Goal: Task Accomplishment & Management: Complete application form

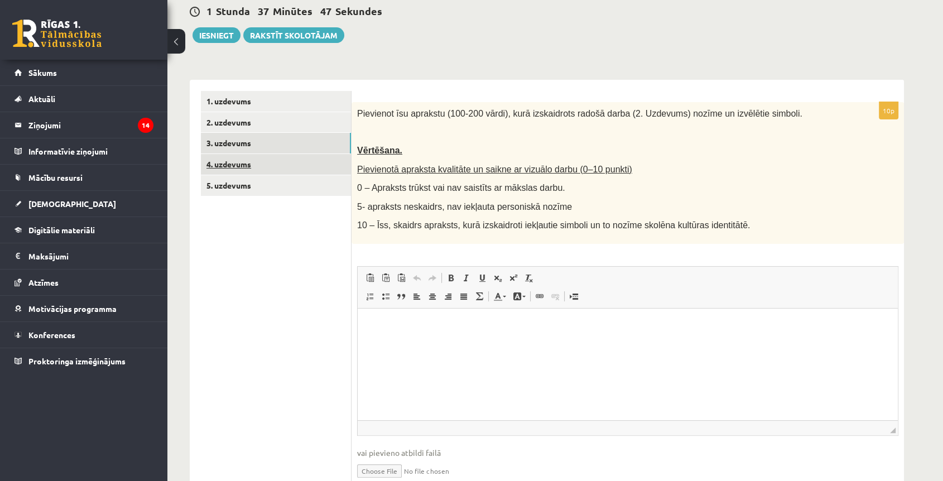
scroll to position [177, 0]
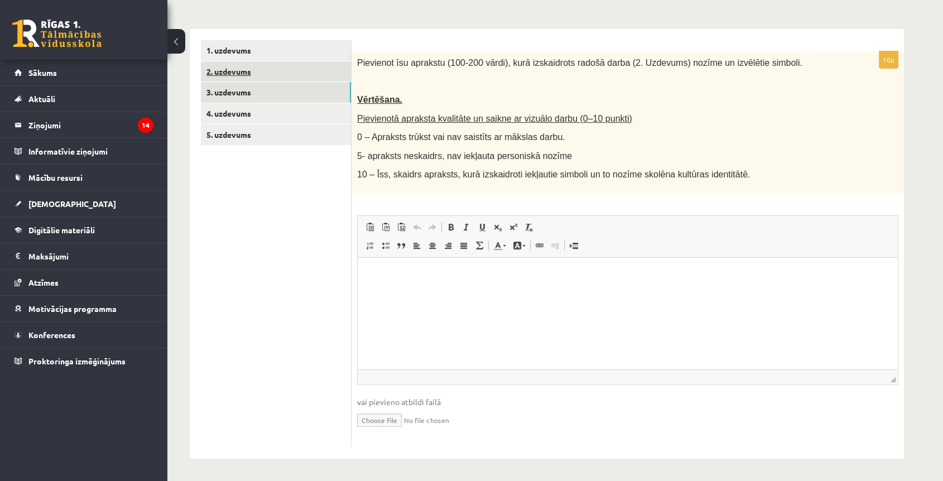
click at [243, 76] on link "2. uzdevums" at bounding box center [276, 71] width 150 height 21
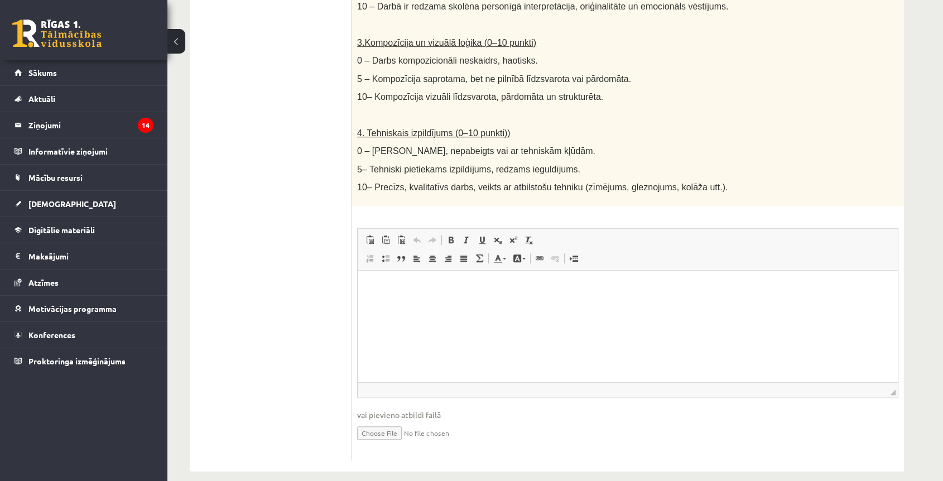
scroll to position [550, 0]
click at [382, 426] on input "file" at bounding box center [627, 431] width 541 height 23
type input "**********"
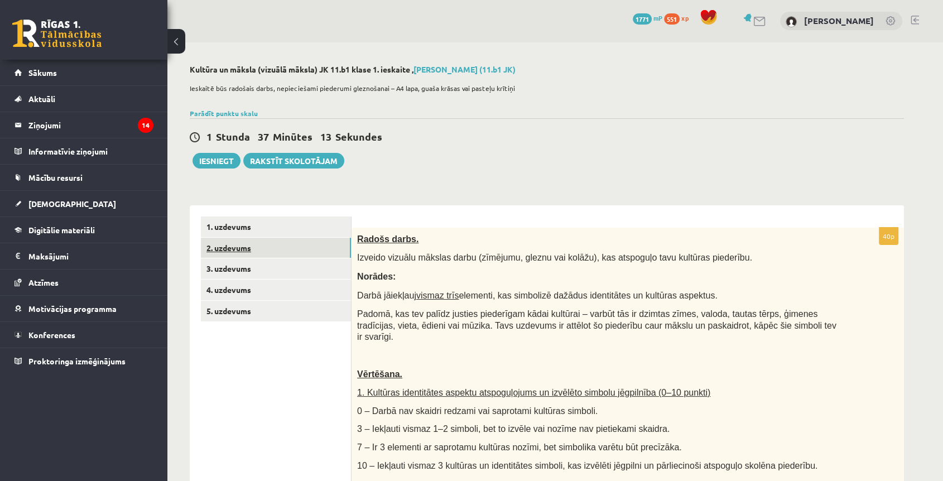
scroll to position [0, 0]
click at [230, 270] on link "3. uzdevums" at bounding box center [276, 269] width 150 height 21
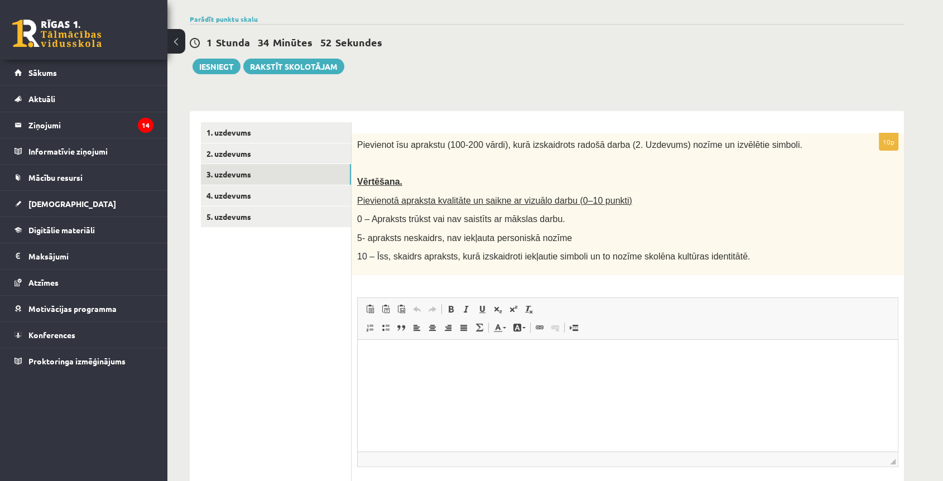
scroll to position [177, 0]
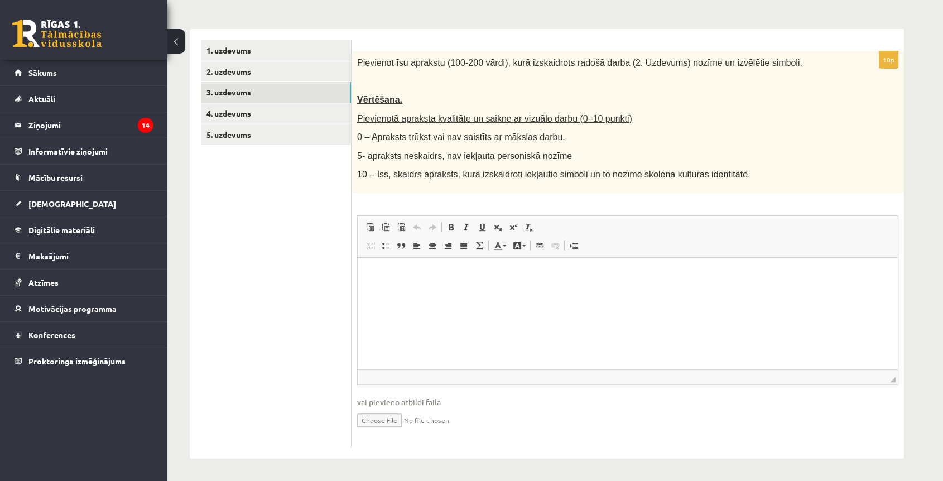
click at [407, 292] on html at bounding box center [628, 275] width 540 height 34
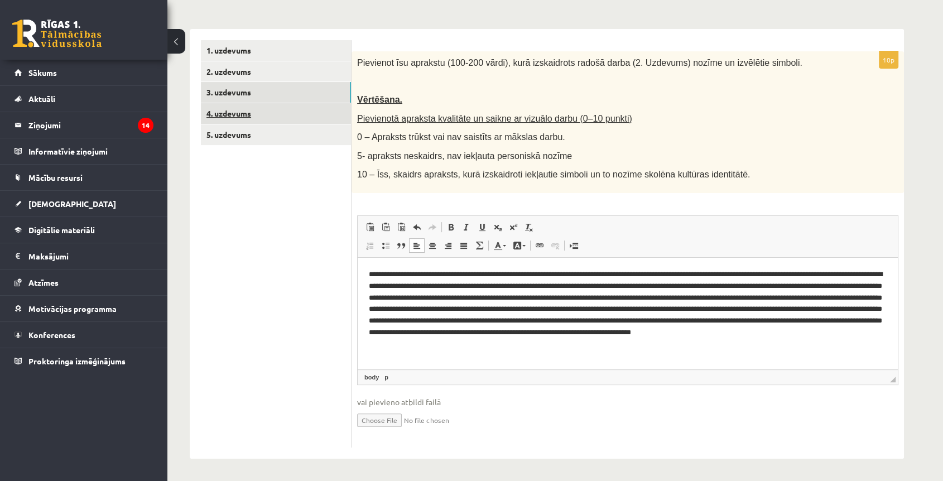
click at [246, 117] on link "4. uzdevums" at bounding box center [276, 113] width 150 height 21
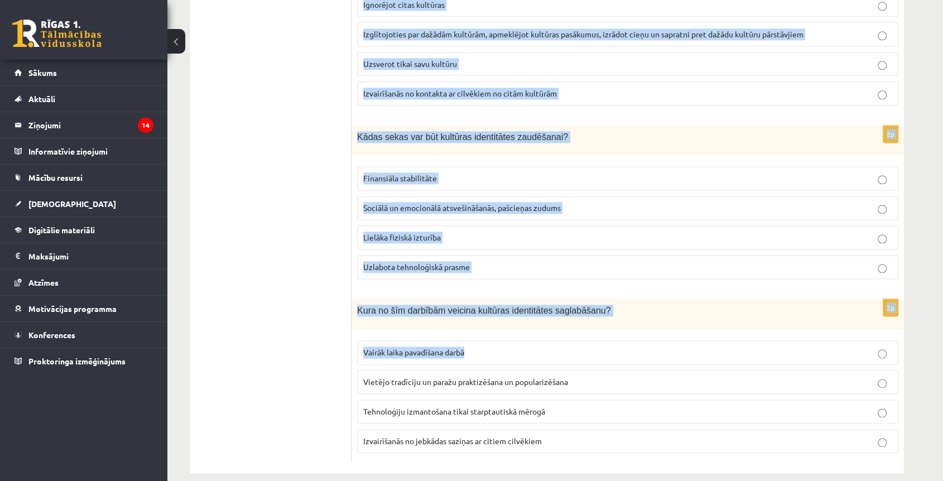
scroll to position [1504, 0]
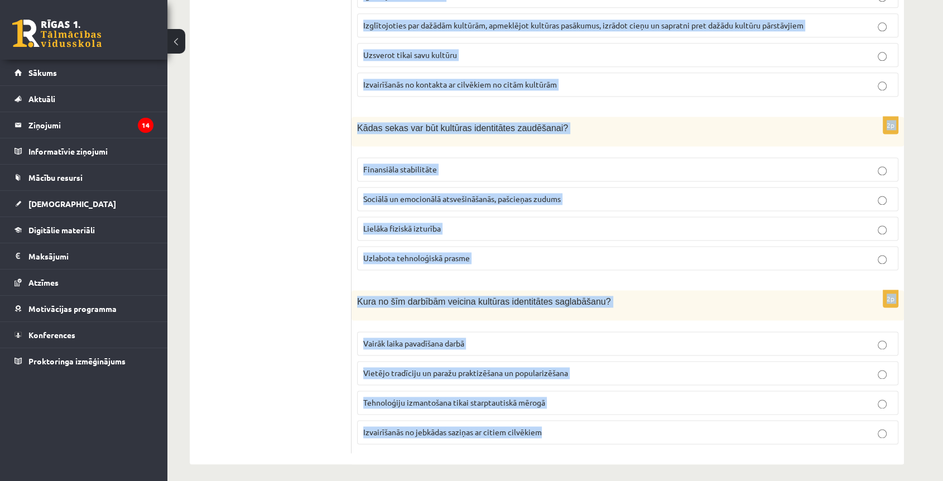
drag, startPoint x: 362, startPoint y: 62, endPoint x: 616, endPoint y: 438, distance: 453.3
copy form "Kas ir multikulturālisms? Ideoloģija, kas atbalsta vienas kultūras dominanci Te…"
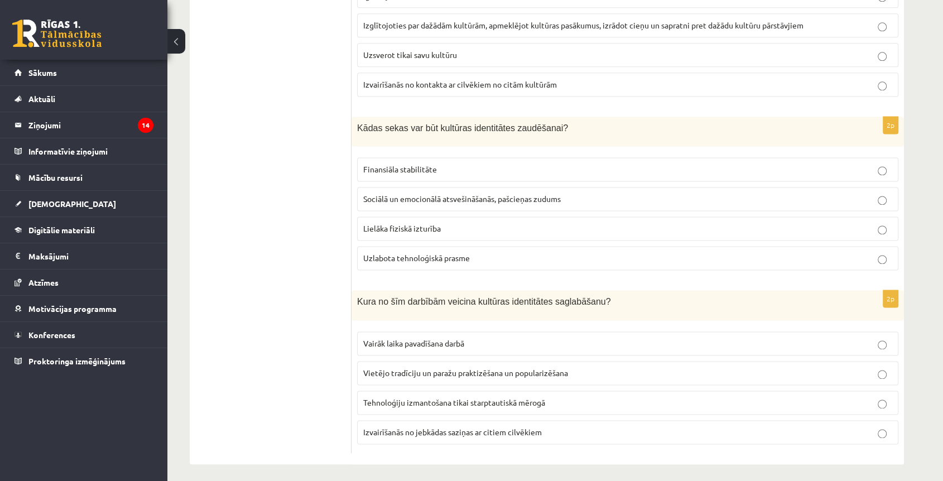
click at [392, 374] on label "Vietējo tradīciju un paražu praktizēšana un popularizēšana" at bounding box center [627, 373] width 541 height 24
click at [404, 194] on span "Sociālā un emocionālā atsvešināšanās, pašcieņas zudums" at bounding box center [462, 199] width 198 height 10
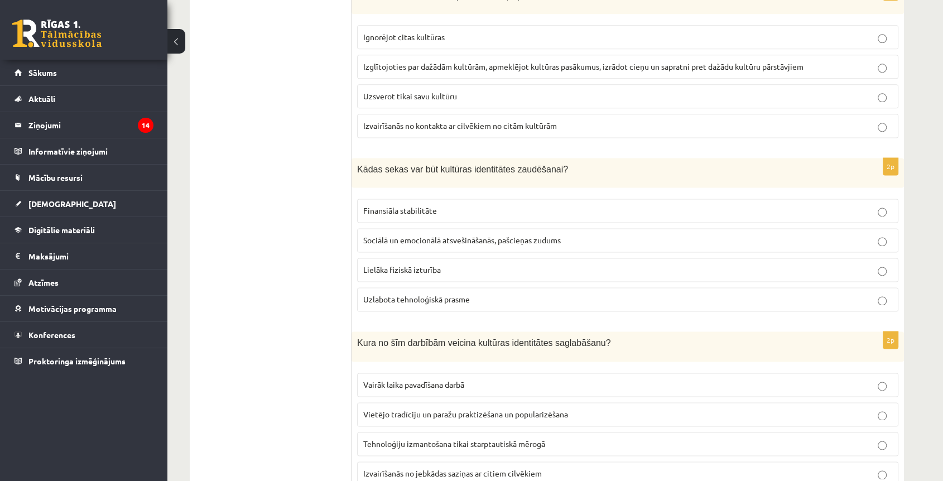
scroll to position [1443, 0]
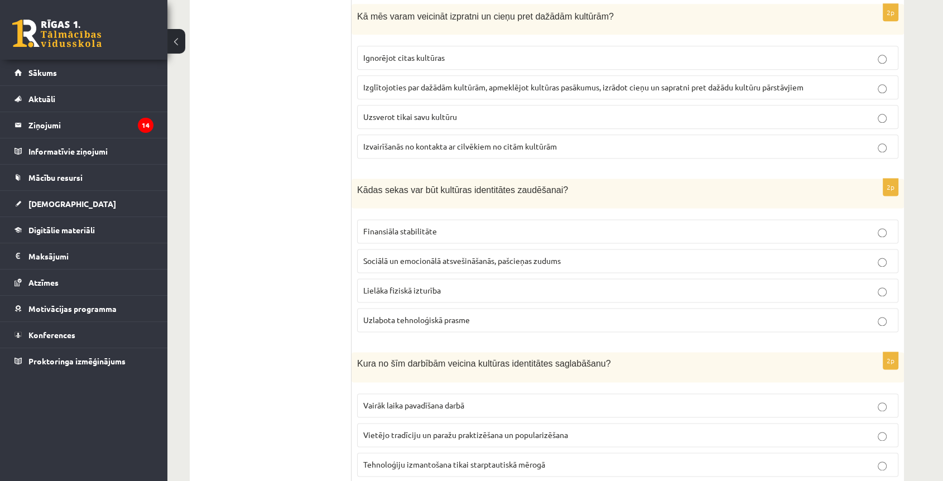
click at [411, 82] on span "Izglītojoties par dažādām kultūrām, apmeklējot kultūras pasākumus, izrādot cieņ…" at bounding box center [583, 87] width 440 height 10
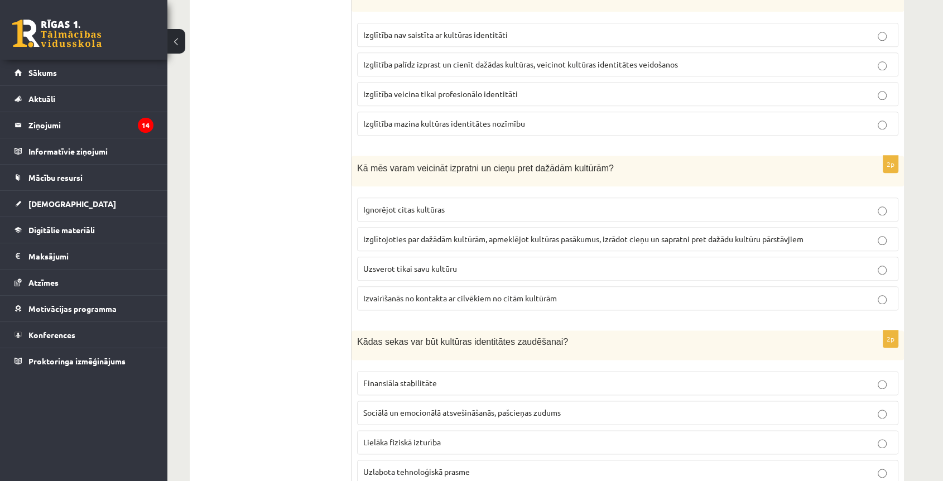
scroll to position [1257, 0]
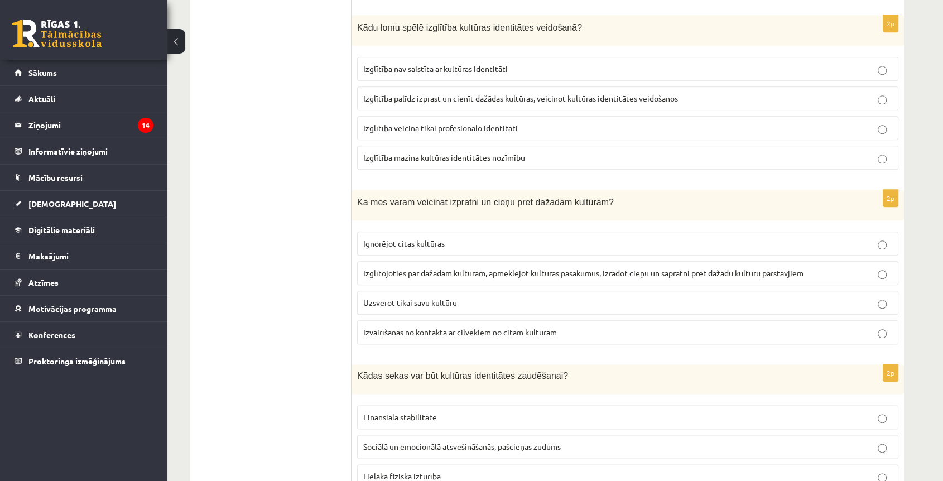
click at [414, 94] on span "Izglītība palīdz izprast un cienīt dažādas kultūras, veicinot kultūras identitā…" at bounding box center [520, 98] width 315 height 10
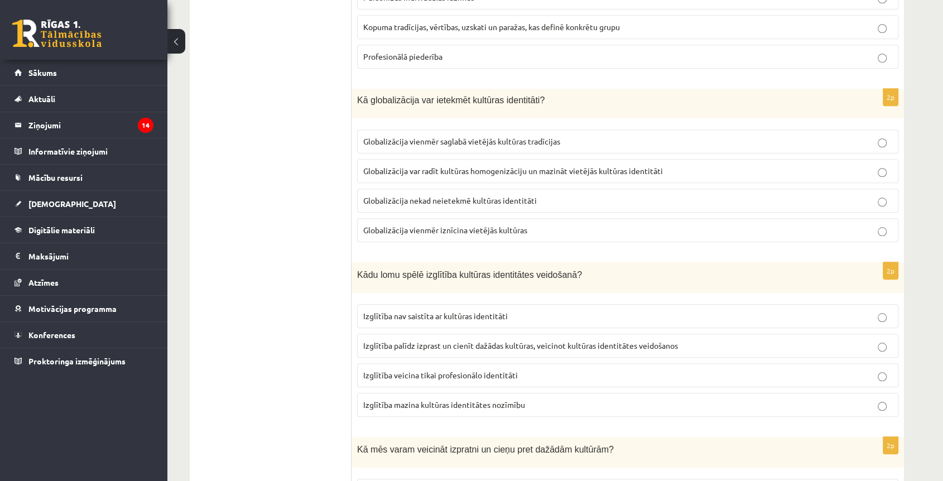
scroll to position [1009, 0]
click at [460, 166] on span "Globalizācija var radīt kultūras homogenizāciju un mazināt vietējās kultūras id…" at bounding box center [513, 171] width 300 height 10
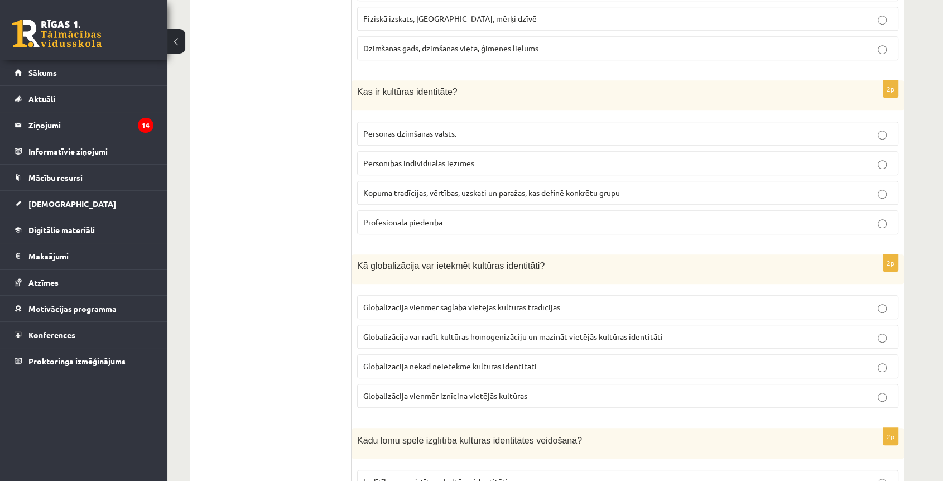
scroll to position [823, 0]
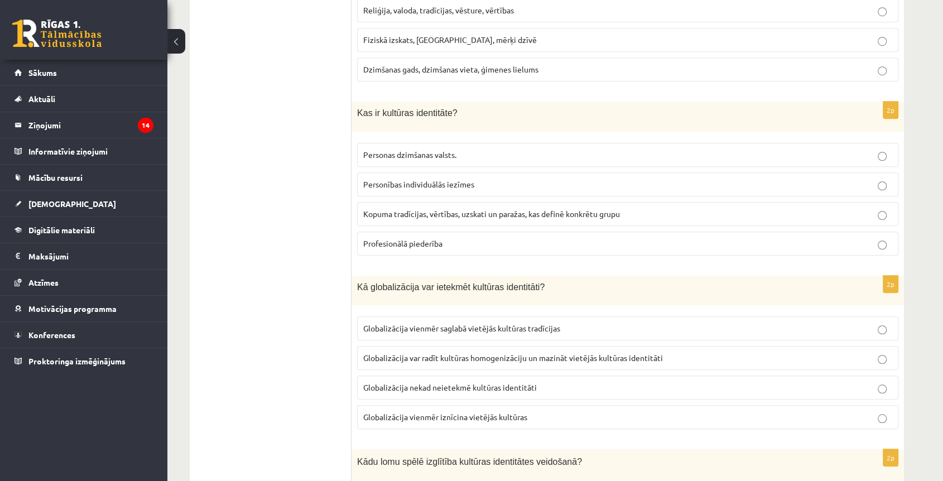
click at [456, 217] on label "Kopuma tradīcijas, vērtības, uzskati un paražas, kas definē konkrētu grupu" at bounding box center [627, 214] width 541 height 24
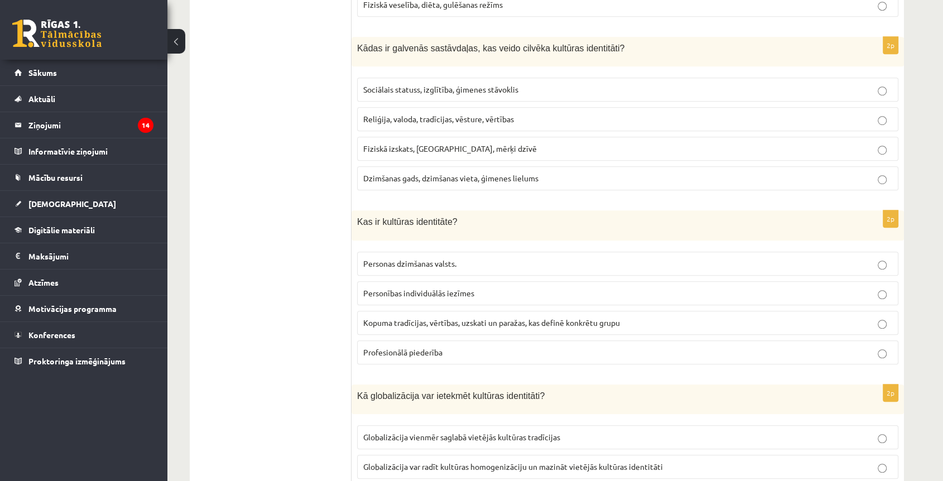
scroll to position [699, 0]
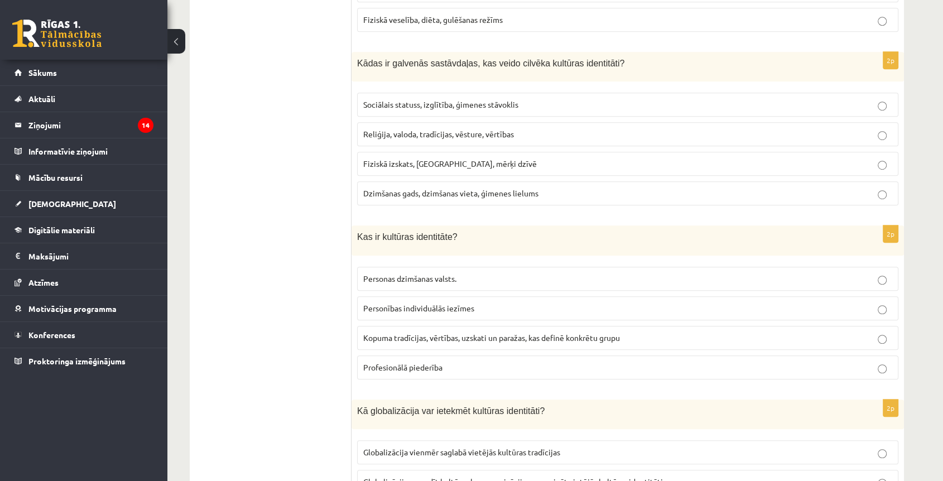
click at [398, 129] on span "Reliģija, valoda, tradīcijas, vēsture, vērtības" at bounding box center [438, 134] width 151 height 10
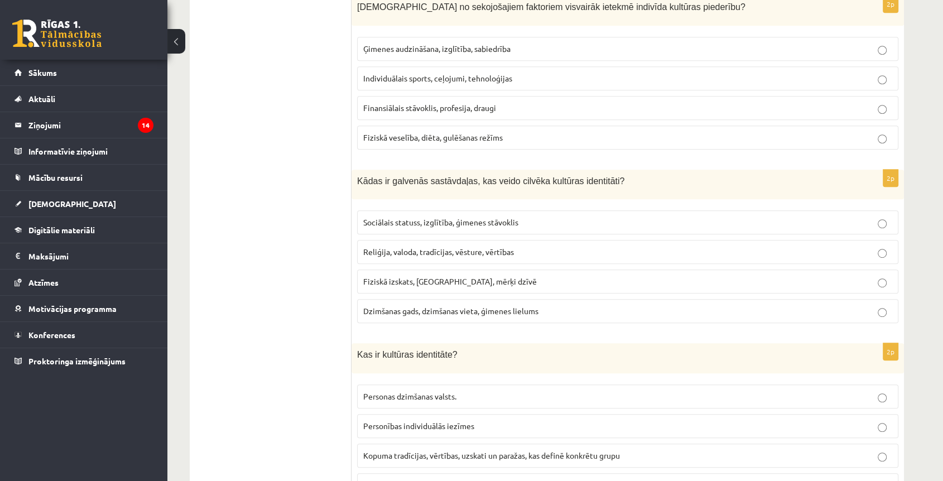
scroll to position [513, 0]
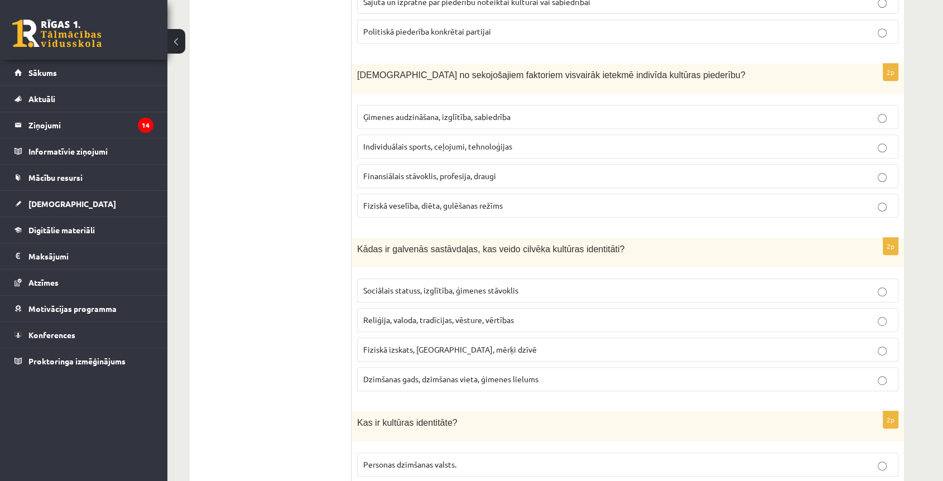
click at [390, 114] on span "Ģimenes audzināšana, izglītība, sabiedrība" at bounding box center [436, 117] width 147 height 10
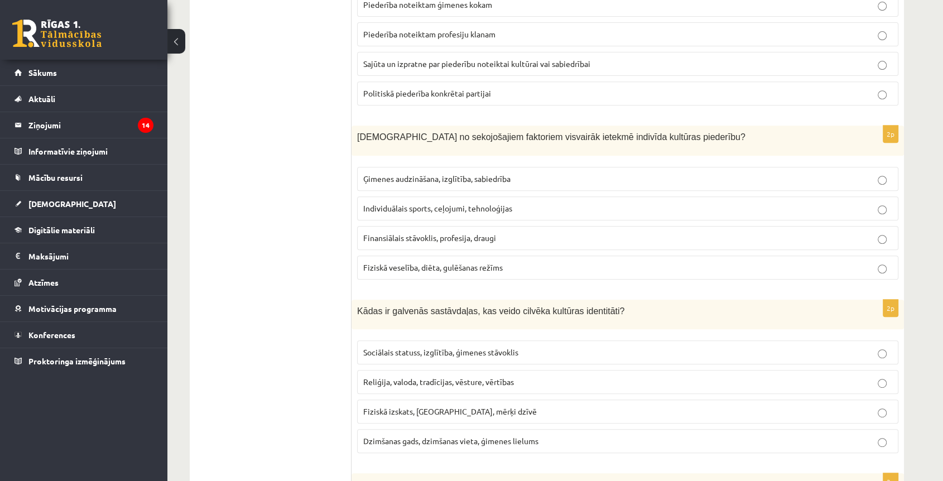
scroll to position [388, 0]
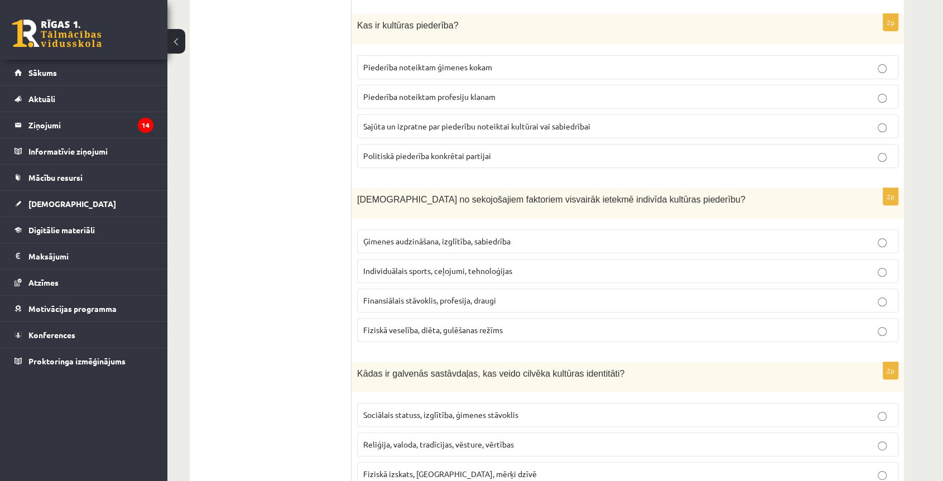
click at [391, 118] on label "Sajūta un izpratne par piederību noteiktai kultūrai vai sabiedrībai" at bounding box center [627, 126] width 541 height 24
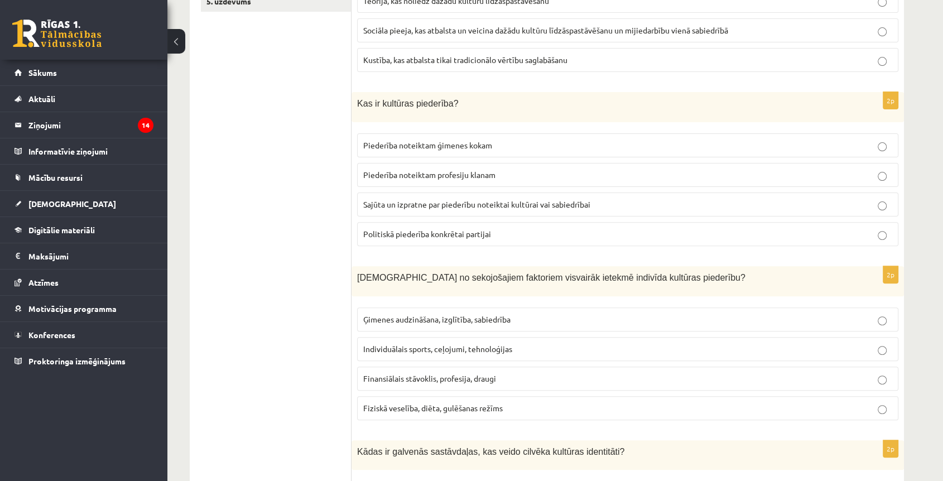
scroll to position [203, 0]
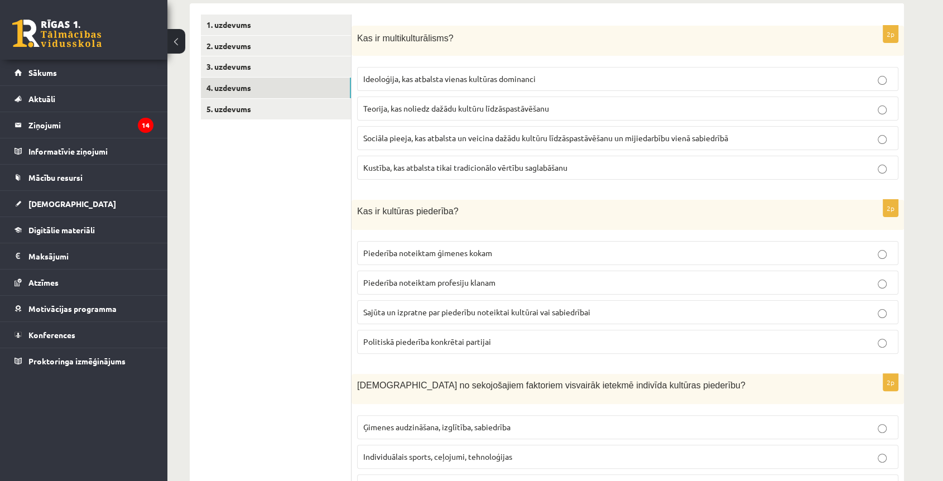
click at [429, 142] on label "Sociāla pieeja, kas atbalsta un veicina dažādu kultūru līdzāspastāvēšanu un mij…" at bounding box center [627, 138] width 541 height 24
click at [207, 101] on link "5. uzdevums" at bounding box center [276, 109] width 150 height 21
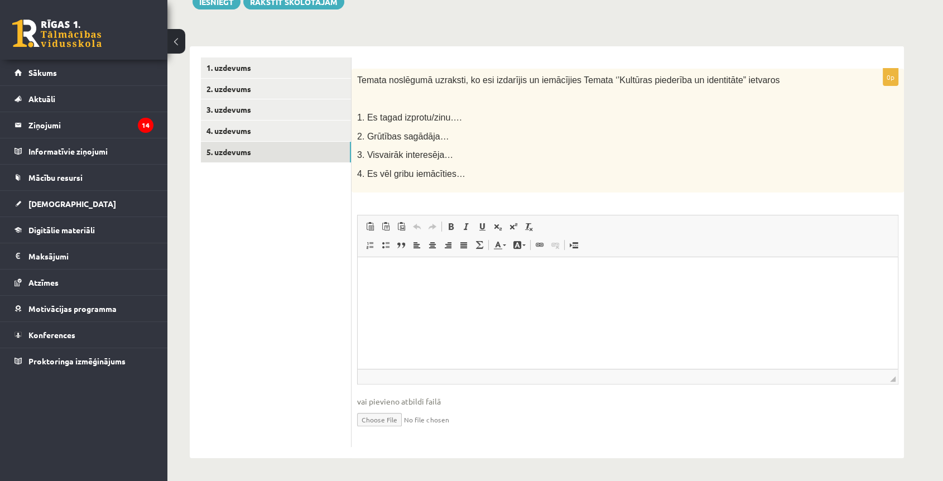
scroll to position [0, 0]
click at [434, 290] on html at bounding box center [628, 274] width 540 height 34
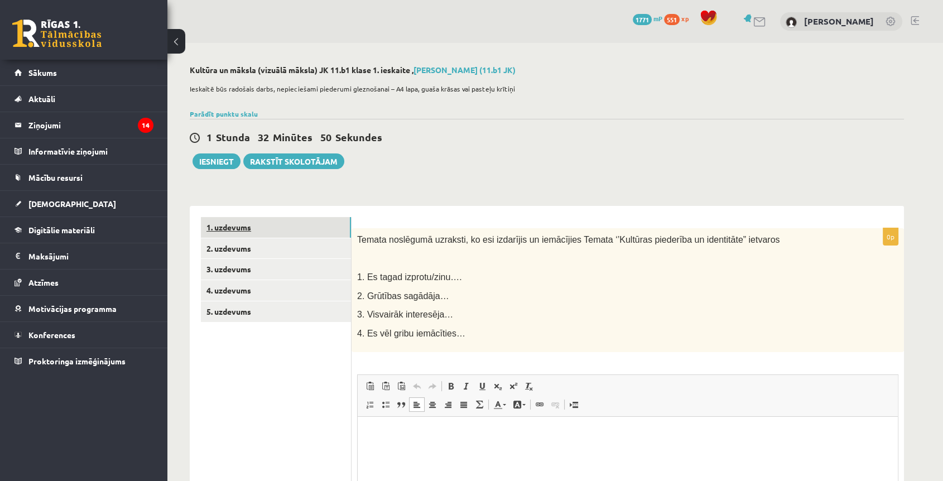
click at [228, 221] on link "1. uzdevums" at bounding box center [276, 227] width 150 height 21
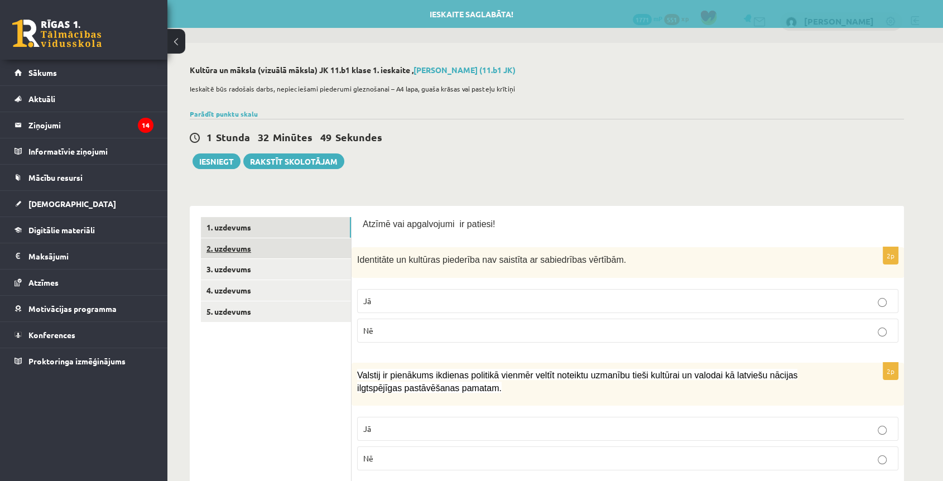
click at [237, 255] on link "2. uzdevums" at bounding box center [276, 248] width 150 height 21
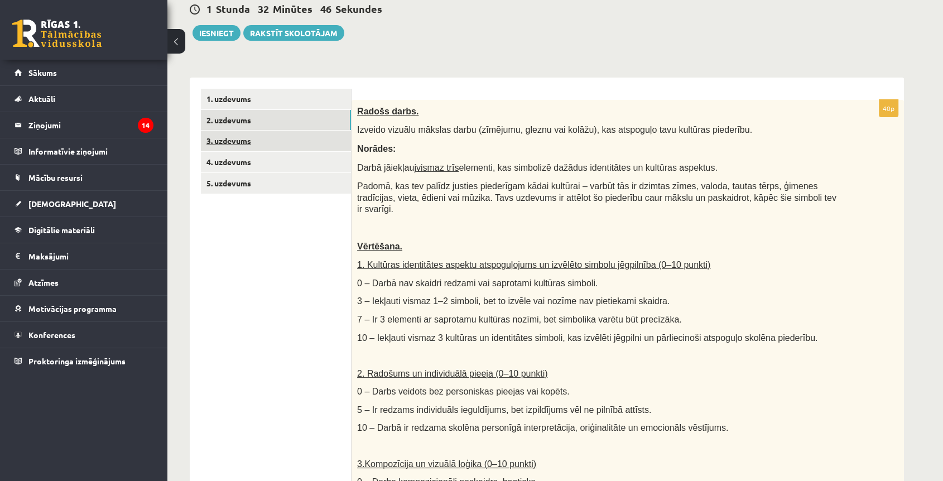
click at [232, 137] on link "3. uzdevums" at bounding box center [276, 141] width 150 height 21
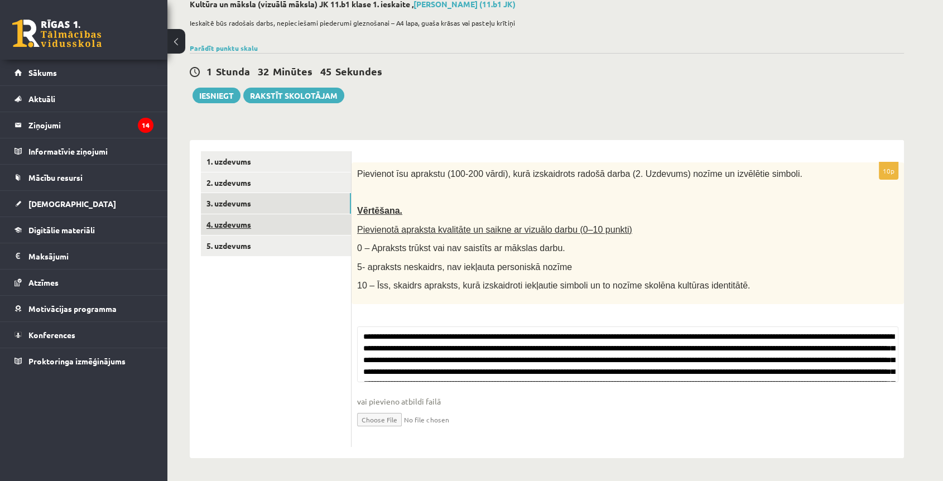
click at [214, 225] on link "4. uzdevums" at bounding box center [276, 224] width 150 height 21
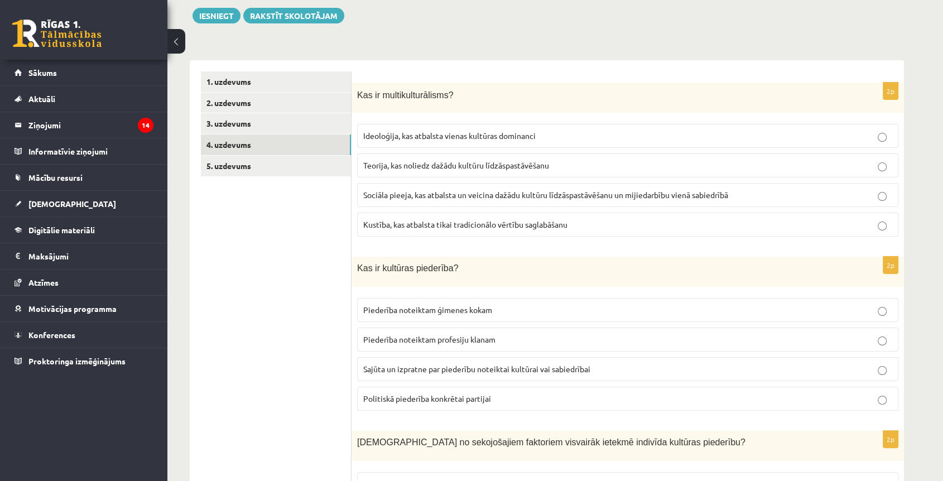
scroll to position [4, 0]
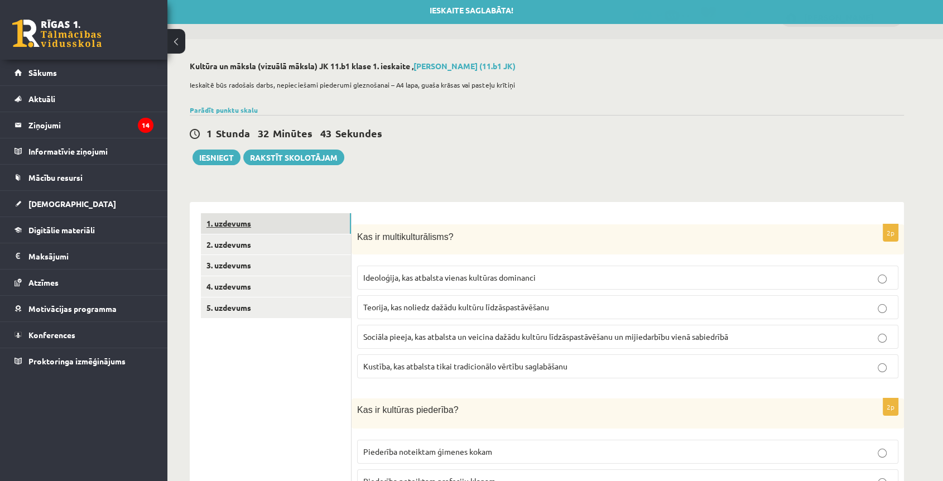
click at [234, 227] on link "1. uzdevums" at bounding box center [276, 223] width 150 height 21
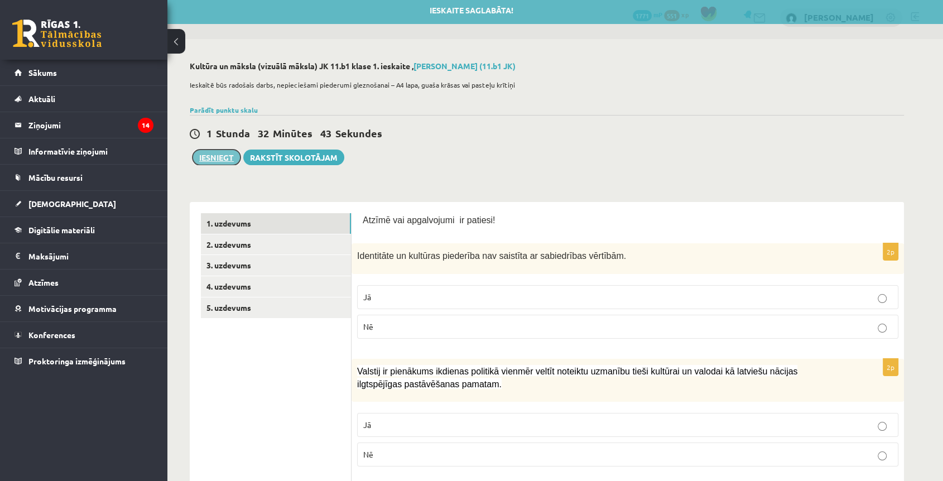
click at [220, 155] on button "Iesniegt" at bounding box center [217, 158] width 48 height 16
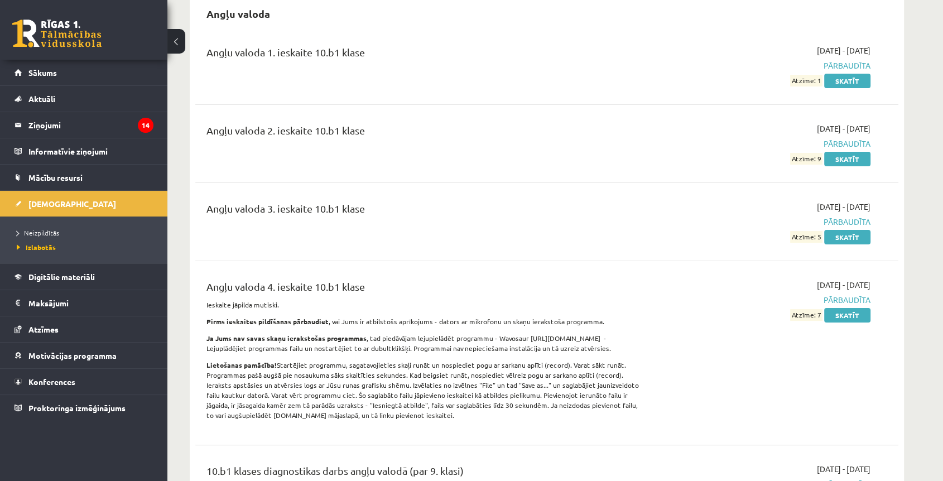
scroll to position [186, 0]
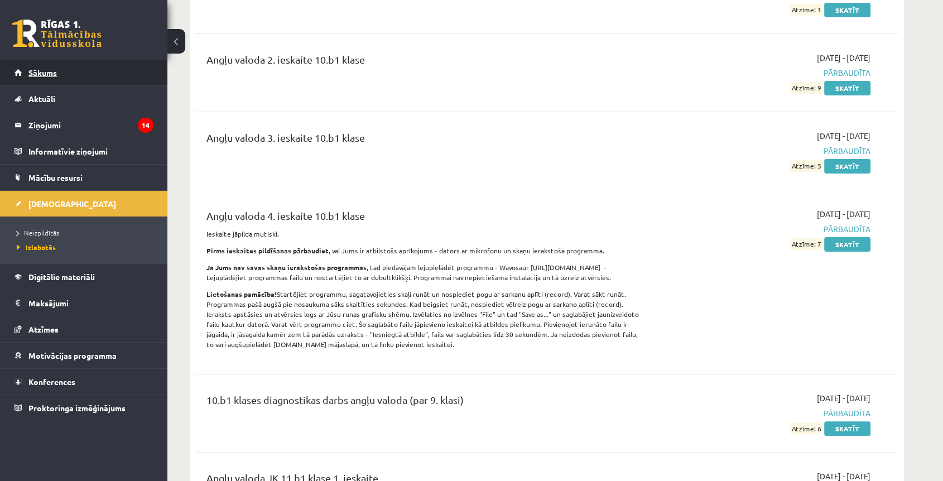
click at [40, 69] on span "Sākums" at bounding box center [42, 73] width 28 height 10
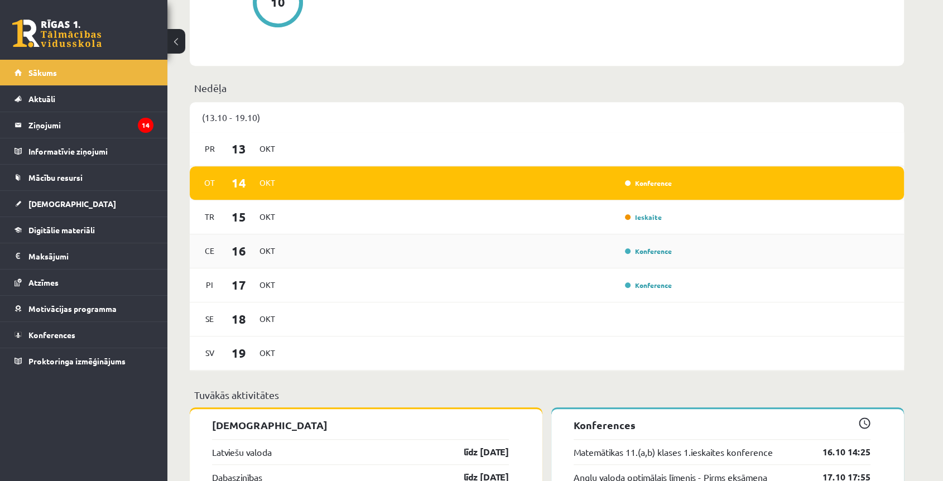
scroll to position [930, 0]
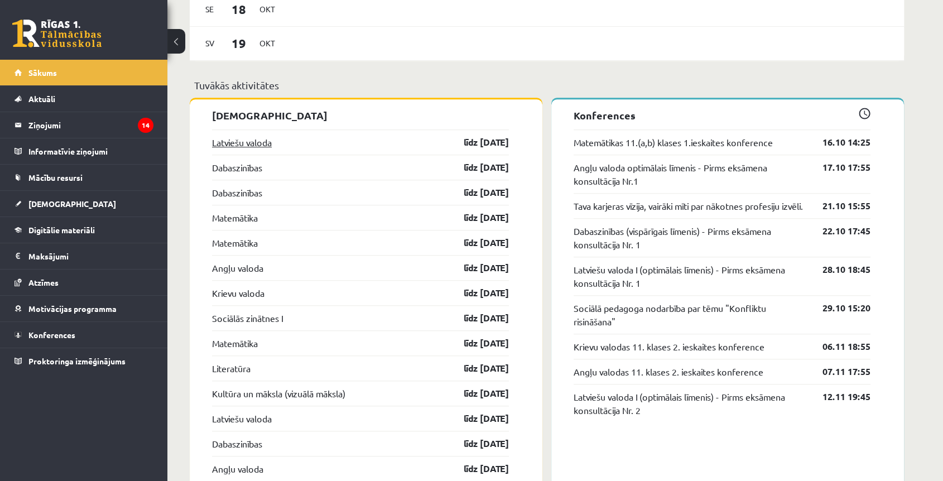
click at [237, 140] on link "Latviešu valoda" at bounding box center [242, 142] width 60 height 13
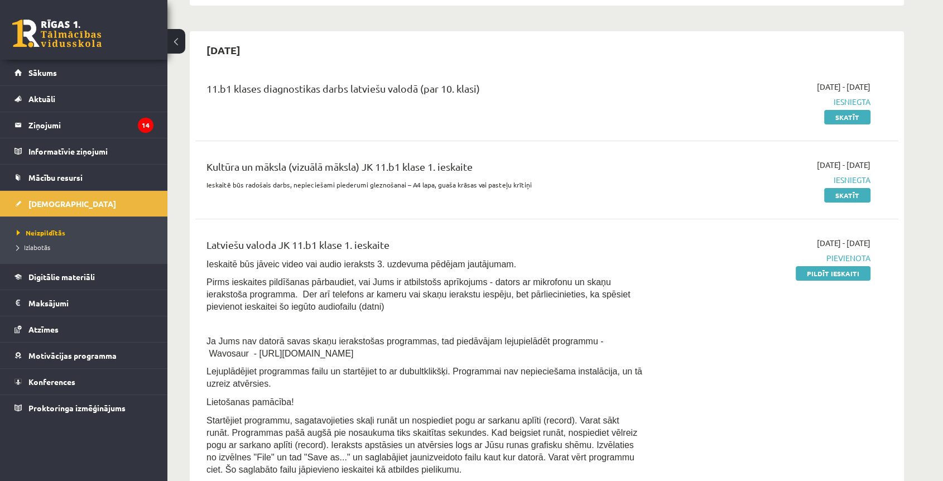
scroll to position [248, 0]
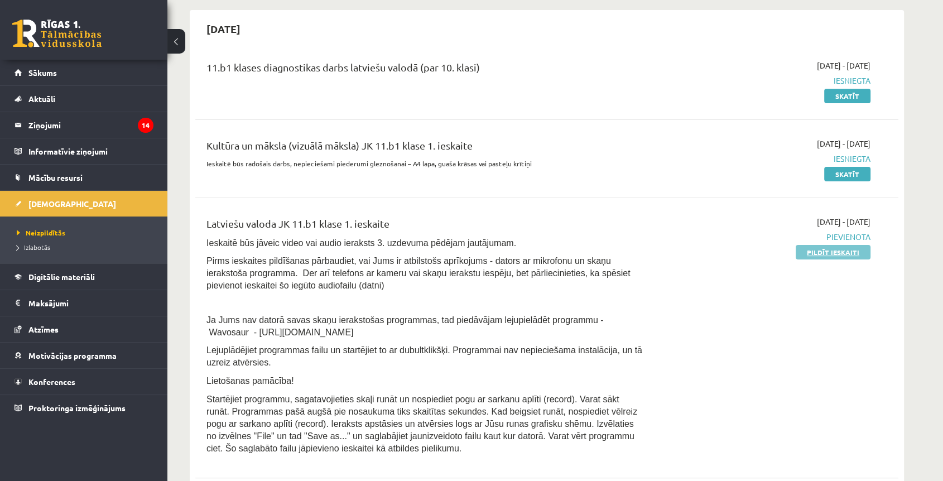
click at [810, 253] on link "Pildīt ieskaiti" at bounding box center [833, 252] width 75 height 15
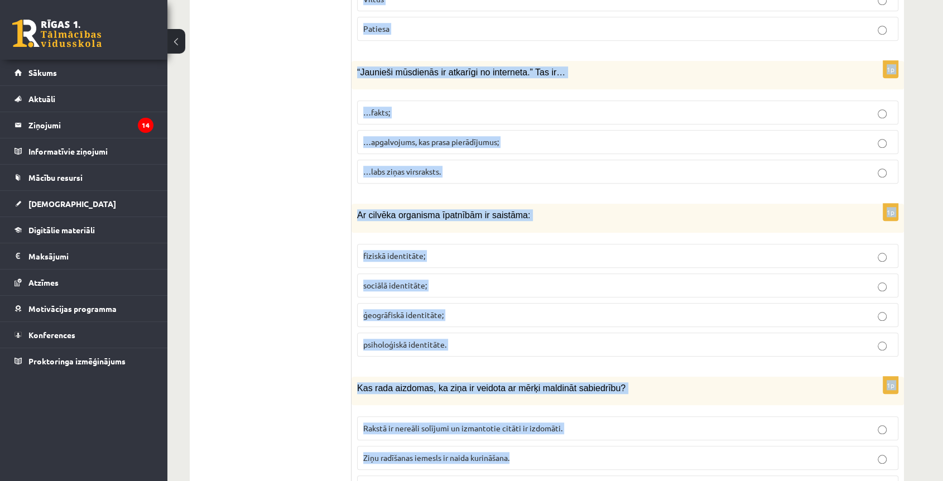
scroll to position [5284, 0]
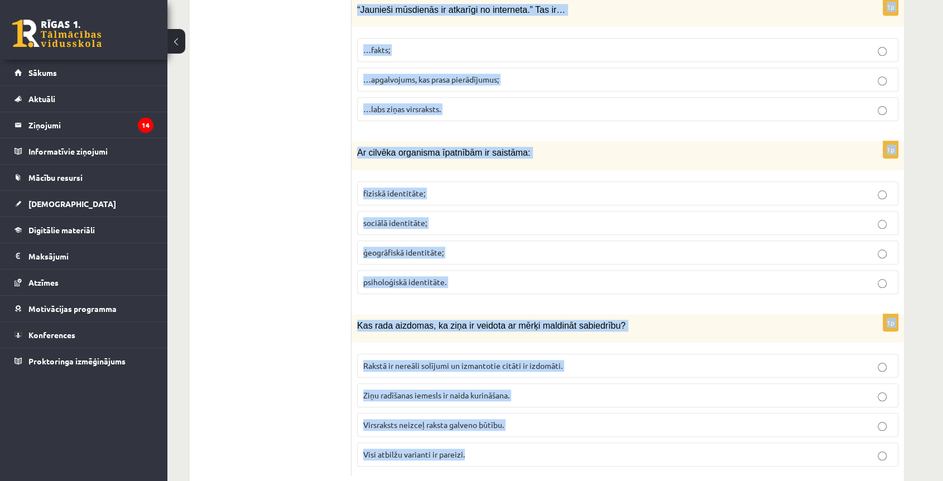
drag, startPoint x: 355, startPoint y: 195, endPoint x: 719, endPoint y: 423, distance: 428.7
copy form "Morfoloģija pēta: Vārda sastāvu, vārdšķiras Teikumu uzbūvi Vārda skaņas Vārdu n…"
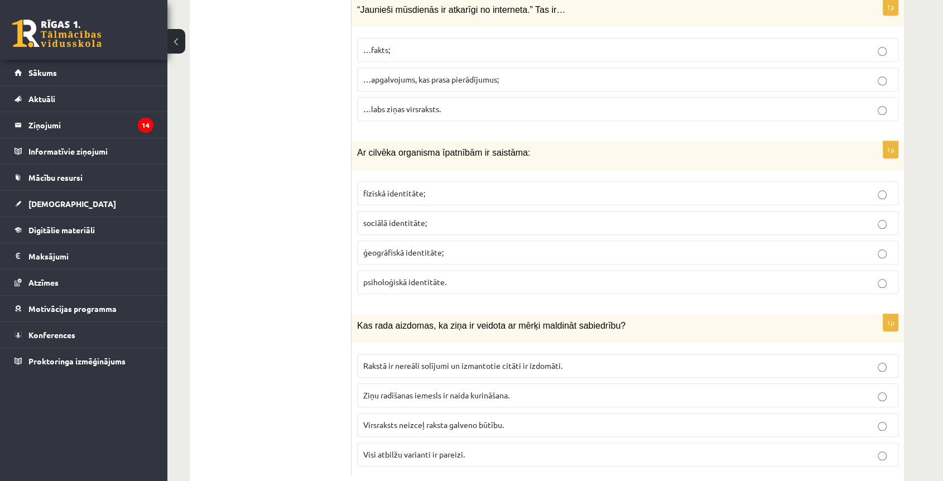
click at [414, 449] on span "Visi atbilžu varianti ir pareizi." at bounding box center [414, 454] width 102 height 10
click at [424, 449] on span "Visi atbilžu varianti ir pareizi." at bounding box center [414, 454] width 102 height 10
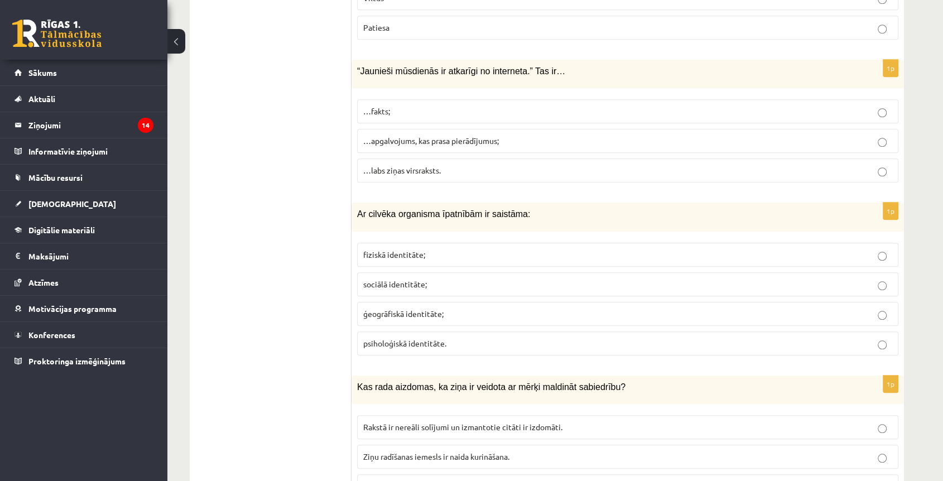
scroll to position [5222, 0]
click at [397, 250] on span "fiziskā identitāte;" at bounding box center [394, 255] width 62 height 10
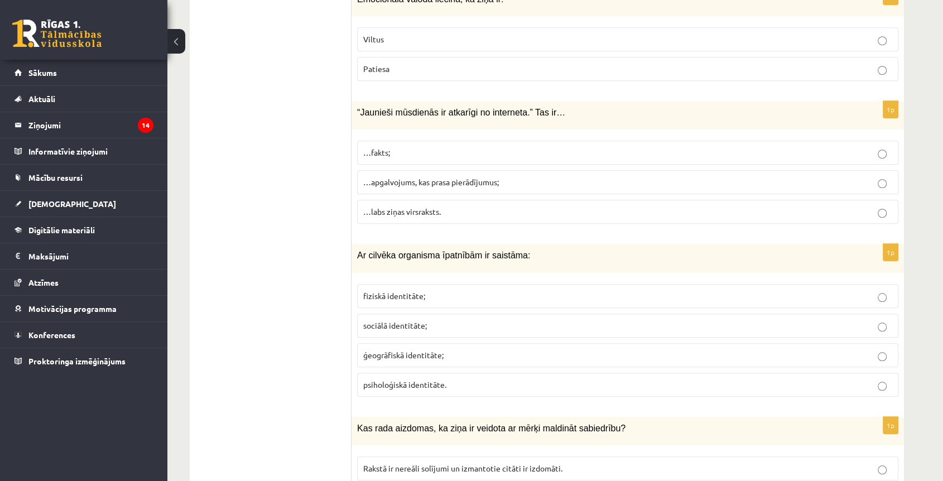
scroll to position [5160, 0]
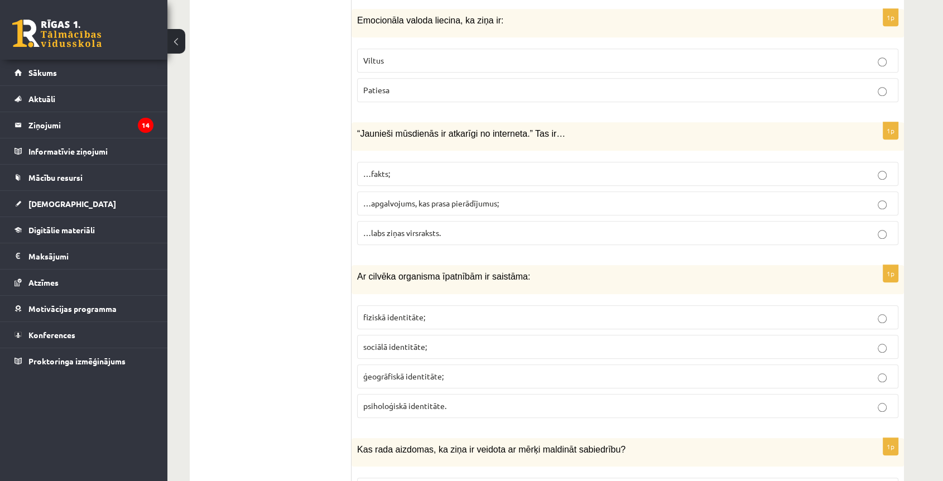
click at [415, 198] on span "…apgalvojums, kas prasa pierādījumus;" at bounding box center [431, 203] width 136 height 10
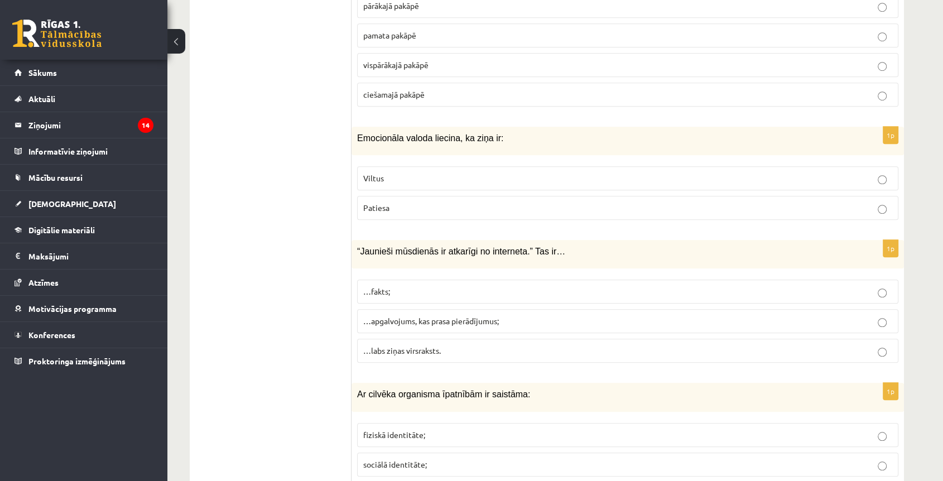
scroll to position [4973, 0]
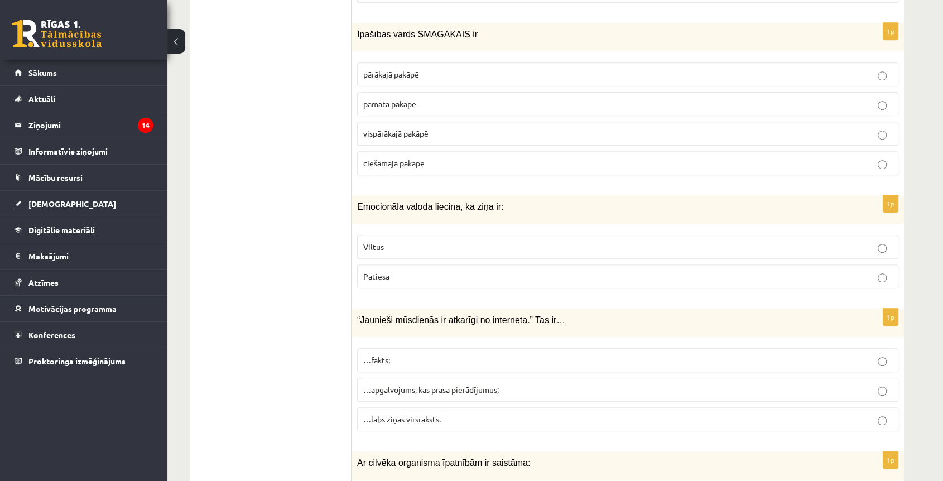
click at [404, 241] on p "Viltus" at bounding box center [627, 247] width 529 height 12
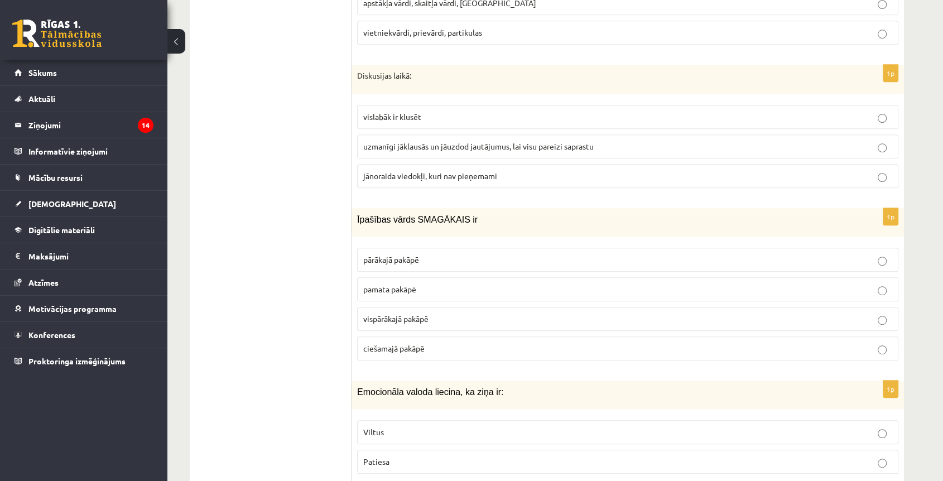
scroll to position [4787, 0]
click at [417, 255] on span "pārākajā pakāpē" at bounding box center [391, 260] width 56 height 10
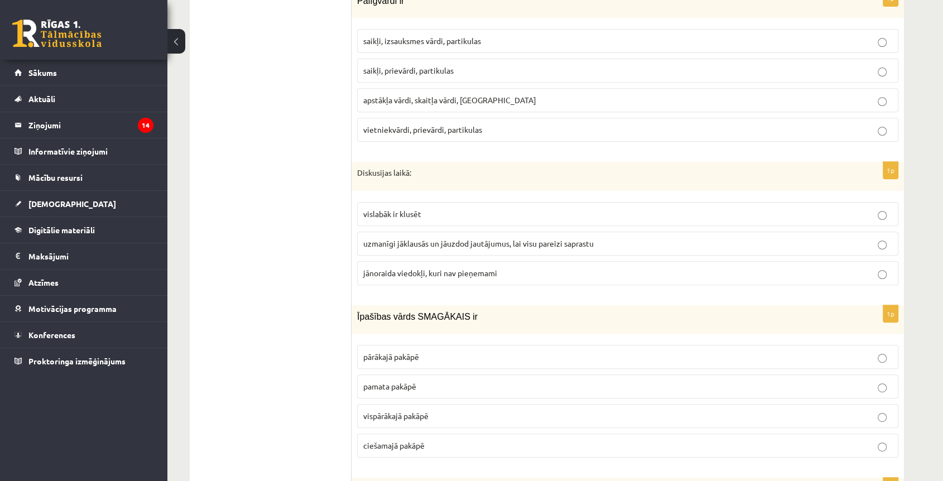
scroll to position [4664, 0]
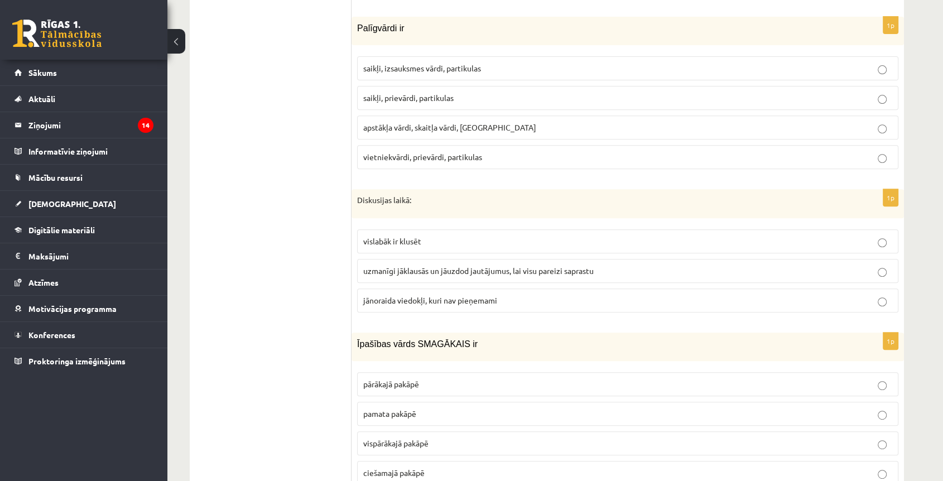
click at [442, 266] on span "uzmanīgi jāklausās un jāuzdod jautājumus, lai visu pareizi saprastu" at bounding box center [478, 271] width 230 height 10
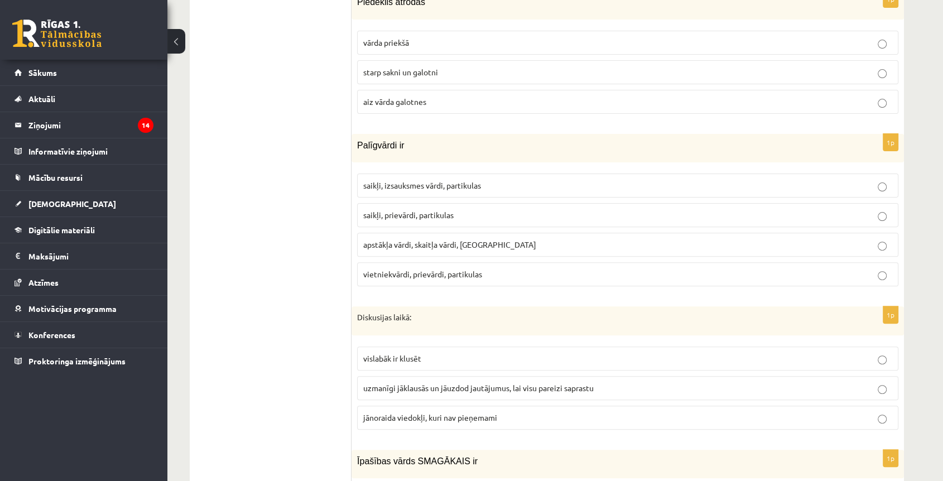
scroll to position [4540, 0]
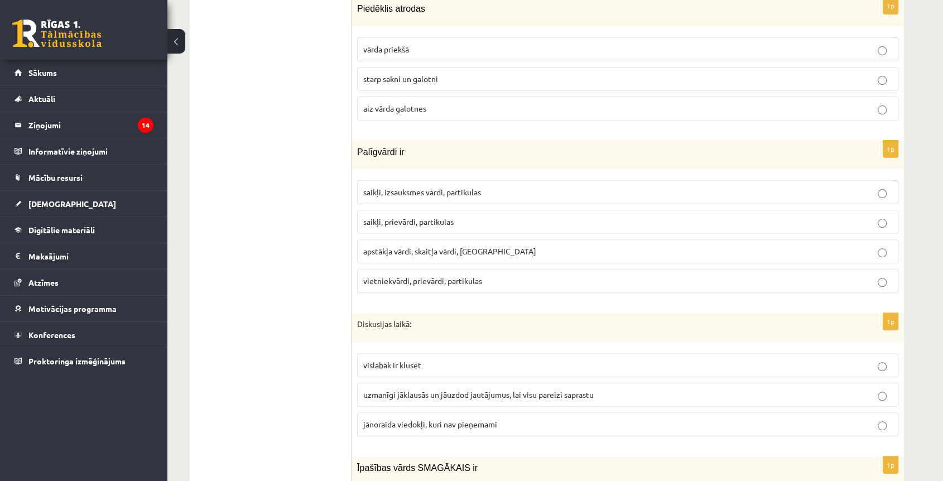
click at [402, 217] on span "saikļi, prievārdi, partikulas" at bounding box center [408, 222] width 90 height 10
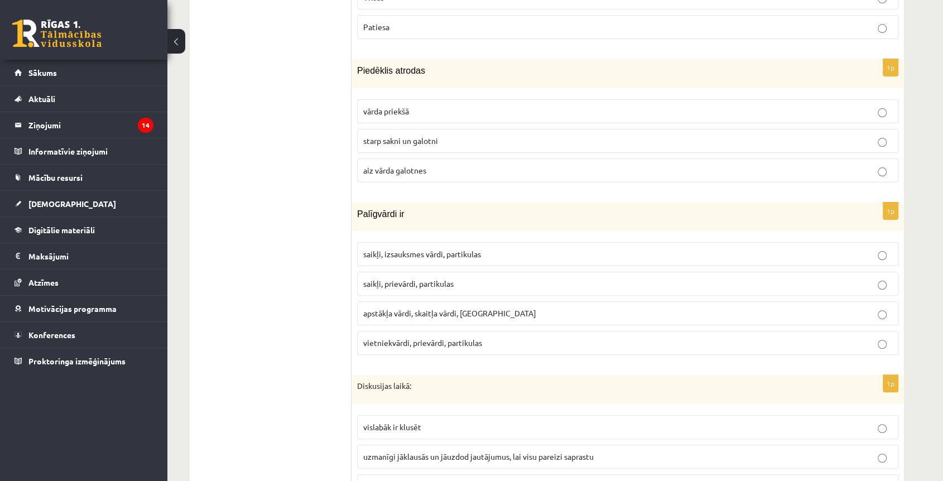
click at [400, 136] on span "starp sakni un galotni" at bounding box center [400, 141] width 75 height 10
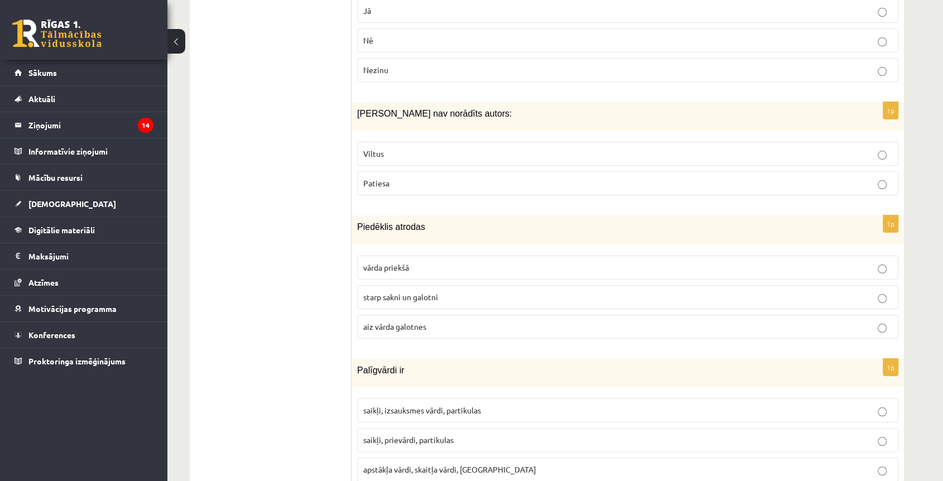
scroll to position [4291, 0]
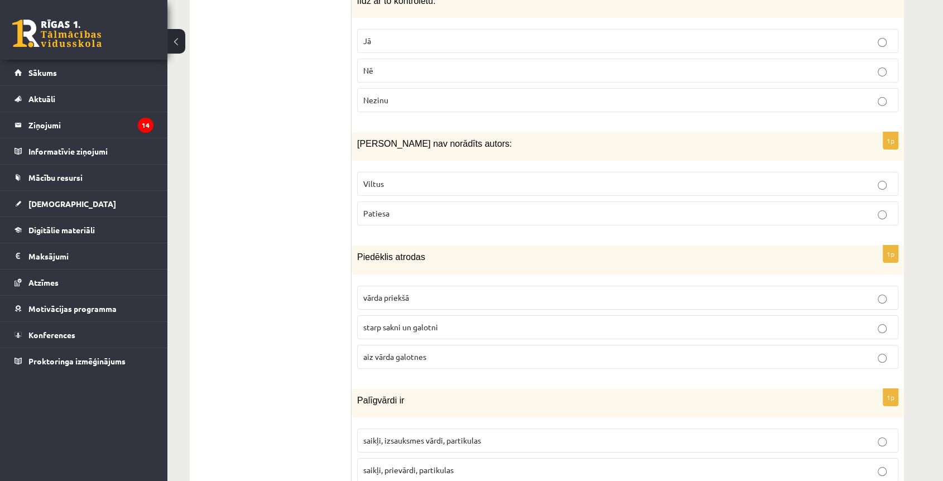
click at [417, 178] on p "Viltus" at bounding box center [627, 184] width 529 height 12
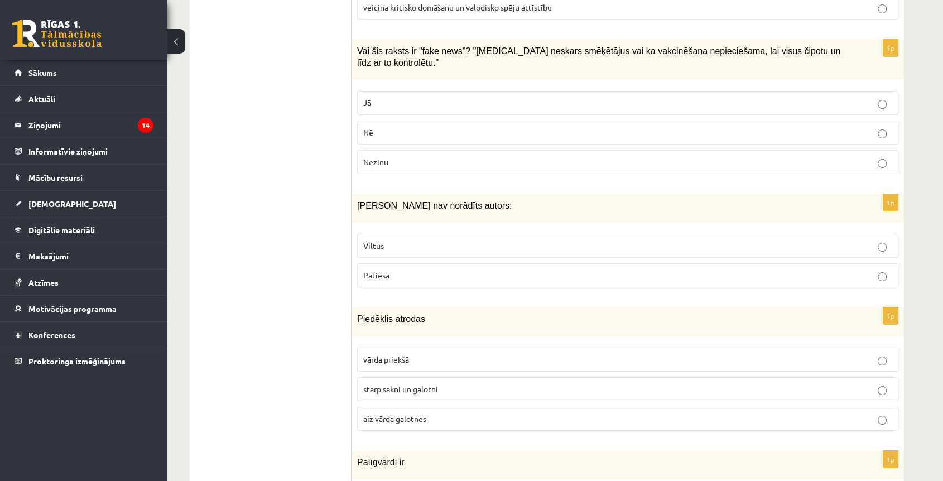
click at [382, 97] on p "Jā" at bounding box center [627, 103] width 529 height 12
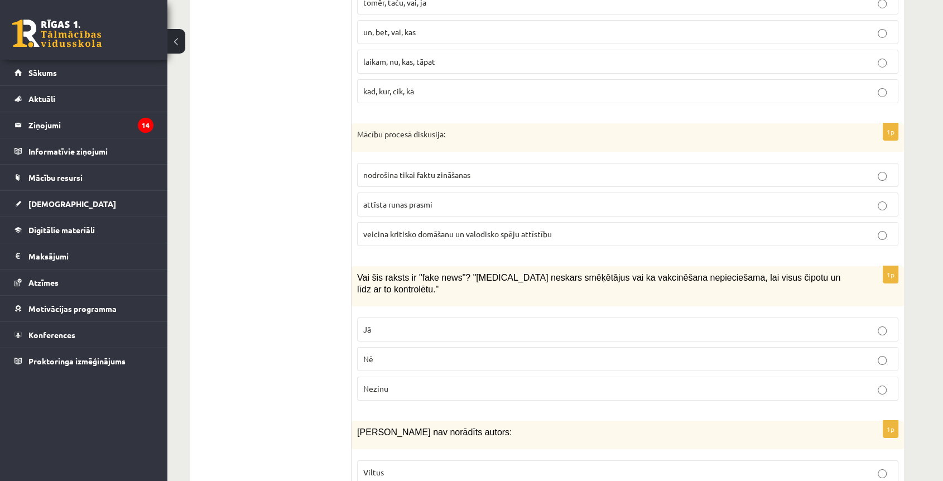
scroll to position [3982, 0]
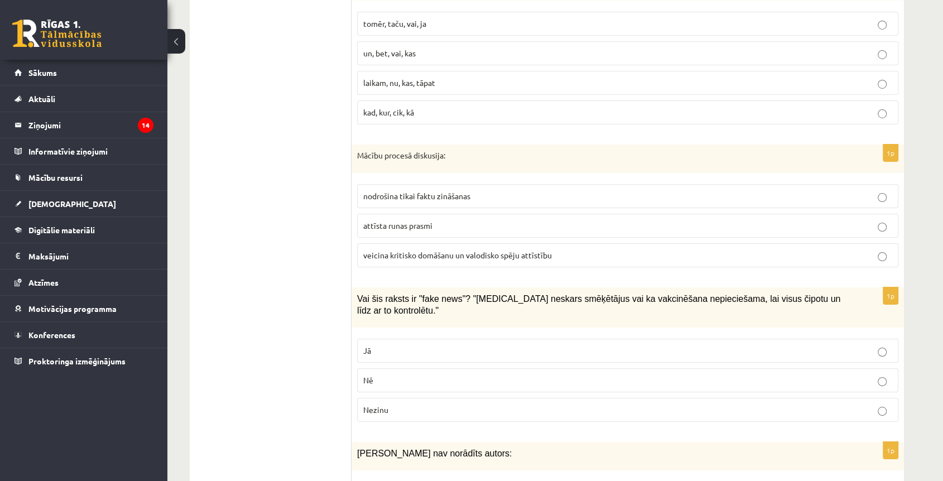
click at [419, 250] on span "veicina kritisko domāšanu un valodisko spēju attīstību" at bounding box center [457, 255] width 189 height 10
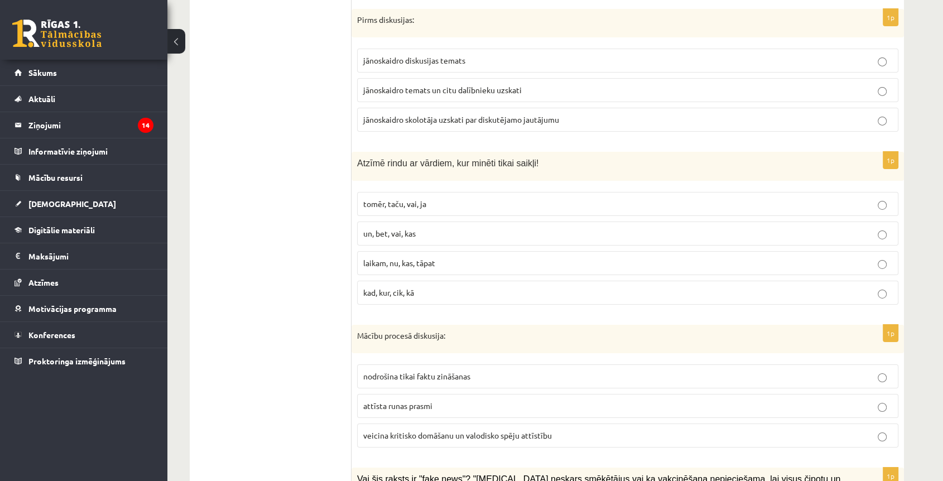
scroll to position [3795, 0]
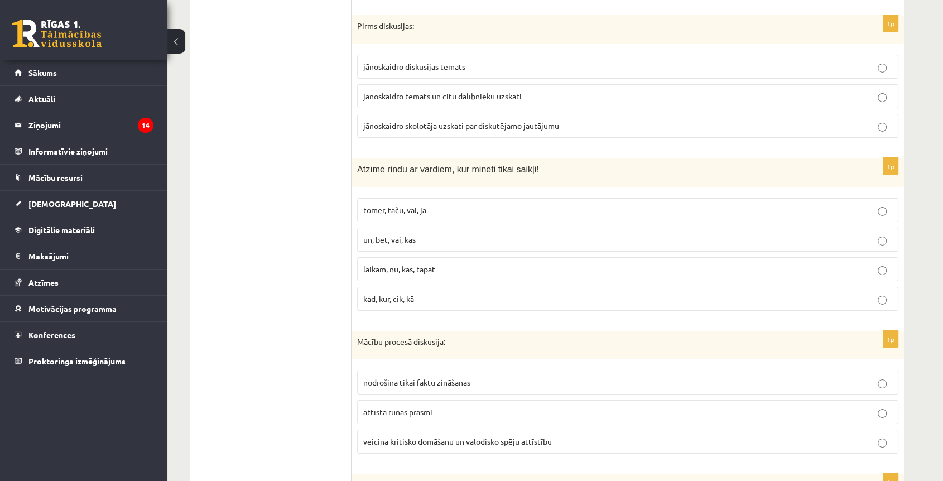
click at [398, 205] on span "tomēr, taču, vai, ja" at bounding box center [394, 210] width 63 height 10
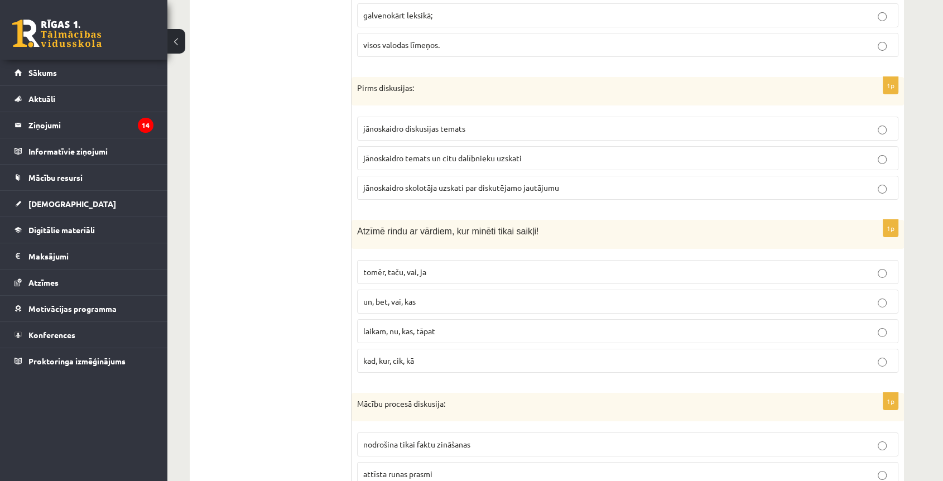
scroll to position [3671, 0]
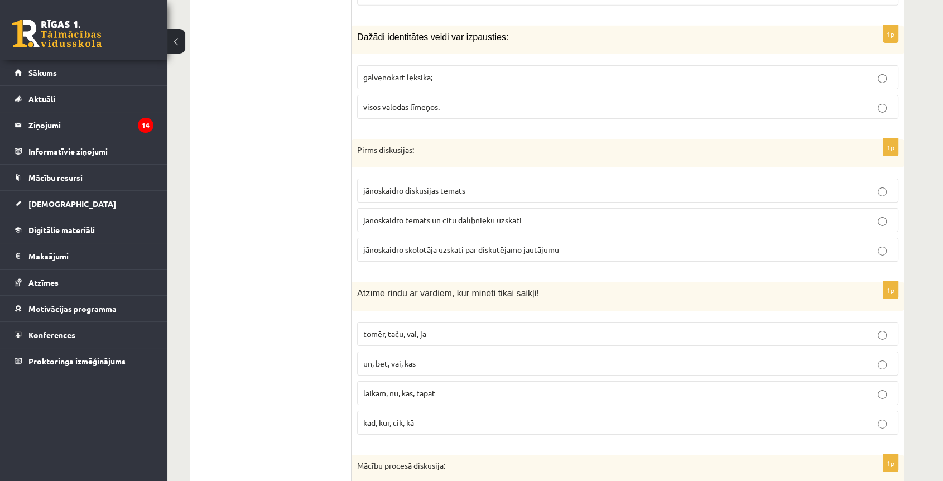
click at [393, 185] on span "jānoskaidro diskusijas temats" at bounding box center [414, 190] width 102 height 10
click at [392, 101] on p "visos valodas līmeņos." at bounding box center [627, 107] width 529 height 12
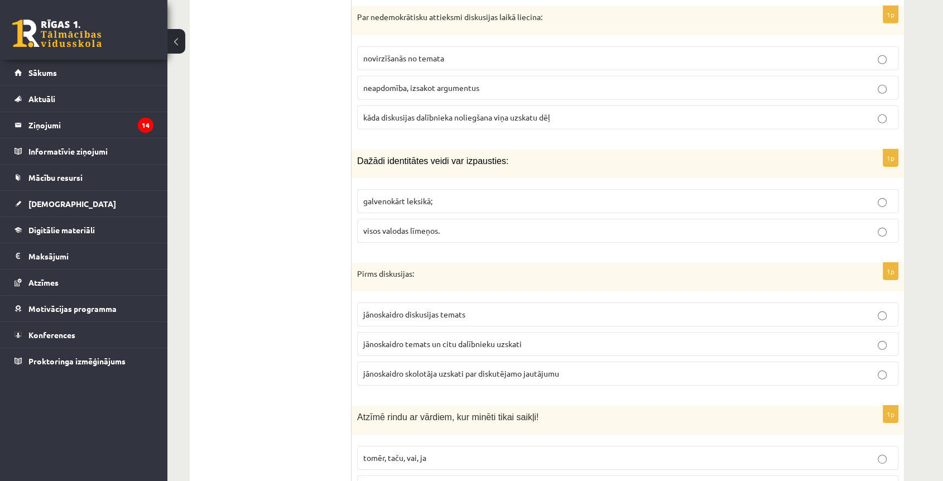
click at [420, 112] on span "kāda diskusijas dalībnieka noliegšana viņa uzskatu dēļ" at bounding box center [456, 117] width 187 height 10
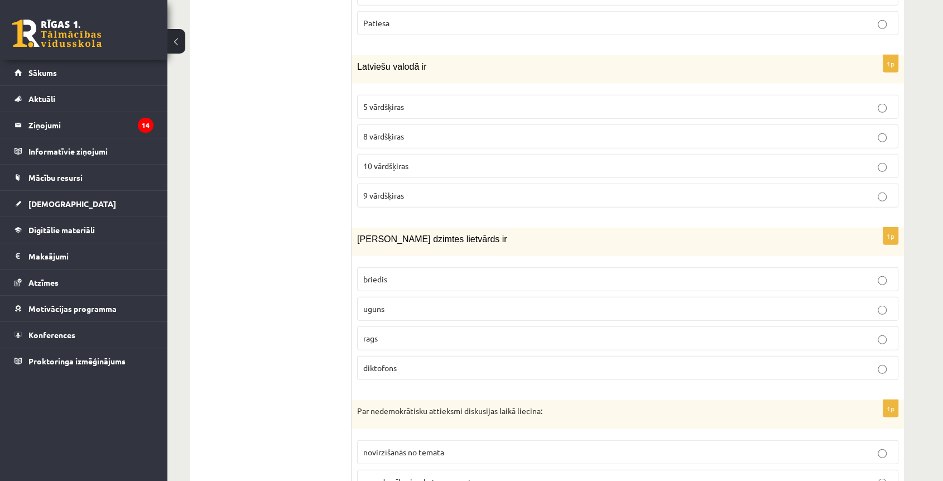
scroll to position [3113, 0]
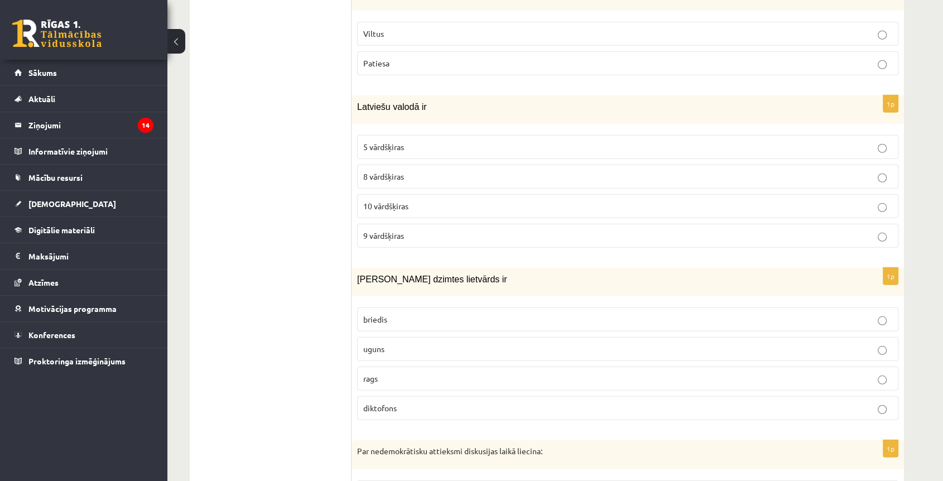
click at [386, 343] on p "uguns" at bounding box center [627, 349] width 529 height 12
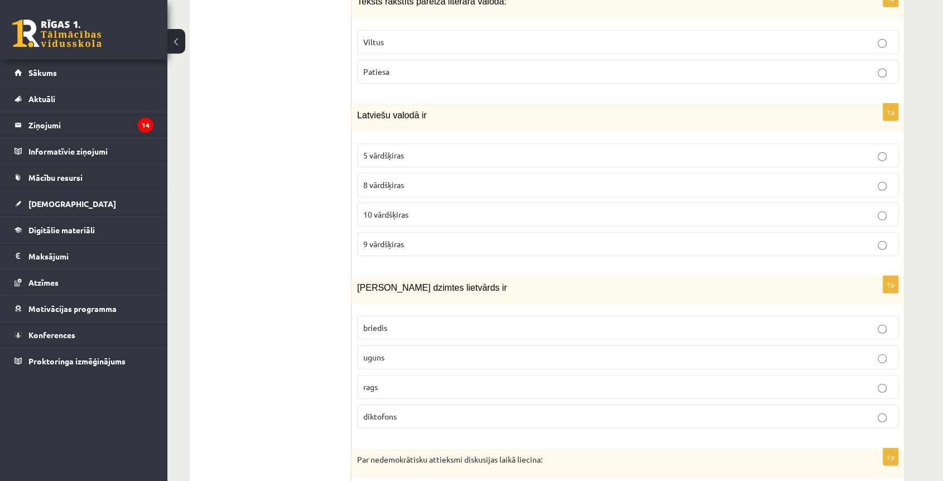
scroll to position [3051, 0]
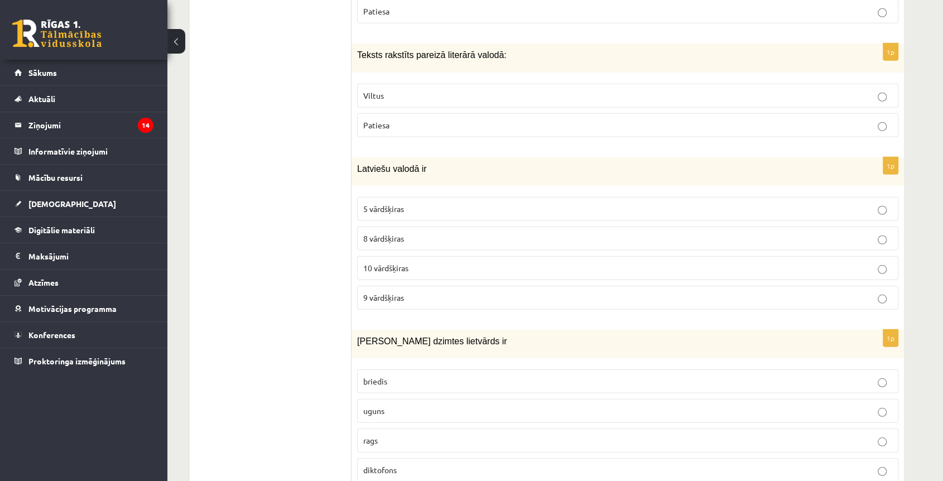
drag, startPoint x: 438, startPoint y: 260, endPoint x: 421, endPoint y: 238, distance: 27.6
click at [438, 262] on p "10 vārdšķiras" at bounding box center [627, 268] width 529 height 12
drag, startPoint x: 400, startPoint y: 114, endPoint x: 401, endPoint y: 121, distance: 6.2
click at [400, 119] on p "Patiesa" at bounding box center [627, 125] width 529 height 12
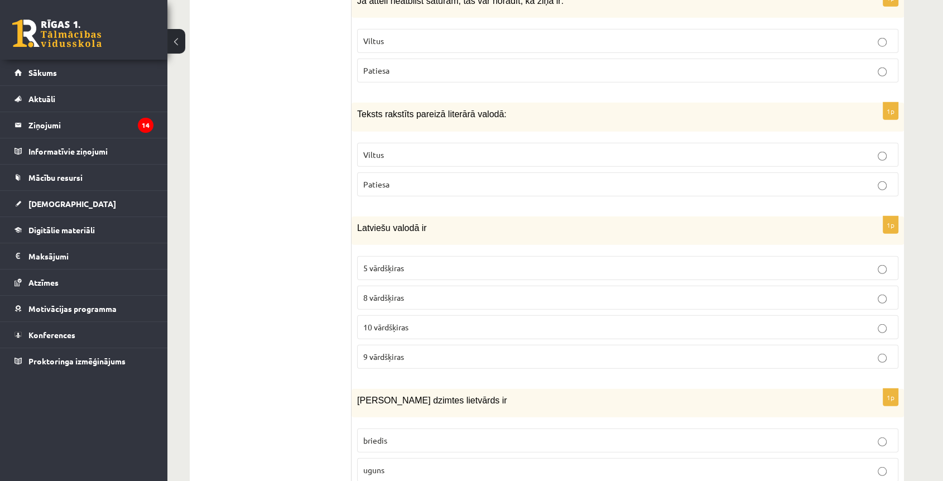
scroll to position [2927, 0]
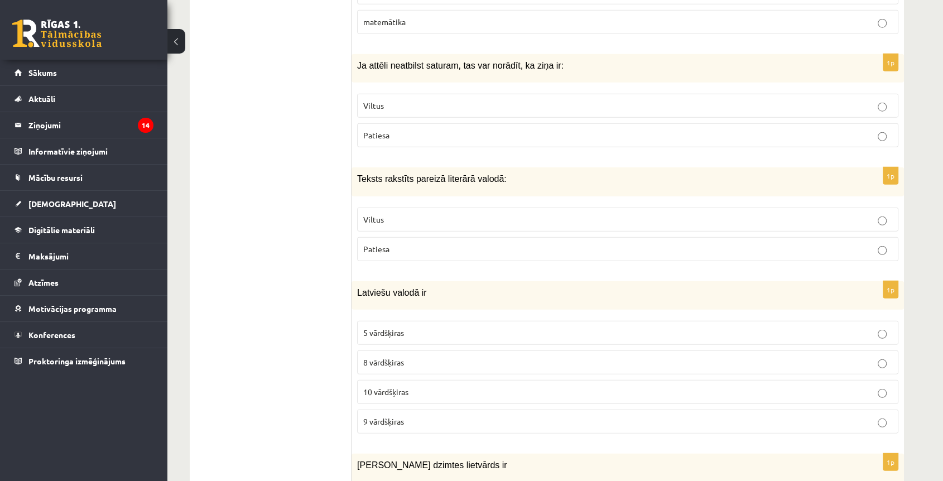
drag, startPoint x: 397, startPoint y: 102, endPoint x: 397, endPoint y: 95, distance: 6.7
click at [397, 100] on p "Viltus" at bounding box center [627, 106] width 529 height 12
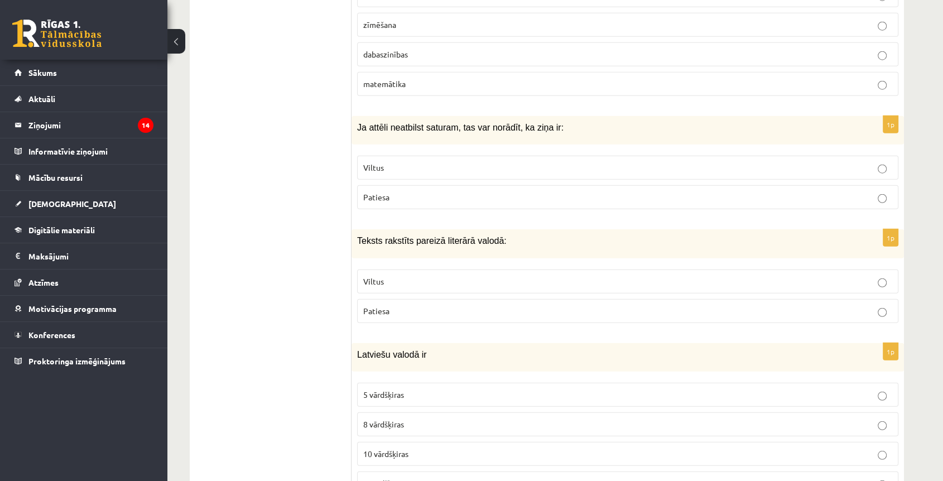
click at [393, 49] on span "dabaszinības" at bounding box center [385, 54] width 45 height 10
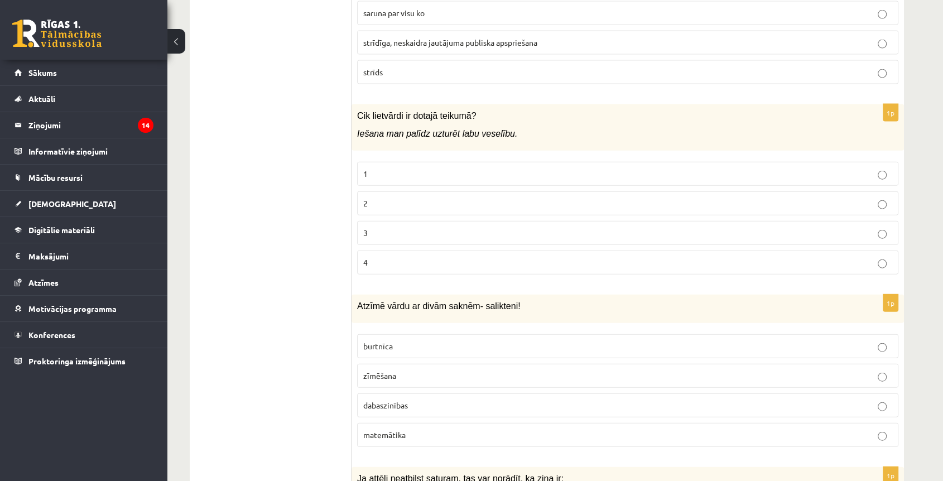
scroll to position [2493, 0]
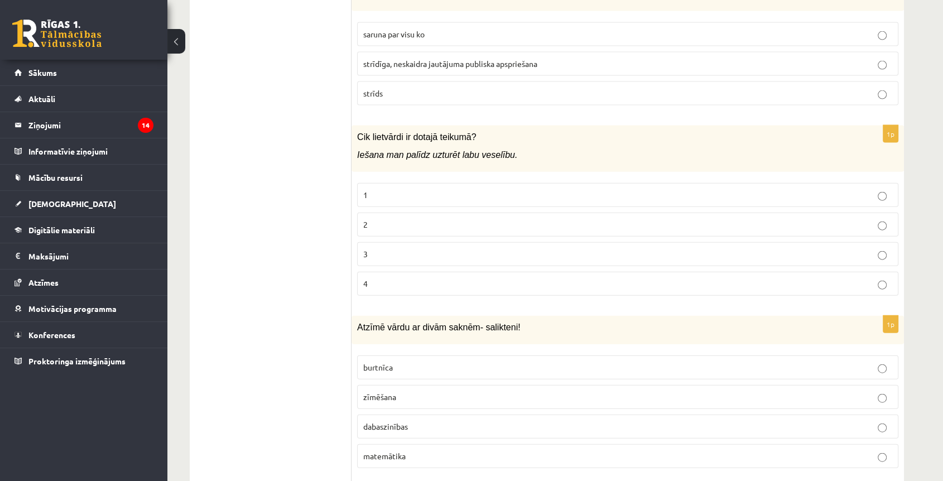
click at [390, 249] on p "3" at bounding box center [627, 254] width 529 height 12
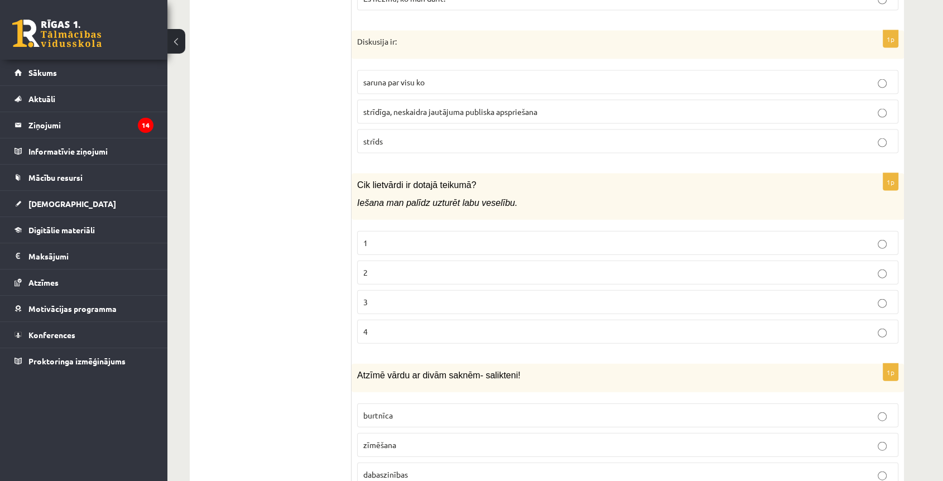
scroll to position [2369, 0]
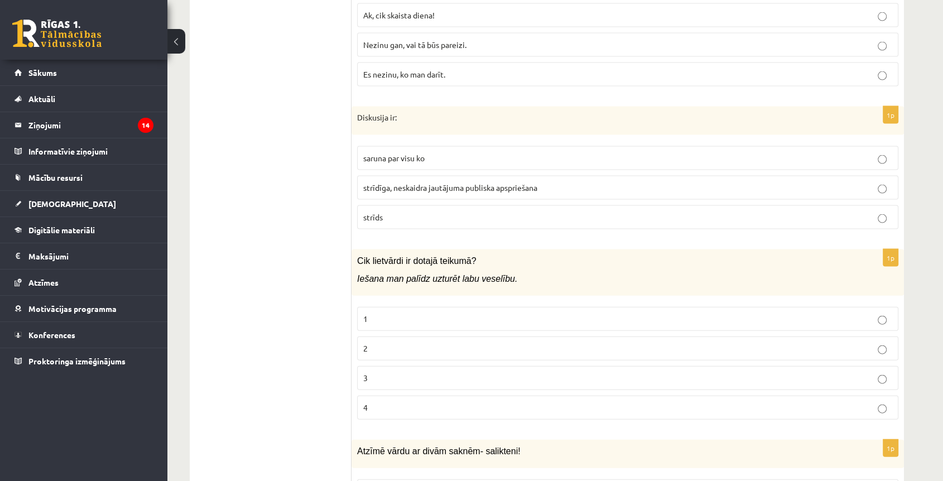
click at [425, 182] on span "strīdīga, neskaidra jautājuma publiska apspriešana" at bounding box center [450, 187] width 174 height 10
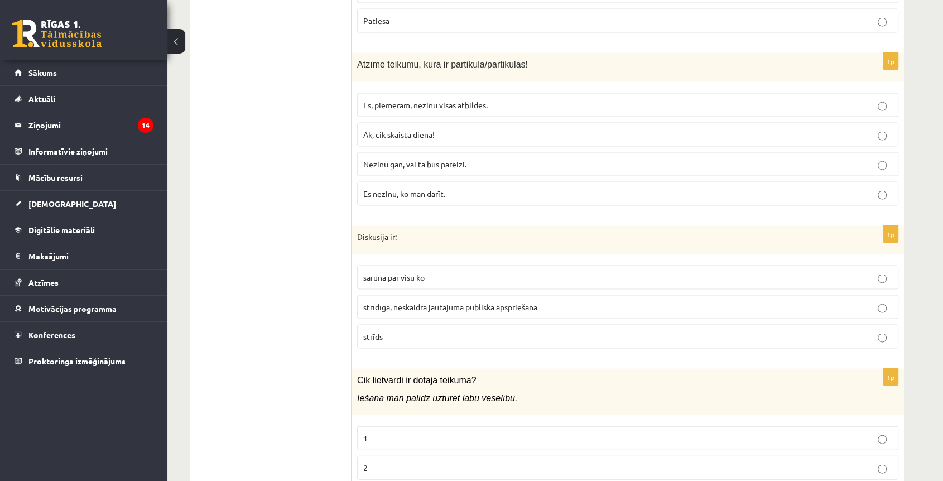
scroll to position [2246, 0]
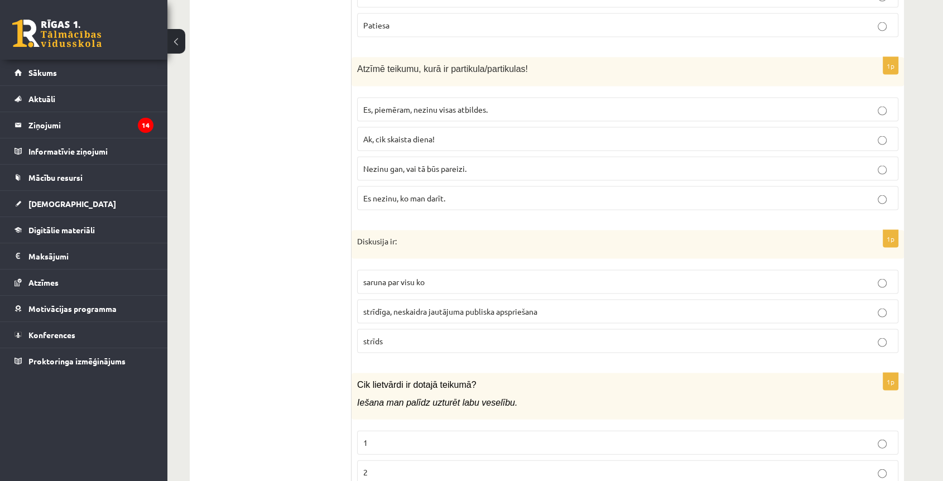
click at [411, 194] on span "Es nezinu, ko man darīt." at bounding box center [404, 198] width 82 height 10
click at [397, 108] on p "Es, piemēram, nezinu visas atbildes." at bounding box center [627, 110] width 529 height 12
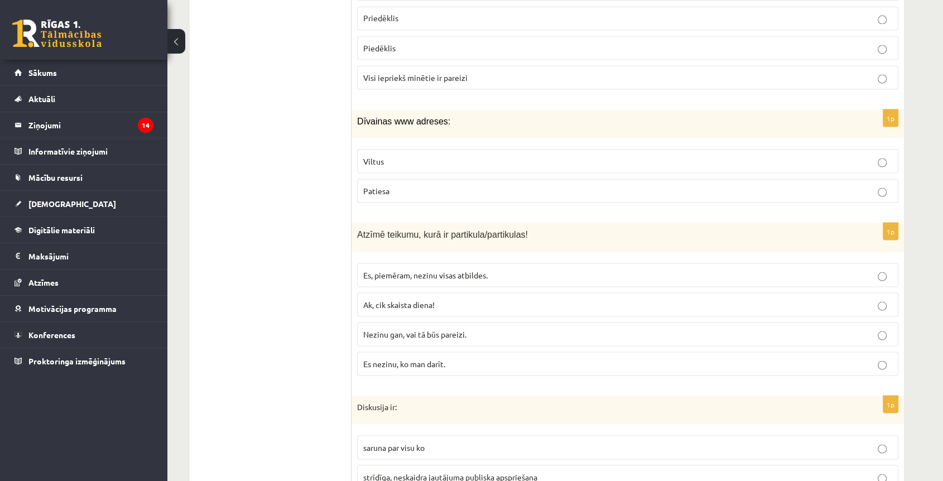
scroll to position [2059, 0]
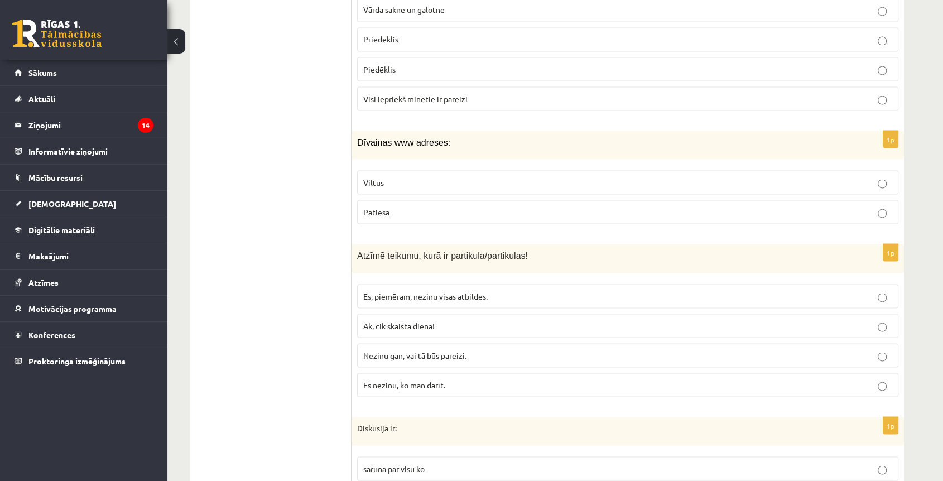
click at [398, 179] on p "Viltus" at bounding box center [627, 182] width 529 height 12
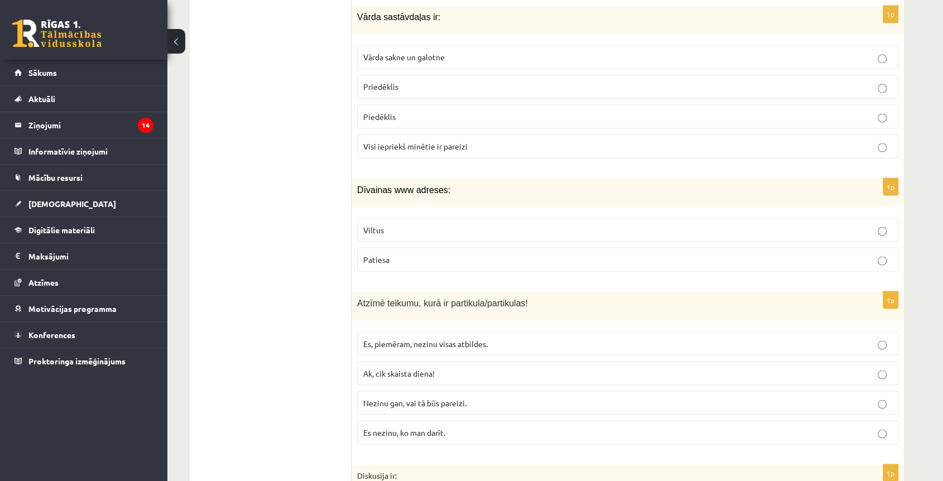
scroll to position [1935, 0]
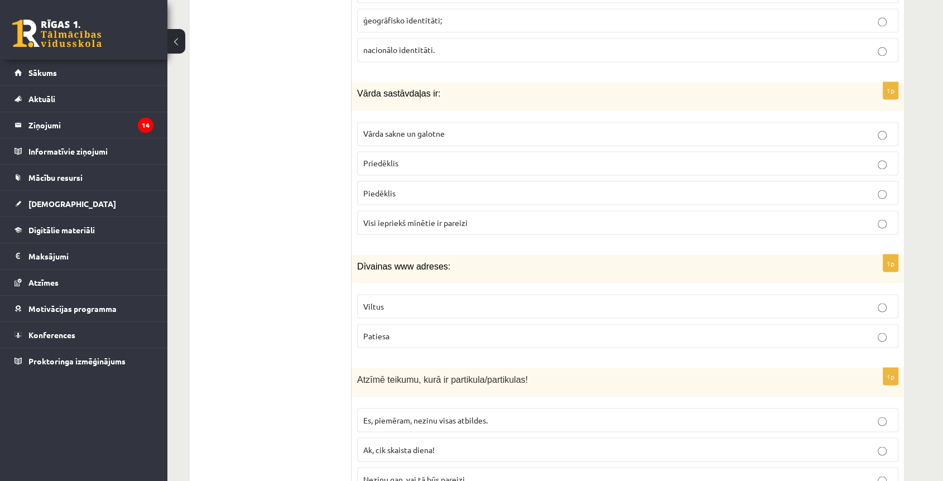
click at [419, 122] on label "Vārda sakne un galotne" at bounding box center [627, 134] width 541 height 24
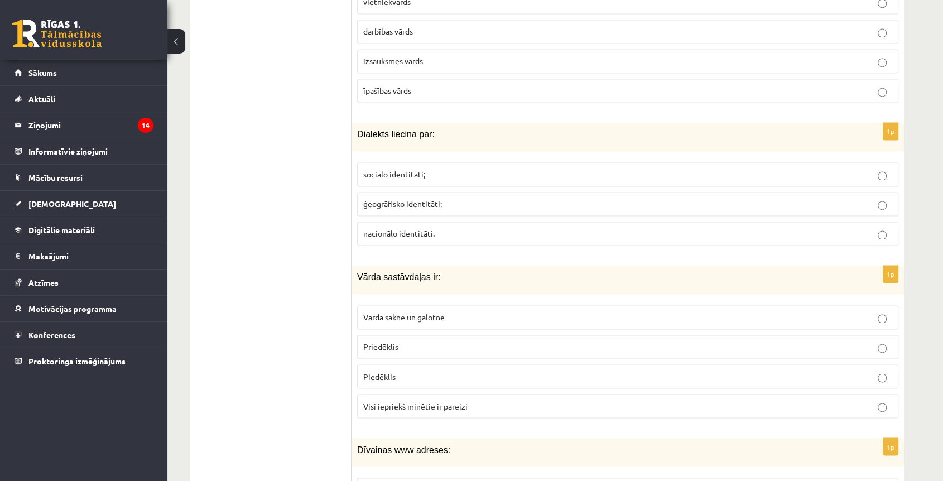
scroll to position [1749, 0]
click at [410, 202] on span "ģeogrāfisko identitāti;" at bounding box center [402, 206] width 79 height 10
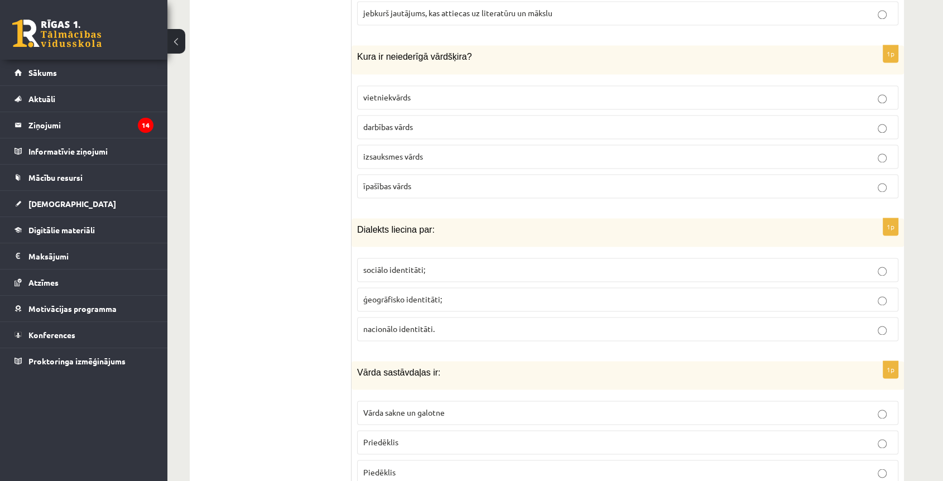
scroll to position [1625, 0]
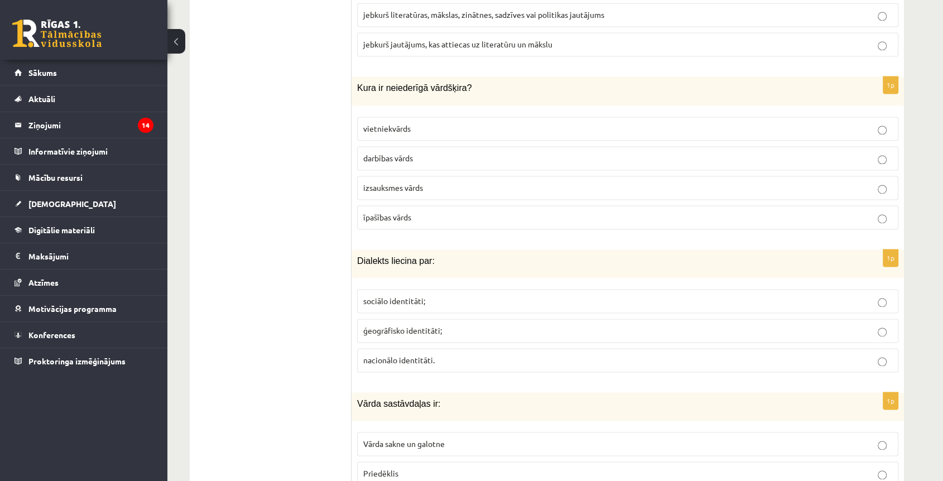
click at [412, 182] on span "izsauksmes vārds" at bounding box center [393, 187] width 60 height 10
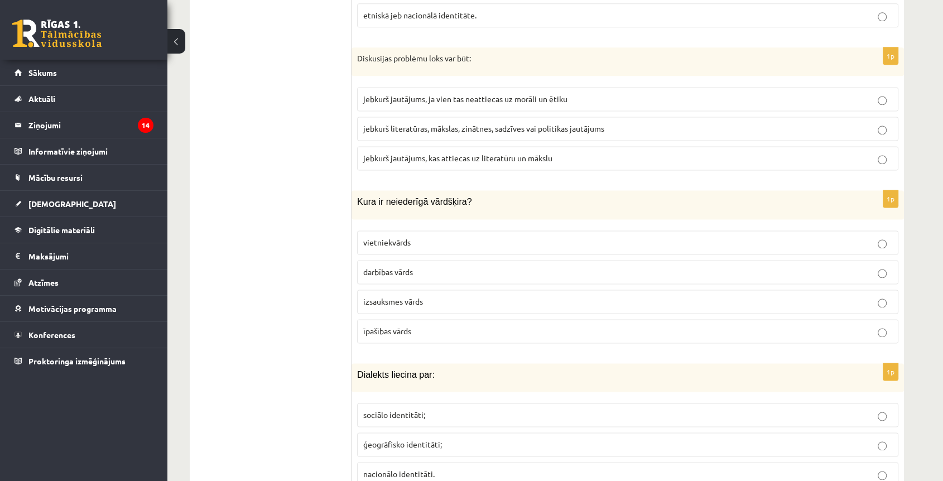
scroll to position [1501, 0]
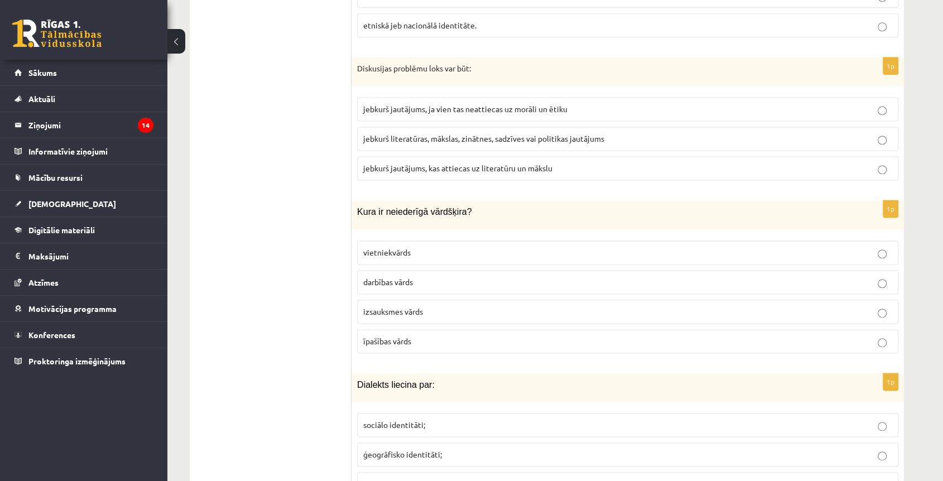
click at [462, 133] on span "jebkurš literatūras, mākslas, zinātnes, sadzīves vai politikas jautājums" at bounding box center [483, 138] width 241 height 10
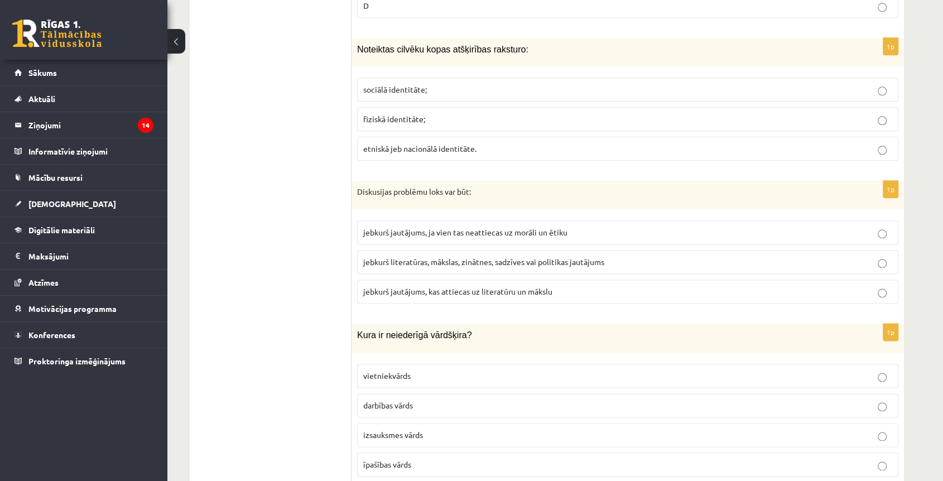
scroll to position [1377, 0]
click at [392, 86] on span "sociālā identitāte;" at bounding box center [395, 90] width 64 height 10
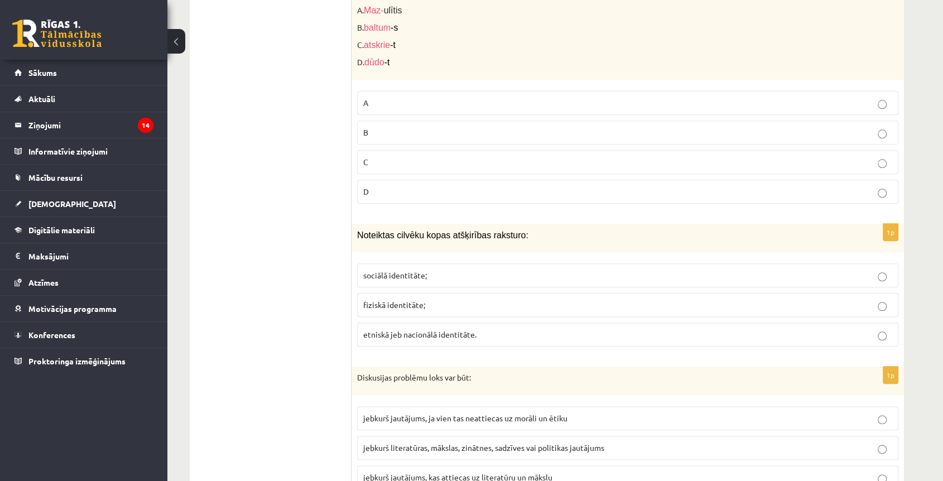
scroll to position [1191, 0]
click at [391, 157] on p "C" at bounding box center [627, 163] width 529 height 12
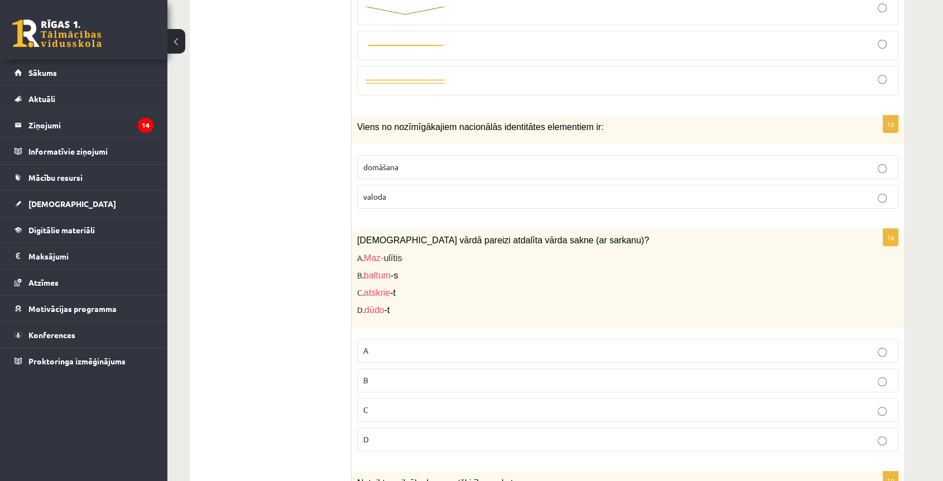
scroll to position [943, 0]
click at [393, 199] on p "valoda" at bounding box center [627, 198] width 529 height 12
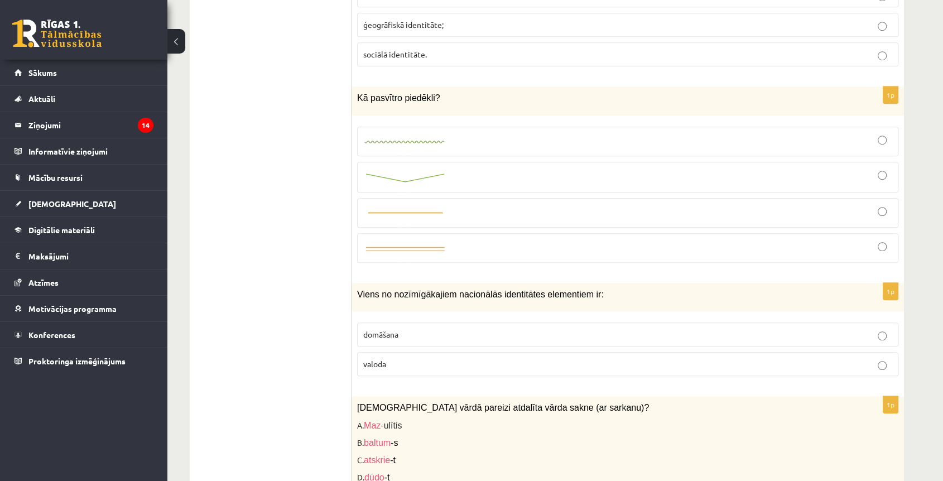
scroll to position [757, 0]
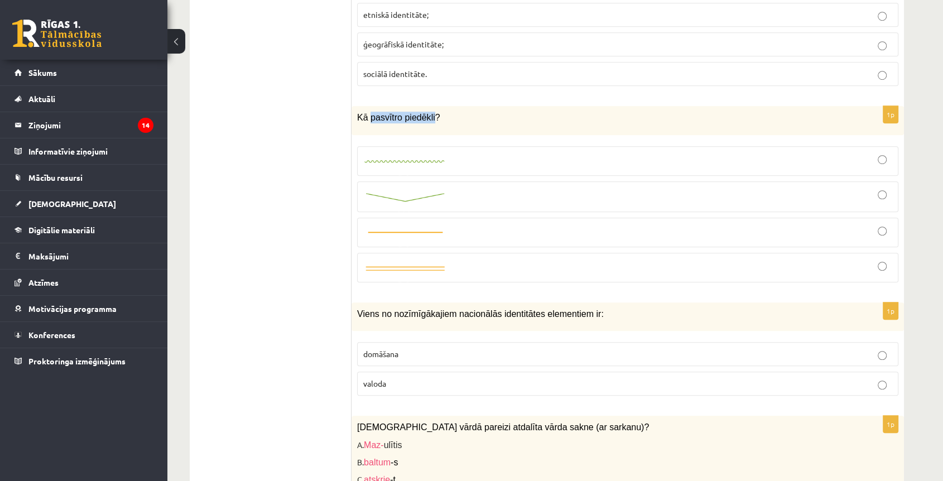
drag, startPoint x: 428, startPoint y: 113, endPoint x: 369, endPoint y: 120, distance: 59.0
click at [369, 120] on span "Kā pasvītro piedēkli?" at bounding box center [398, 117] width 83 height 9
copy span "pasvītro piedēkli"
click at [402, 196] on img at bounding box center [405, 197] width 84 height 12
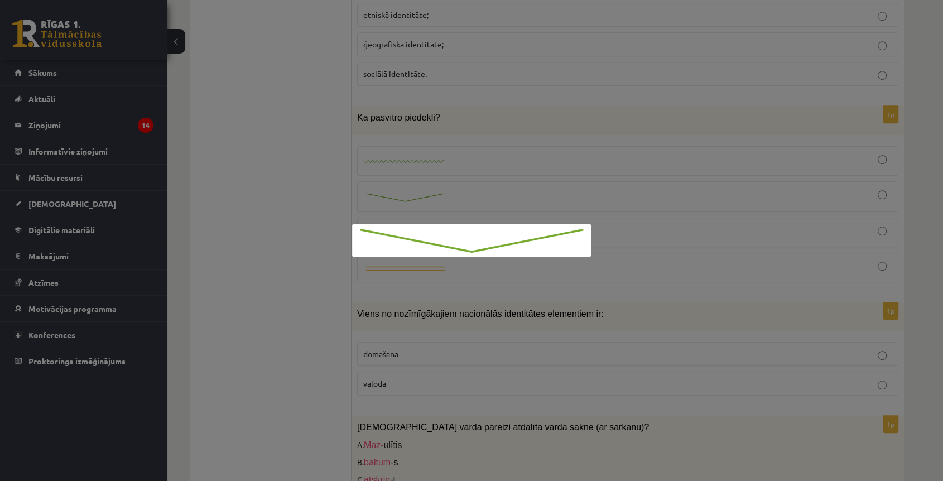
click at [326, 185] on div at bounding box center [471, 240] width 943 height 481
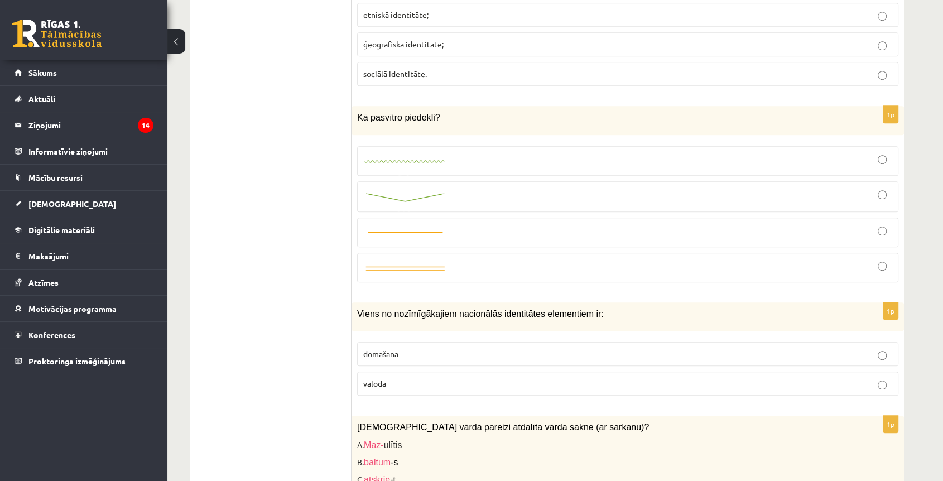
click at [563, 188] on div at bounding box center [627, 197] width 529 height 18
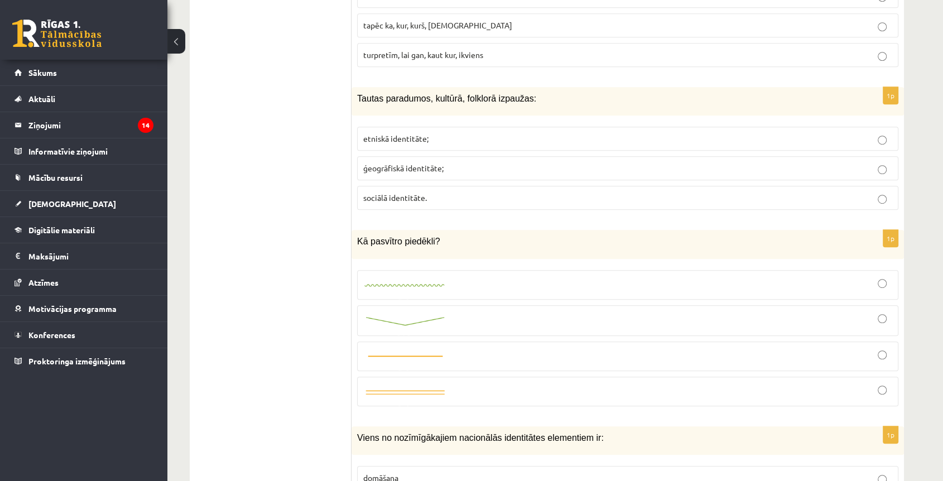
click at [405, 133] on p "etniskā identitāte;" at bounding box center [627, 139] width 529 height 12
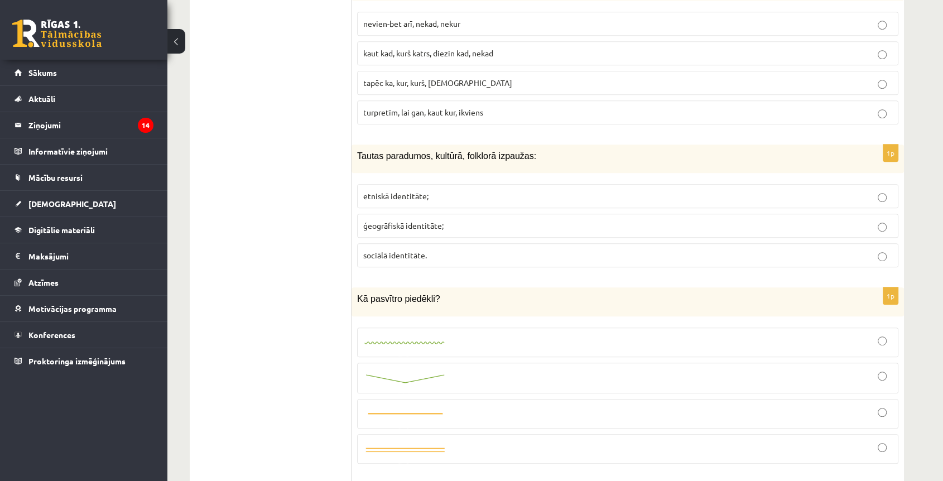
scroll to position [509, 0]
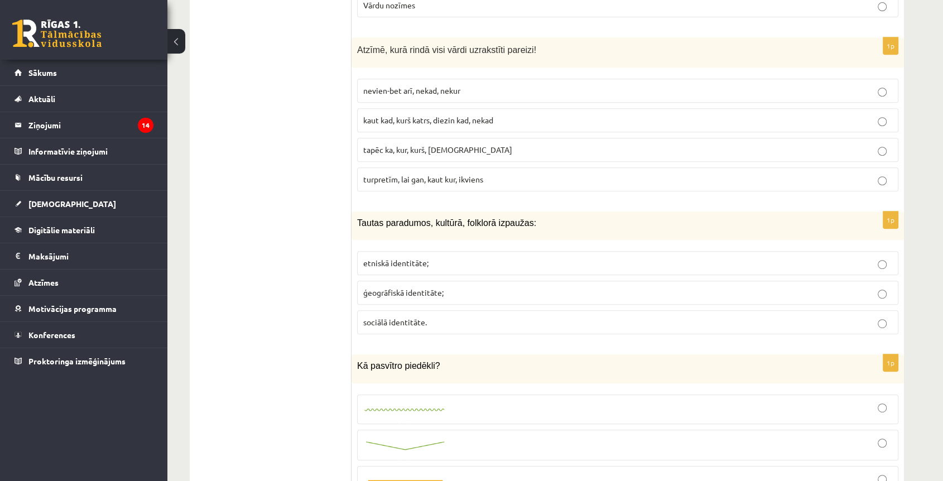
click at [422, 185] on label "turpretīm, lai gan, kaut kur, ikviens" at bounding box center [627, 179] width 541 height 24
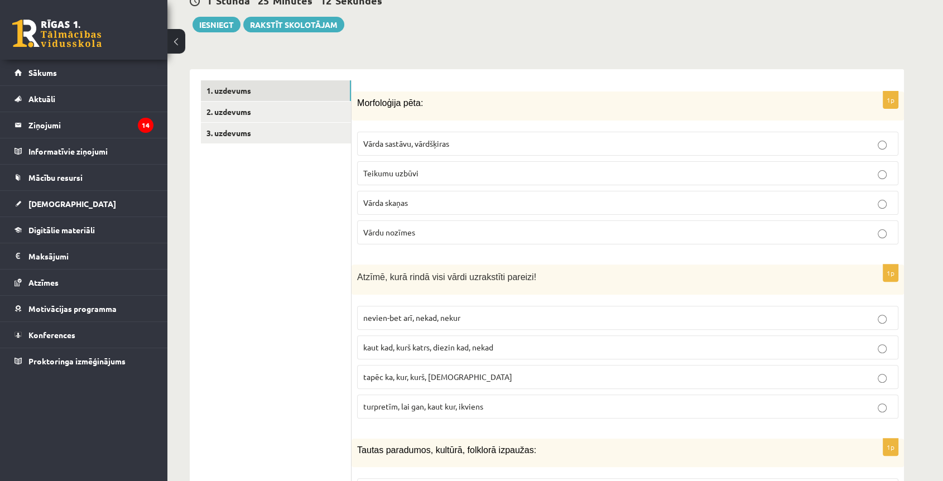
scroll to position [261, 0]
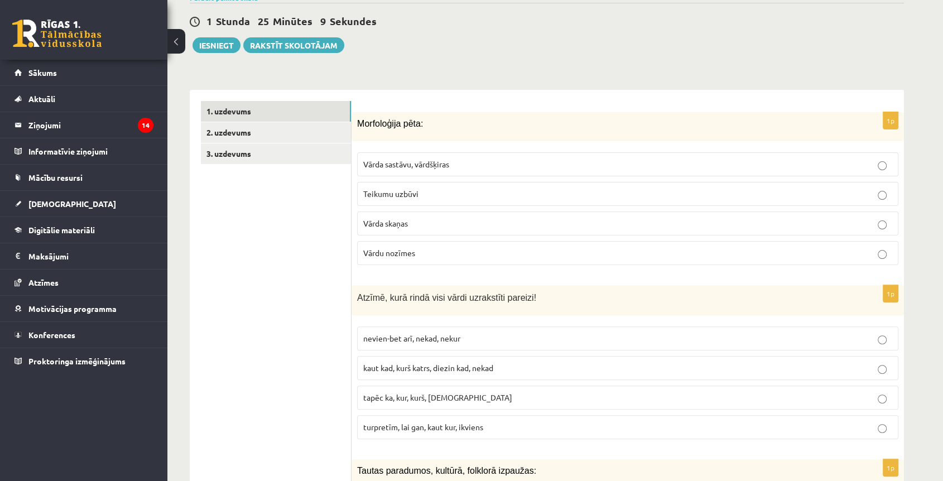
click at [386, 158] on p "Vārda sastāvu, vārdšķiras" at bounding box center [627, 164] width 529 height 12
click at [266, 134] on link "2. uzdevums" at bounding box center [276, 132] width 150 height 21
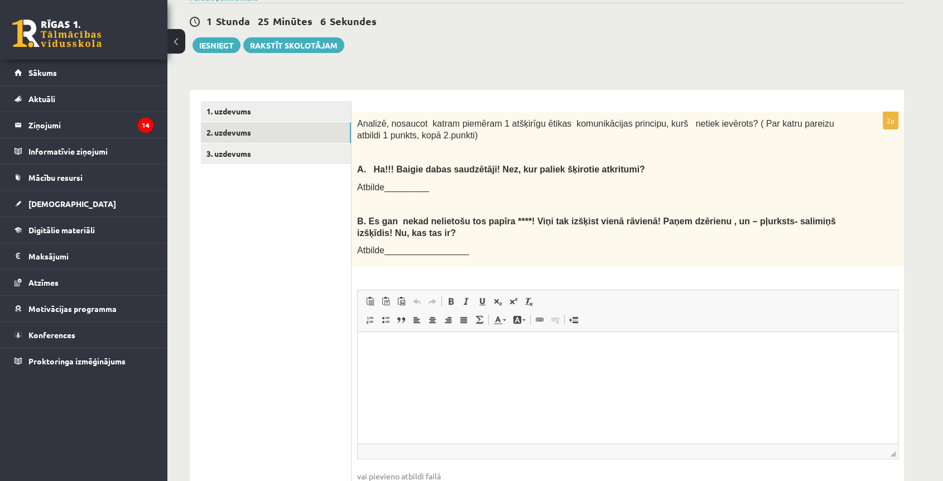
scroll to position [0, 0]
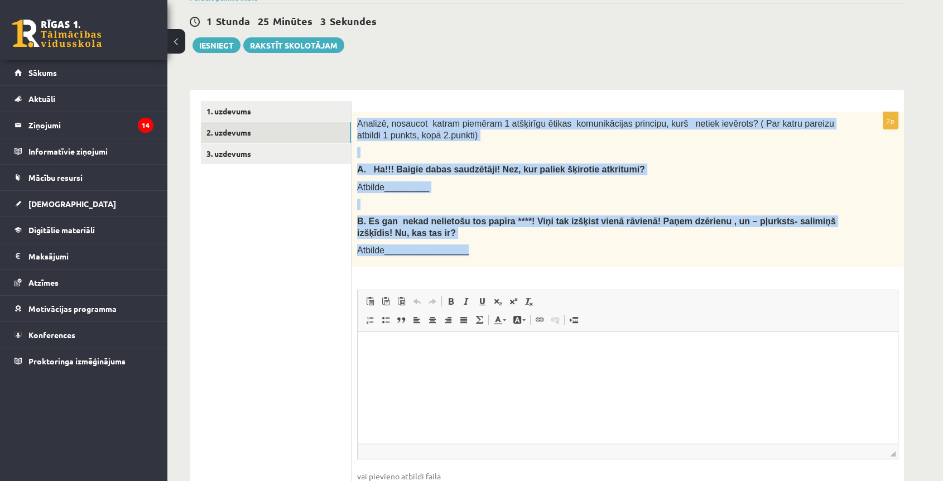
drag, startPoint x: 357, startPoint y: 119, endPoint x: 536, endPoint y: 249, distance: 221.8
click at [536, 249] on div "Analizē, nosaucot katram piemēram 1 atšķirīgu ētikas komunikācijas principu, ku…" at bounding box center [628, 189] width 552 height 155
copy div "Analizē, nosaucot katram piemēram 1 atšķirīgu ētikas komunikācijas principu, ku…"
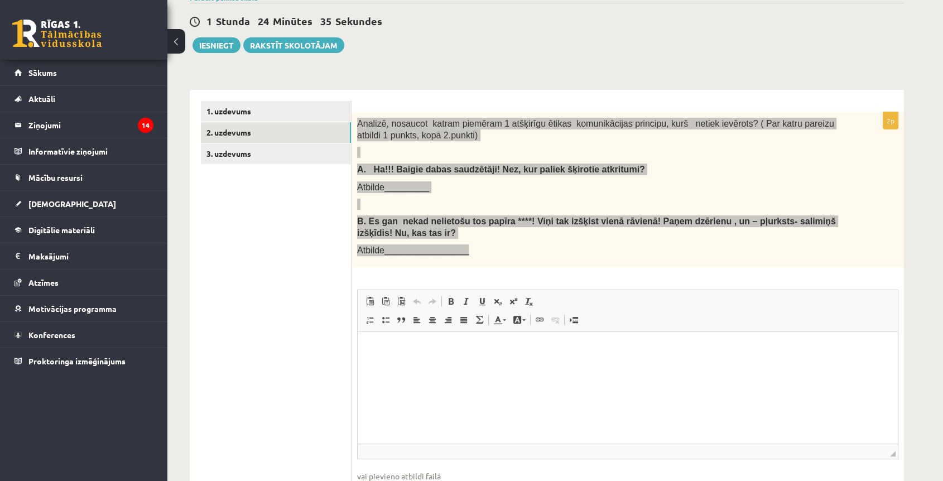
click at [401, 358] on html at bounding box center [628, 349] width 540 height 34
click at [402, 357] on html at bounding box center [628, 349] width 540 height 34
click at [444, 354] on p "**********" at bounding box center [628, 349] width 518 height 12
click at [421, 391] on p "***" at bounding box center [628, 387] width 518 height 12
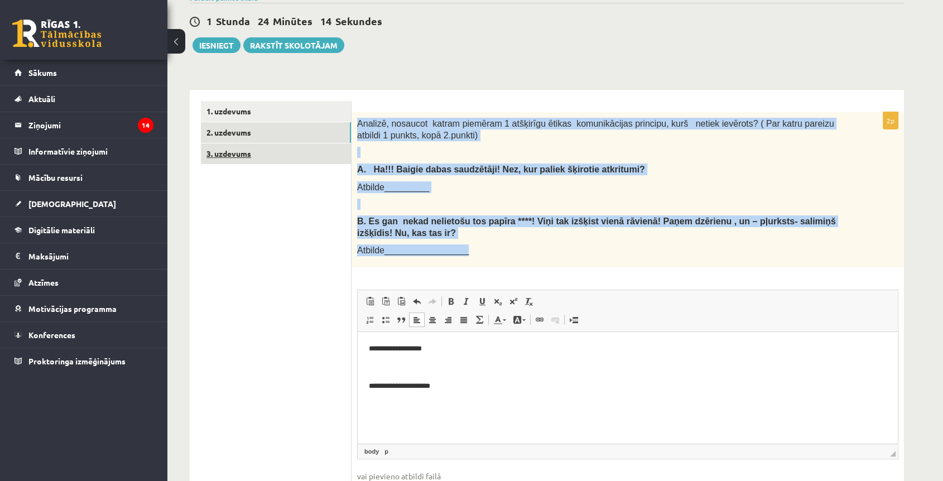
click at [267, 148] on link "3. uzdevums" at bounding box center [276, 153] width 150 height 21
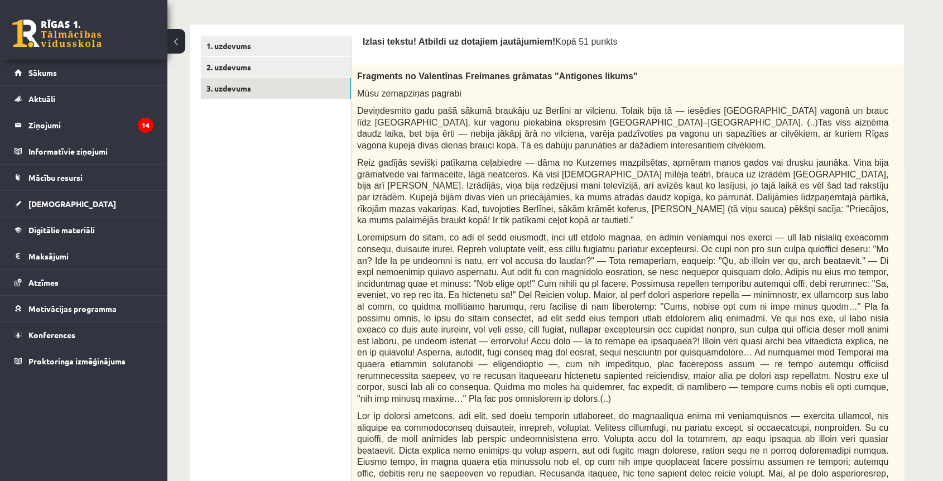
scroll to position [261, 0]
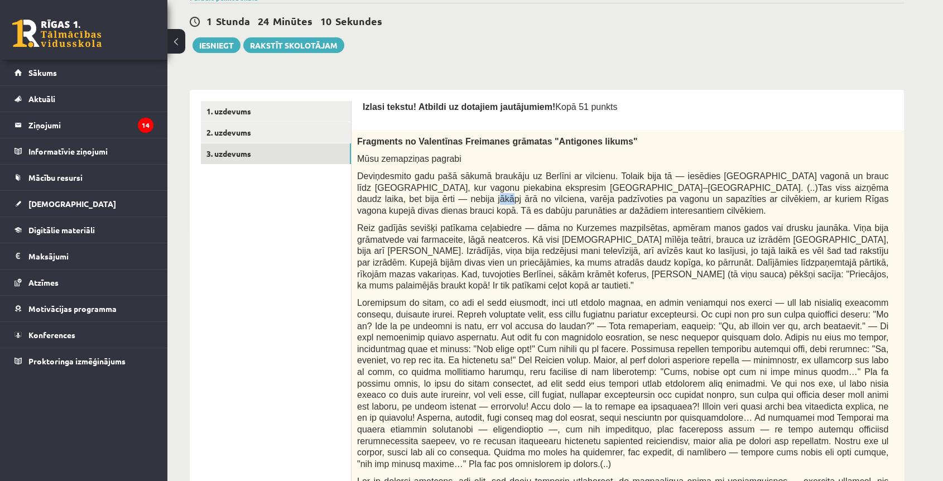
drag, startPoint x: 853, startPoint y: 190, endPoint x: 869, endPoint y: 174, distance: 22.9
click at [853, 182] on span "Deviņdesmito gadu pašā sākumā braukāju uz Berlīni ar vilcienu. Tolaik bija tā —…" at bounding box center [622, 193] width 531 height 44
drag, startPoint x: 901, startPoint y: 154, endPoint x: 872, endPoint y: 148, distance: 30.2
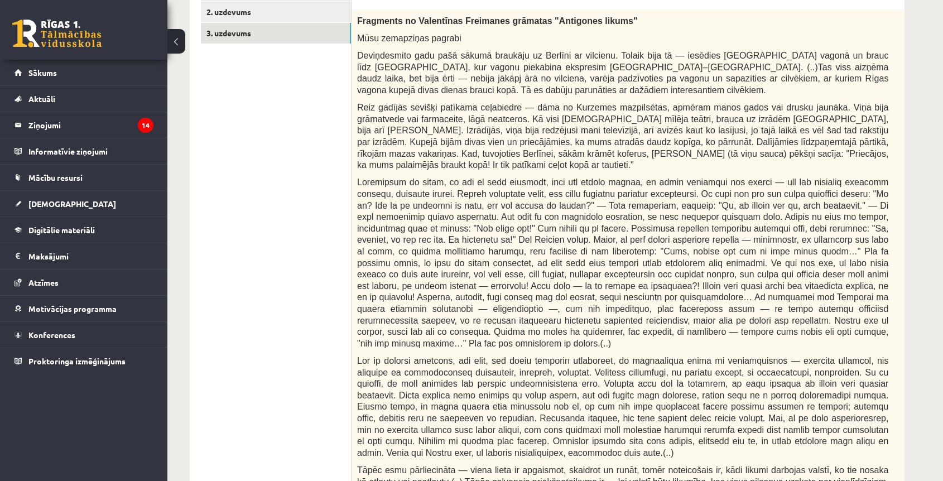
scroll to position [0, 0]
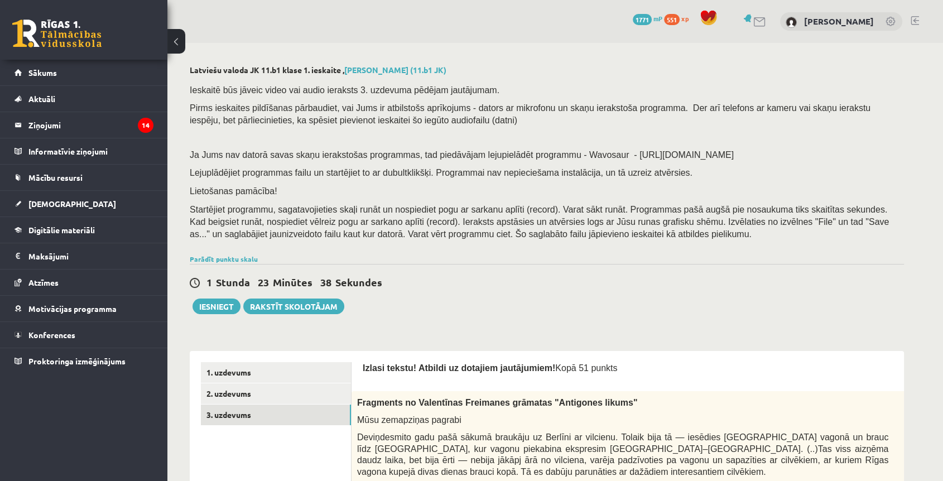
drag, startPoint x: 506, startPoint y: 232, endPoint x: 518, endPoint y: 33, distance: 199.0
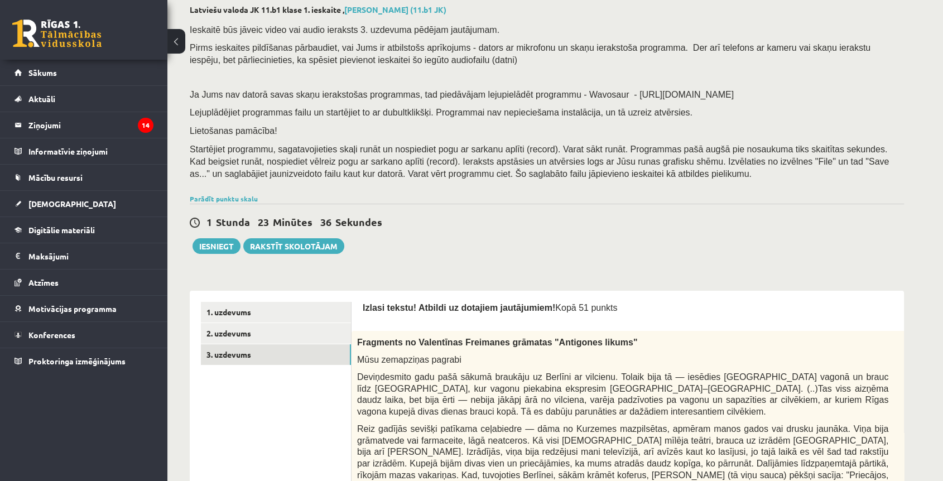
scroll to position [248, 0]
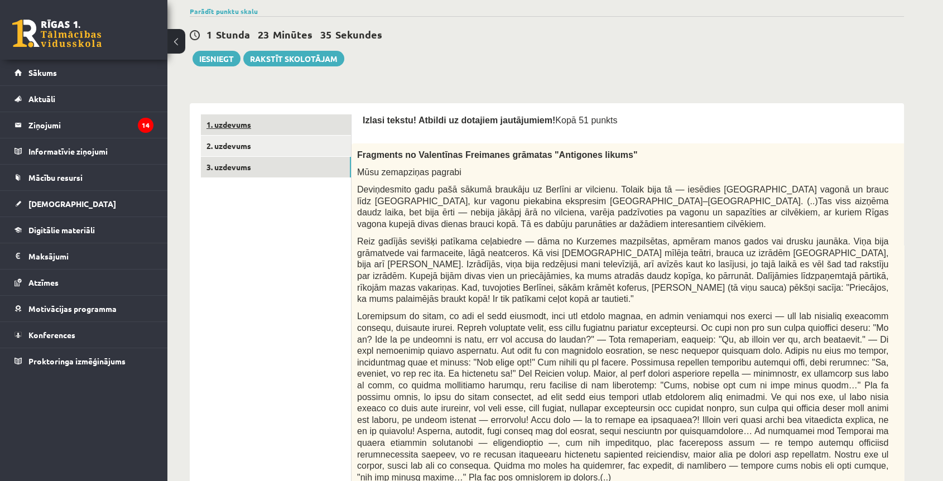
click at [243, 132] on link "1. uzdevums" at bounding box center [276, 124] width 150 height 21
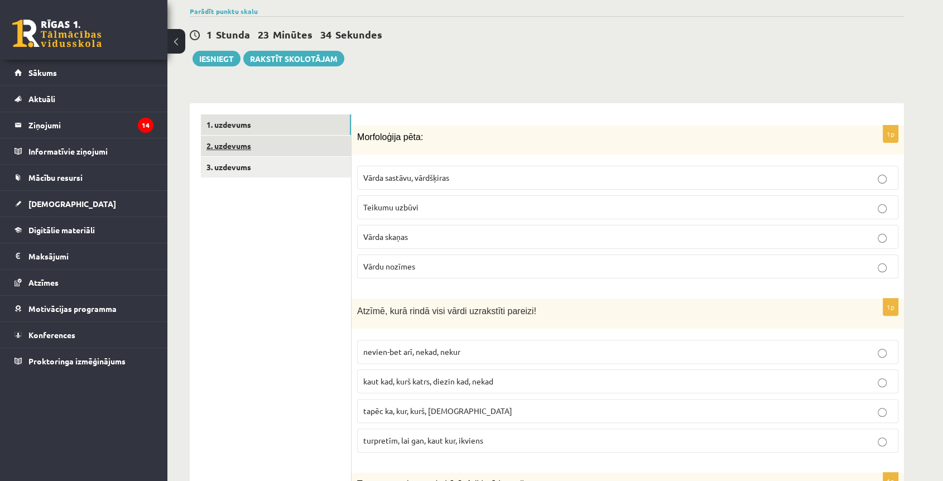
click at [238, 144] on link "2. uzdevums" at bounding box center [276, 146] width 150 height 21
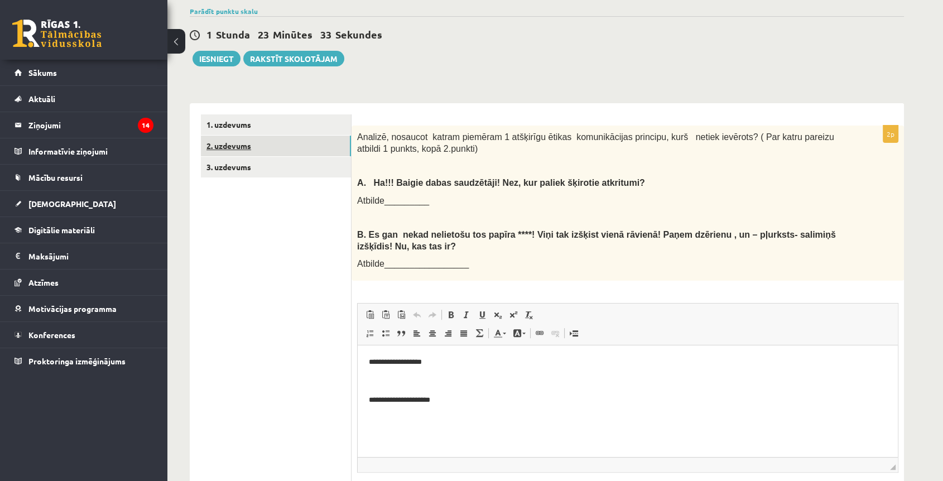
scroll to position [0, 0]
click at [232, 128] on link "1. uzdevums" at bounding box center [276, 124] width 150 height 21
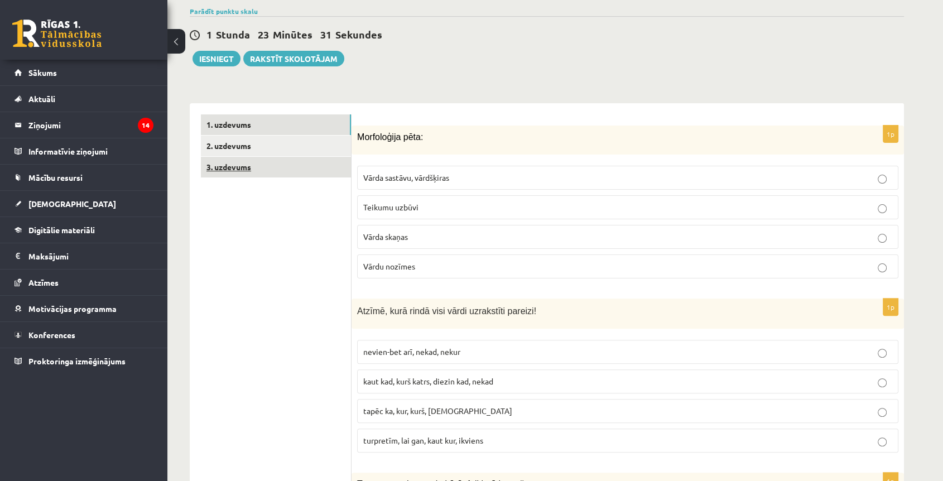
click at [235, 167] on link "3. uzdevums" at bounding box center [276, 167] width 150 height 21
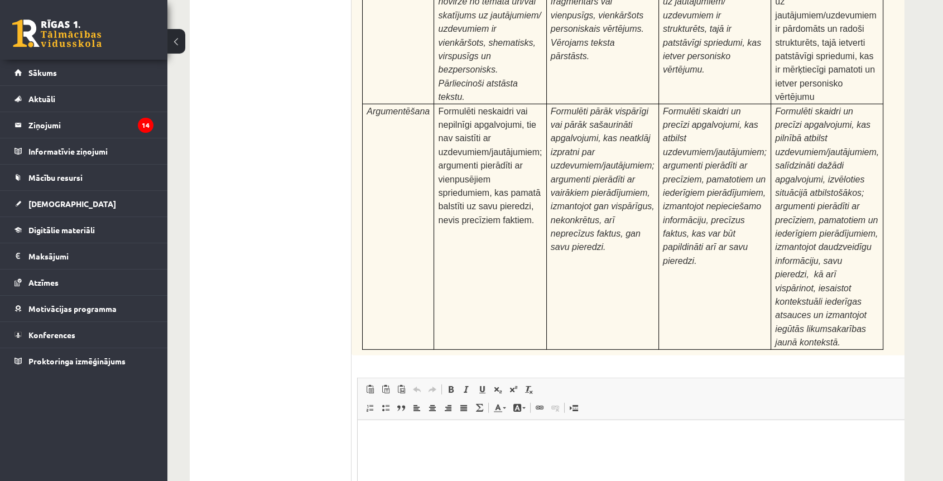
drag, startPoint x: 468, startPoint y: -1245, endPoint x: 463, endPoint y: 396, distance: 1641.2
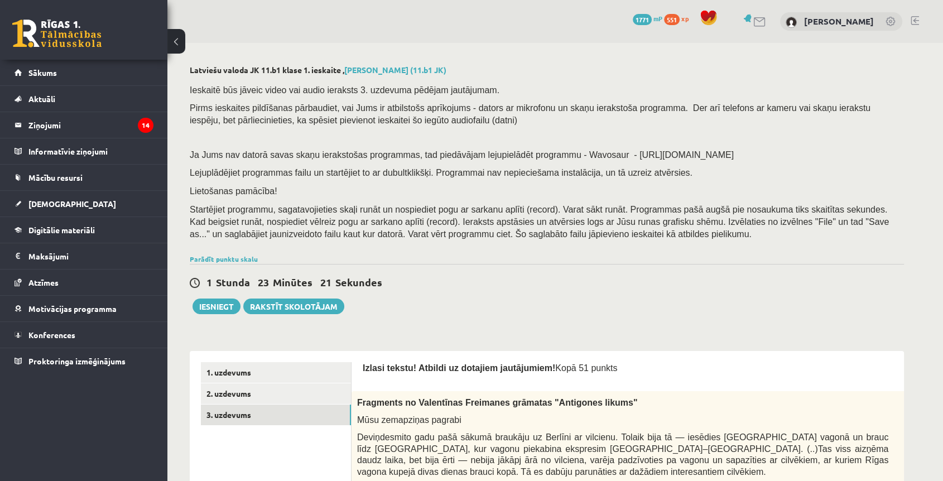
drag, startPoint x: 478, startPoint y: 275, endPoint x: 487, endPoint y: 109, distance: 166.0
click at [240, 367] on link "1. uzdevums" at bounding box center [276, 372] width 150 height 21
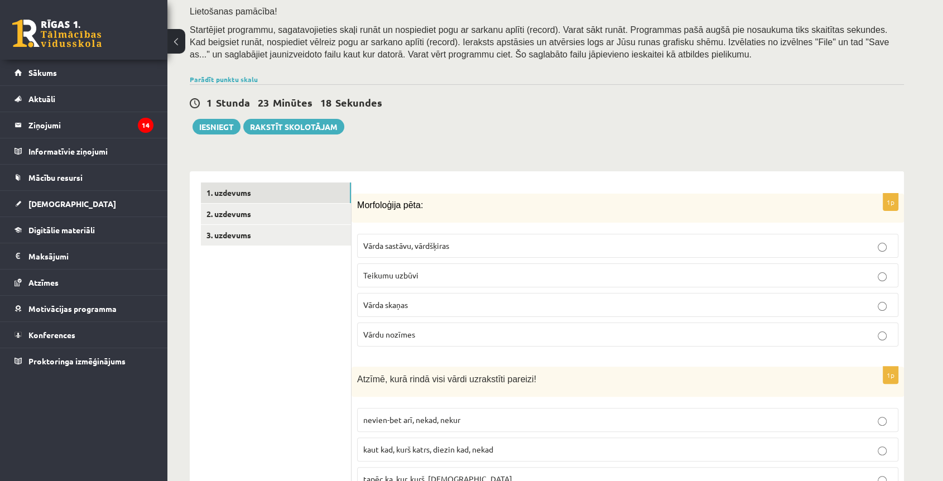
scroll to position [186, 0]
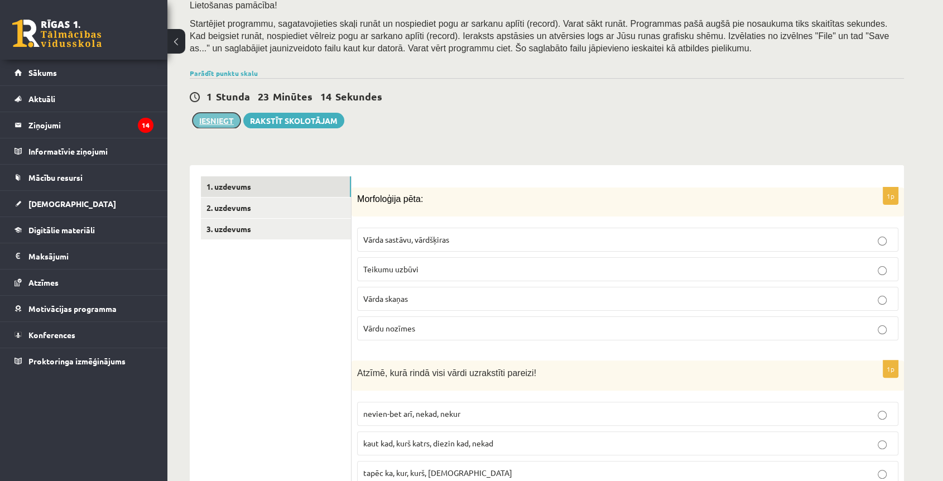
click at [215, 122] on button "Iesniegt" at bounding box center [217, 121] width 48 height 16
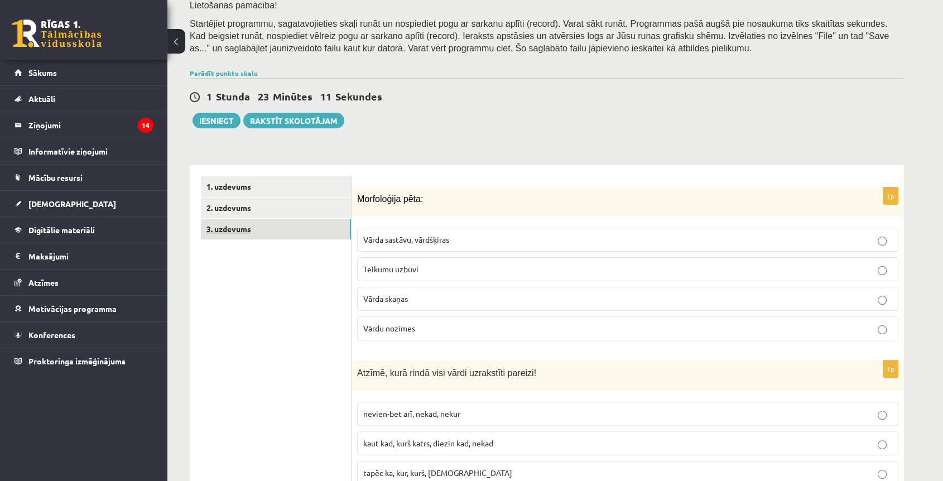
click at [241, 222] on link "3. uzdevums" at bounding box center [276, 229] width 150 height 21
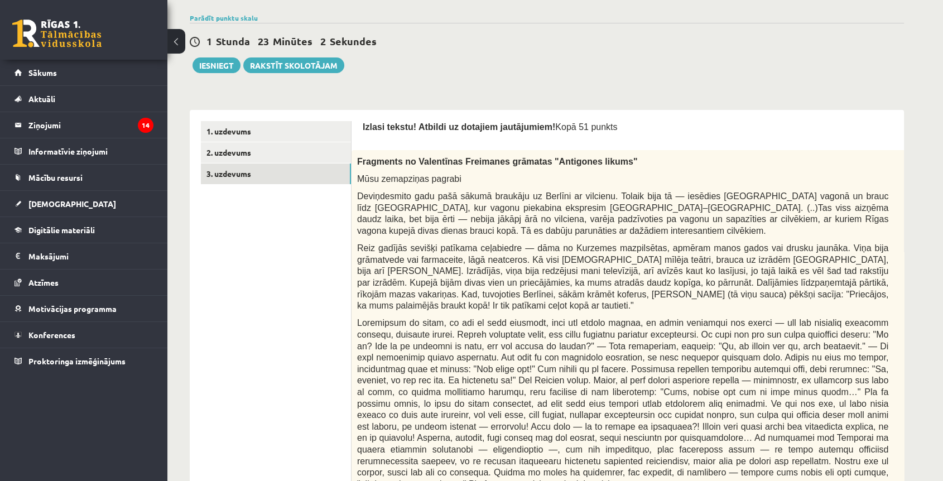
scroll to position [0, 0]
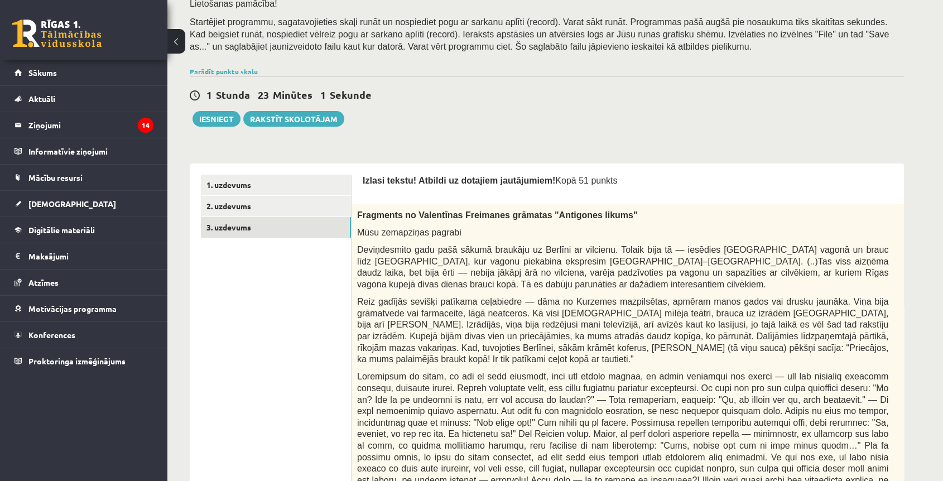
drag, startPoint x: 496, startPoint y: 238, endPoint x: 511, endPoint y: 247, distance: 17.5
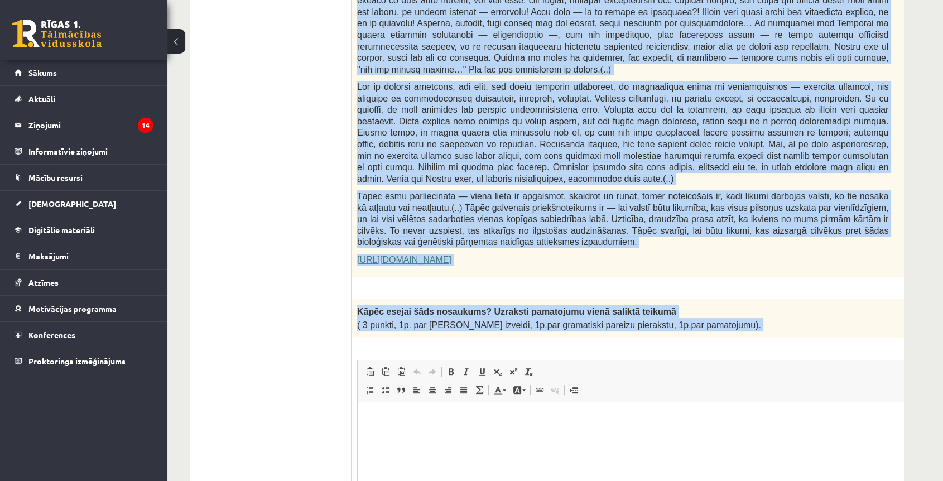
scroll to position [637, 0]
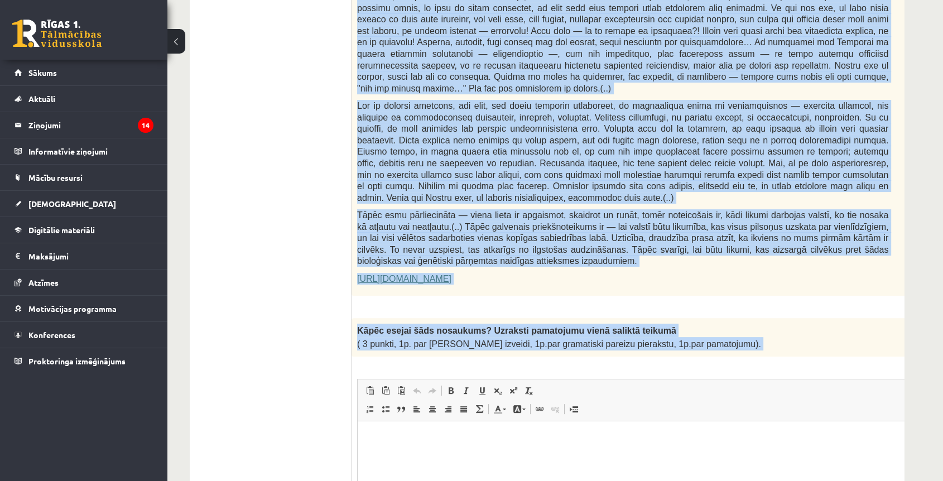
drag, startPoint x: 357, startPoint y: 202, endPoint x: 753, endPoint y: 315, distance: 412.1
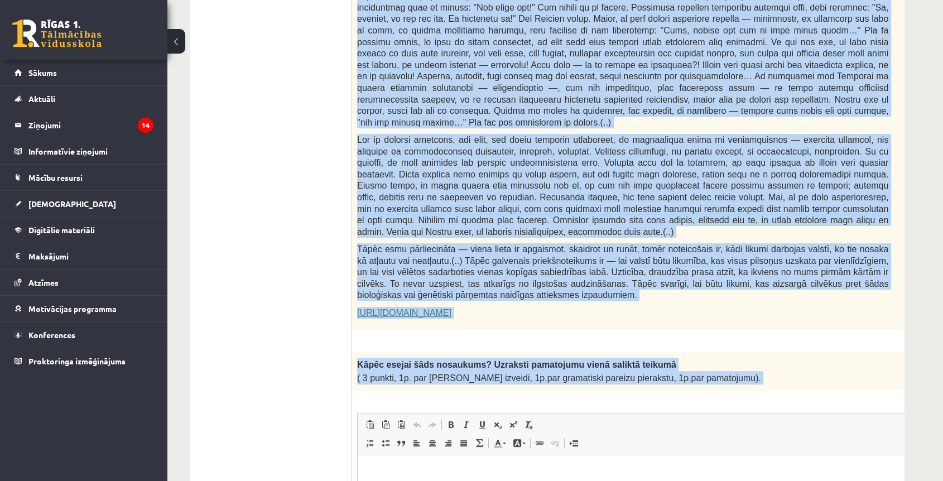
scroll to position [575, 0]
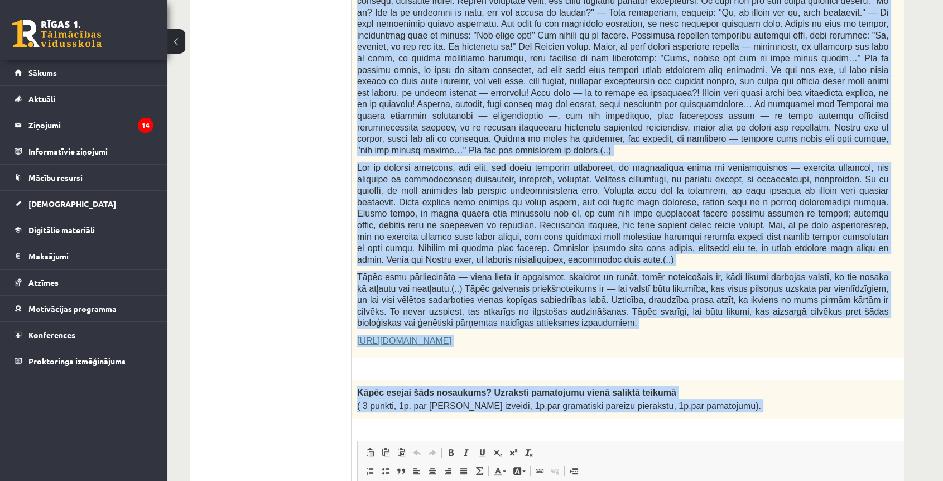
copy form "Fragments no Valentīnas Freimanes grāmatas "Antigones likums" Mūsu zemapziņas p…"
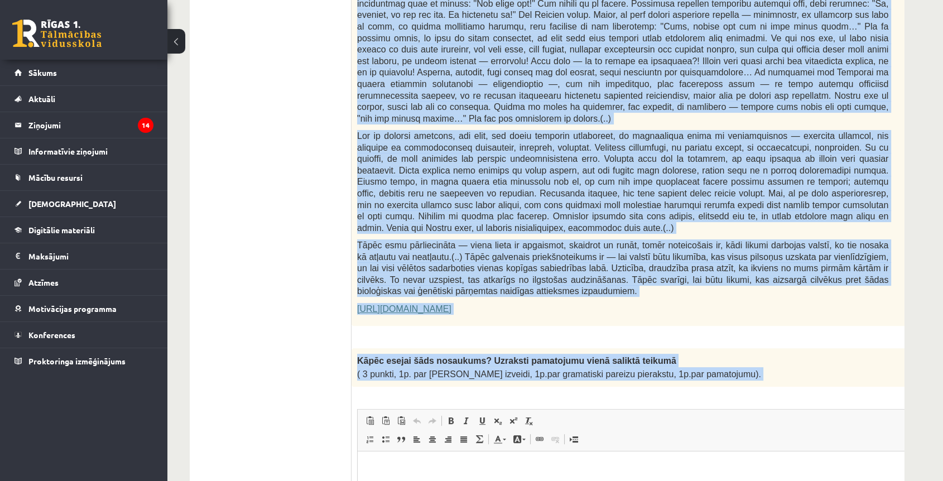
scroll to position [637, 0]
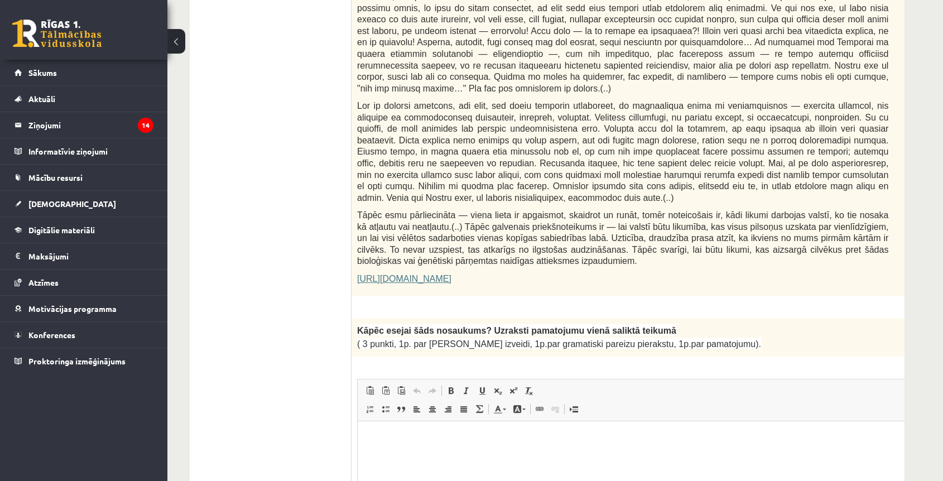
drag, startPoint x: 901, startPoint y: 292, endPoint x: 919, endPoint y: 295, distance: 17.5
click at [643, 442] on p "Editor, wiswyg-editor-user-answer-47433985506540" at bounding box center [651, 438] width 564 height 12
click at [804, 325] on div "3p Kāpēc esejai šāds nosaukums? Uzraksti pamatojumu vienā saliktā teikumā ( 3 p…" at bounding box center [651, 464] width 598 height 293
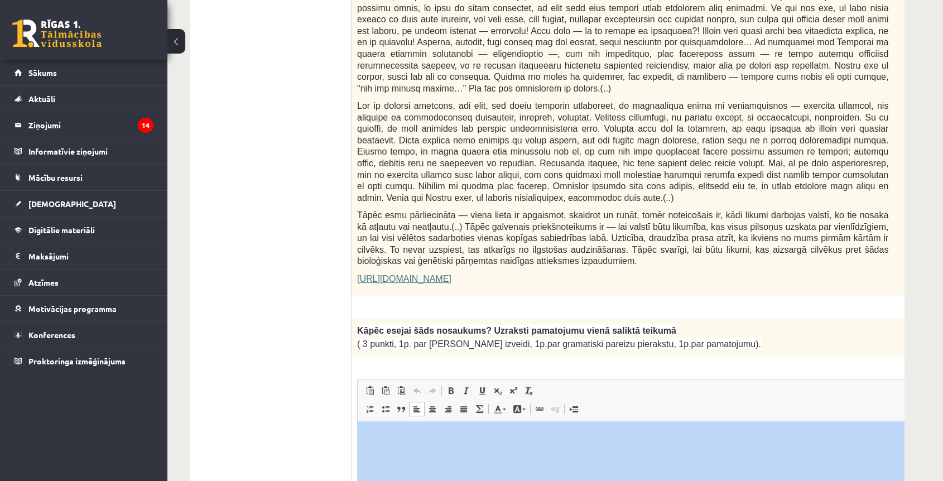
drag, startPoint x: 804, startPoint y: 325, endPoint x: 763, endPoint y: 352, distance: 48.3
click at [804, 325] on div "3p Kāpēc esejai šāds nosaukums? Uzraksti pamatojumu vienā saliktā teikumā ( 3 p…" at bounding box center [651, 464] width 598 height 293
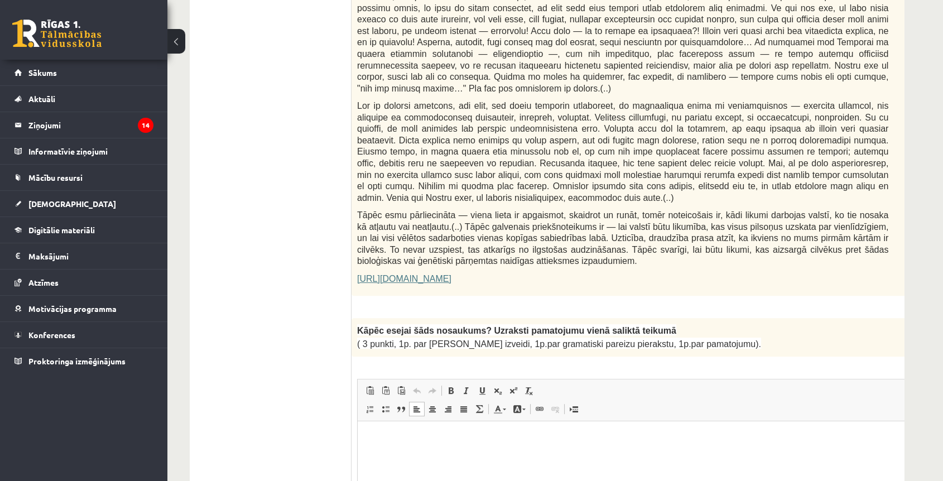
click at [522, 455] on html at bounding box center [651, 438] width 586 height 34
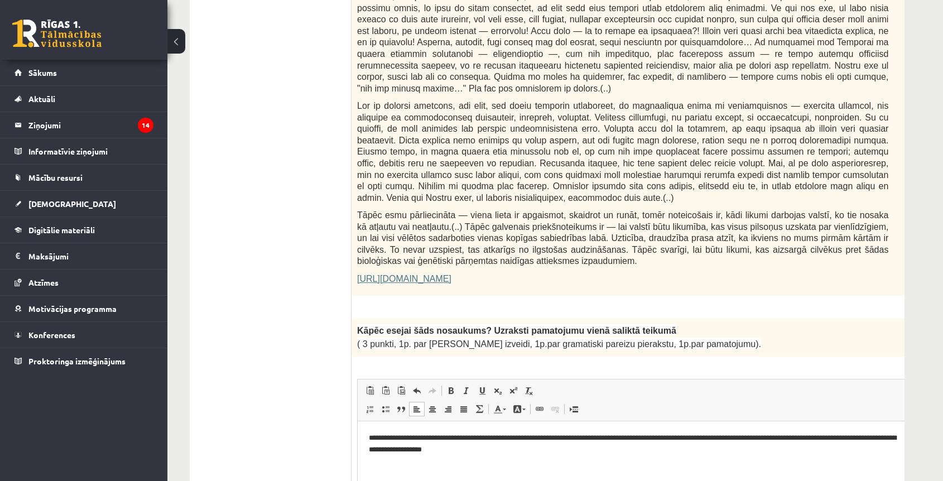
scroll to position [0, 16]
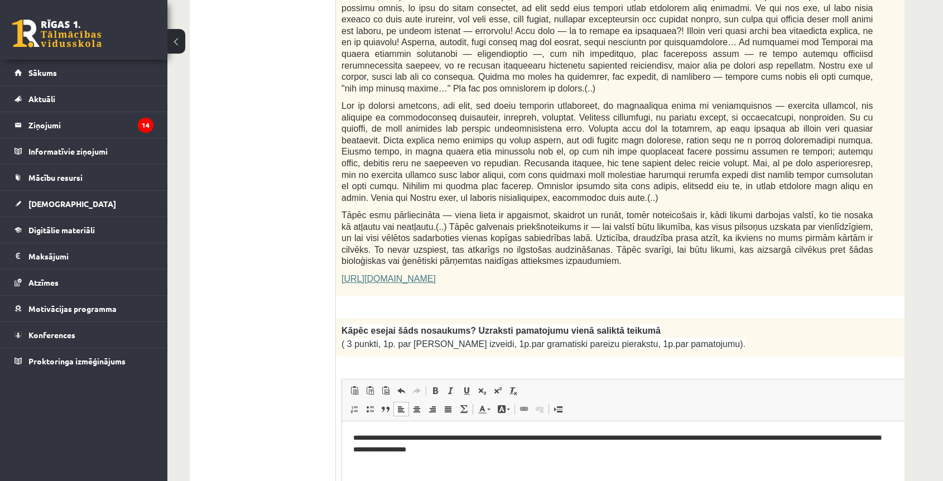
drag, startPoint x: 886, startPoint y: 292, endPoint x: 927, endPoint y: 290, distance: 41.4
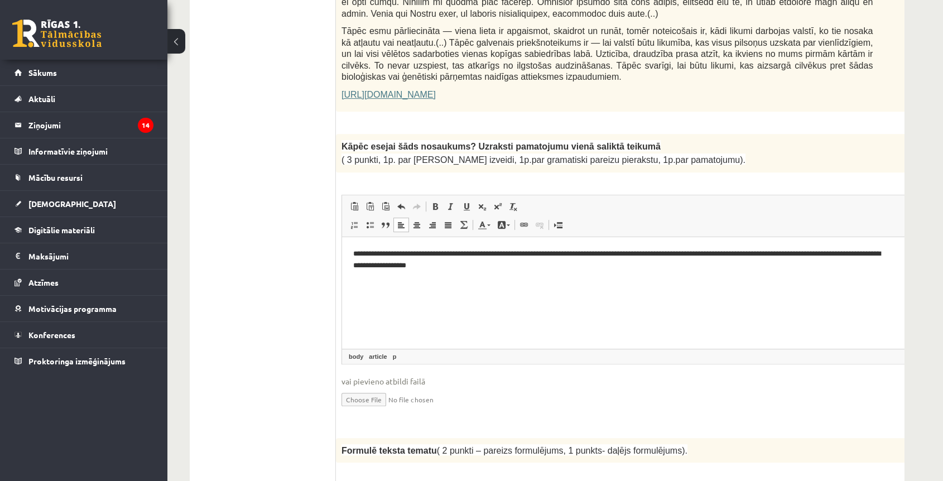
scroll to position [823, 0]
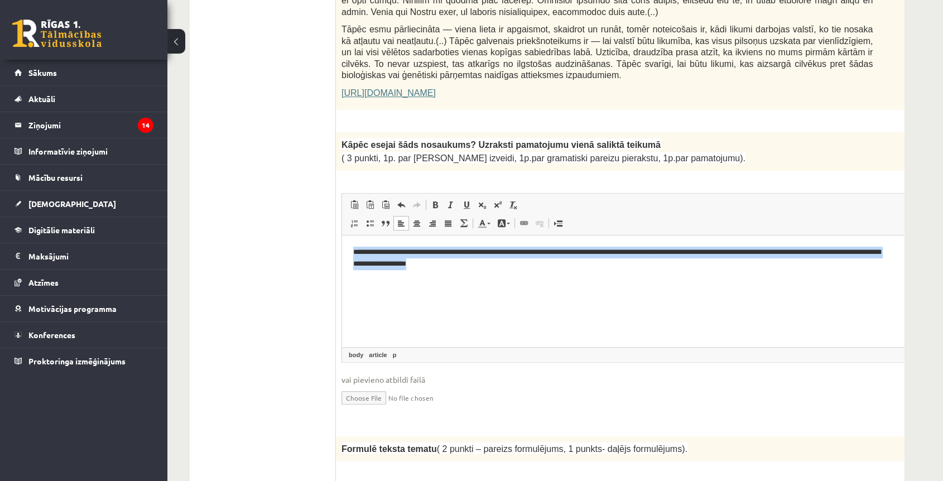
drag, startPoint x: 353, startPoint y: 252, endPoint x: 575, endPoint y: 282, distance: 223.6
click at [575, 281] on html "**********" at bounding box center [635, 258] width 586 height 46
copy p "**********"
click at [406, 275] on html "**********" at bounding box center [635, 258] width 586 height 46
click at [436, 281] on html "**********" at bounding box center [635, 258] width 586 height 46
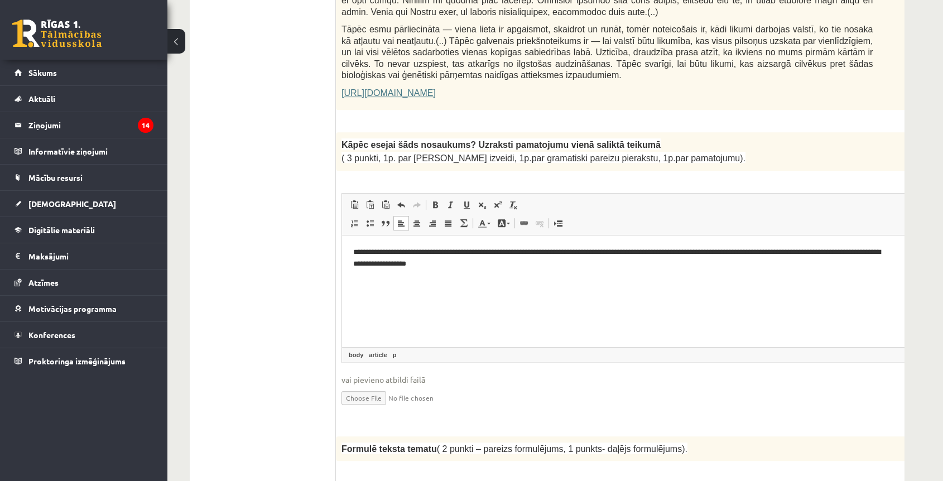
click at [420, 251] on p "**********" at bounding box center [620, 257] width 534 height 23
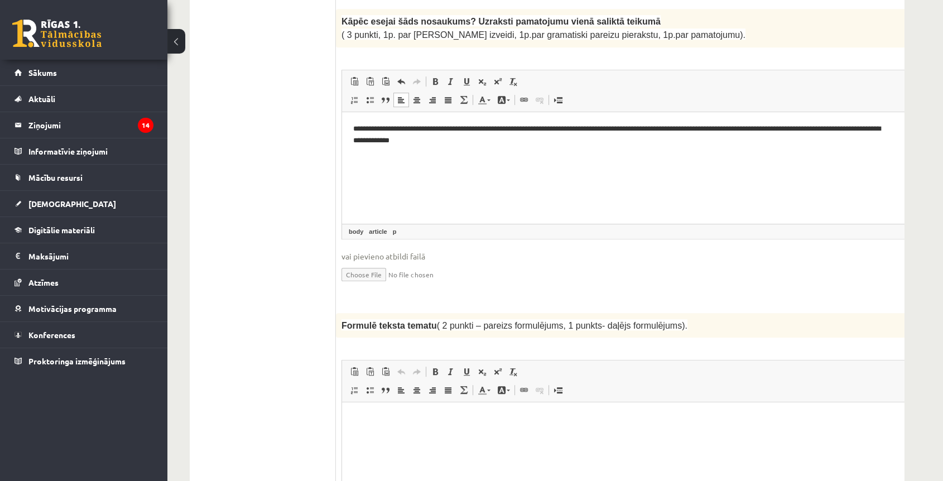
scroll to position [946, 0]
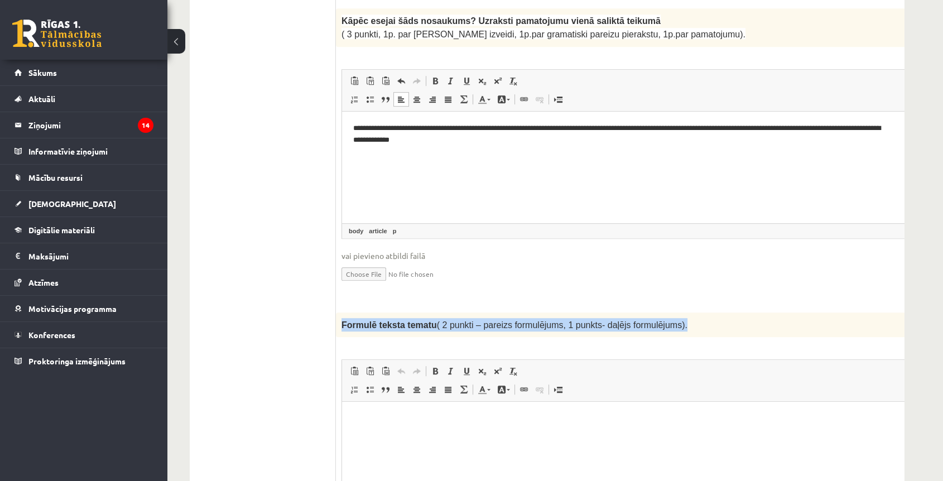
drag, startPoint x: 341, startPoint y: 291, endPoint x: 742, endPoint y: 292, distance: 401.2
click at [746, 318] on p "Formulē teksta tematu ( 2 punkti – pareizs formulējums, 1 punkts- daļējs formul…" at bounding box center [607, 324] width 531 height 13
copy span "Formulē teksta tematu ( 2 punkti – pareizs formulējums, 1 punkts- daļējs formul…"
click at [431, 436] on html at bounding box center [635, 419] width 586 height 34
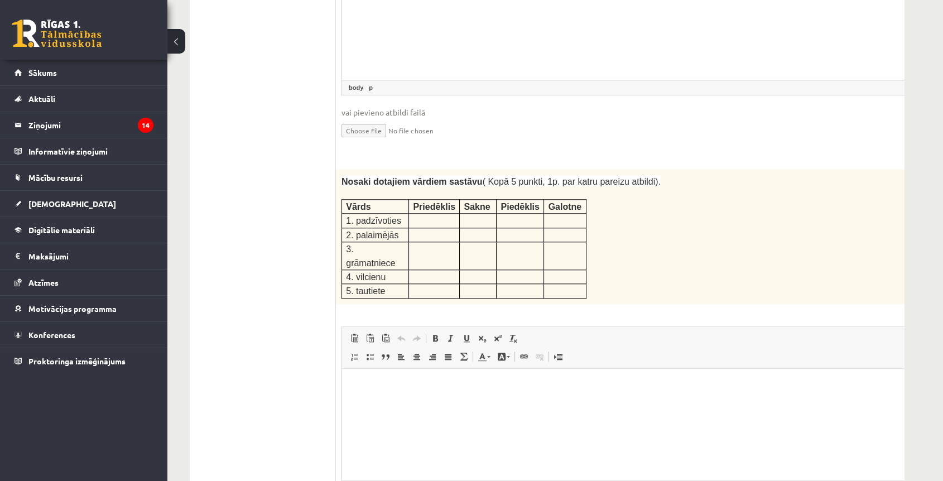
scroll to position [1381, 0]
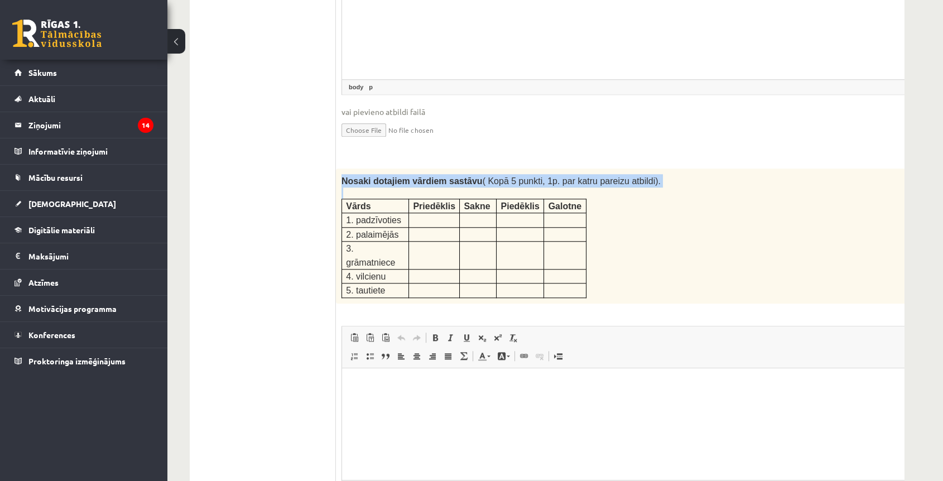
drag, startPoint x: 336, startPoint y: 139, endPoint x: 704, endPoint y: 228, distance: 378.4
click at [704, 228] on div "Nosaki dotajiem vārdiem sastāvu ( Kopā 5 punkti, 1p. par katru pareizu atbildi)…" at bounding box center [635, 236] width 598 height 135
copy div "Nosaki dotajiem vārdiem sastāvu ( Kopā 5 punkti, 1p. par katru pareizu atbildi)."
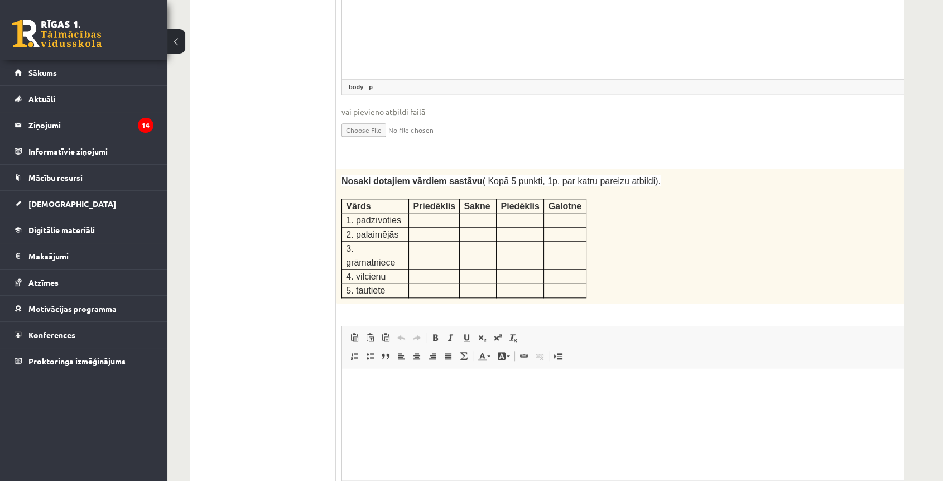
click at [390, 402] on html at bounding box center [635, 385] width 586 height 34
drag, startPoint x: 348, startPoint y: 180, endPoint x: 397, endPoint y: 182, distance: 49.7
click at [397, 213] on p "1. padzīvoties" at bounding box center [375, 219] width 59 height 13
copy span "1. padzīvoties"
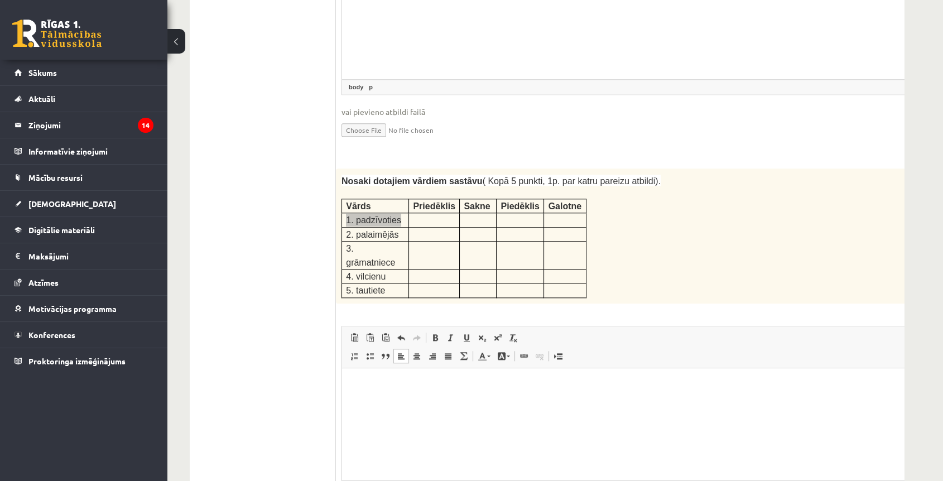
click at [366, 390] on html at bounding box center [635, 385] width 586 height 34
drag, startPoint x: 345, startPoint y: 195, endPoint x: 393, endPoint y: 194, distance: 47.5
click at [393, 230] on span "2. palaimējās" at bounding box center [372, 234] width 52 height 9
copy span "2. palaimējās"
click at [364, 406] on p "Editor, wiswyg-editor-user-answer-47433851438780" at bounding box center [635, 404] width 564 height 12
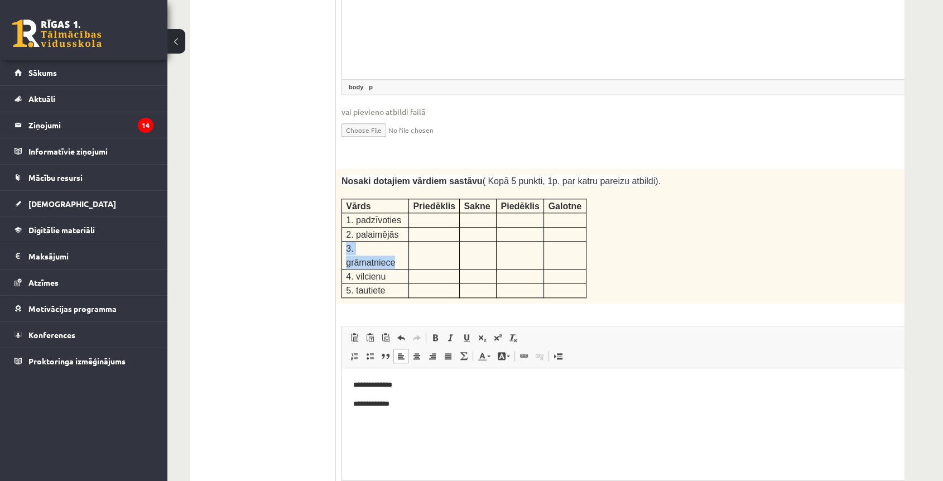
drag, startPoint x: 347, startPoint y: 207, endPoint x: 400, endPoint y: 214, distance: 54.0
click at [395, 244] on span "3. grāmatniece" at bounding box center [370, 255] width 49 height 23
copy span "3. grāmatniece"
click at [374, 420] on html "**********" at bounding box center [635, 394] width 586 height 52
click at [375, 420] on html "**********" at bounding box center [635, 394] width 586 height 52
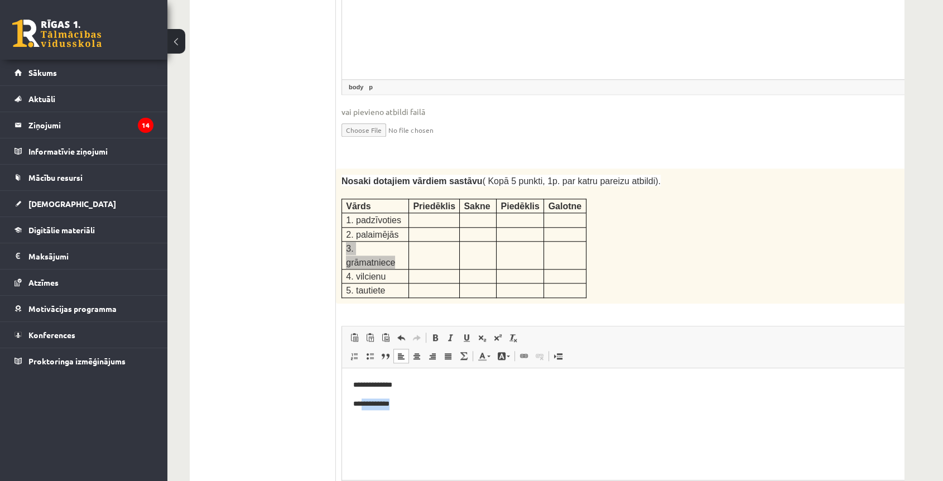
click at [375, 420] on html "**********" at bounding box center [635, 394] width 586 height 52
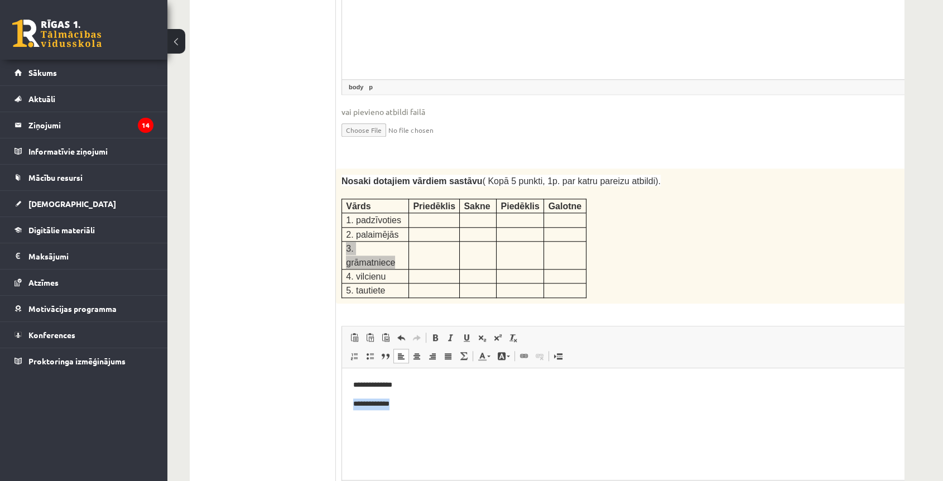
click at [418, 420] on html "**********" at bounding box center [635, 394] width 586 height 52
click at [341, 381] on div "5p Nosaki dotajiem vārdiem sastāvu ( Kopā 5 punkti, 1p. par katru pareizu atbil…" at bounding box center [635, 364] width 598 height 390
click at [375, 420] on html "**********" at bounding box center [635, 394] width 586 height 52
click at [376, 420] on html "**********" at bounding box center [635, 394] width 586 height 52
click at [381, 420] on html "**********" at bounding box center [635, 394] width 586 height 52
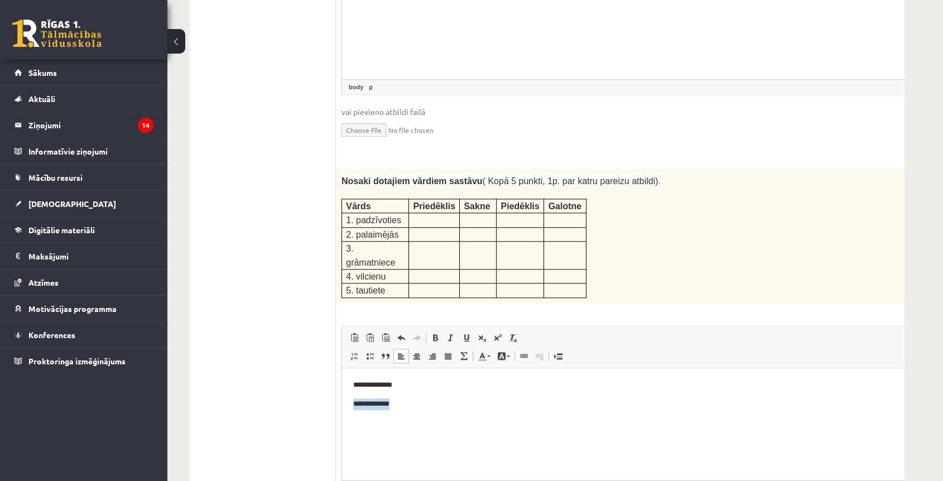
click at [382, 420] on html "**********" at bounding box center [635, 394] width 586 height 52
click at [414, 402] on p "**********" at bounding box center [620, 404] width 534 height 12
click at [414, 409] on p "**********" at bounding box center [620, 404] width 534 height 12
click at [407, 407] on p "**********" at bounding box center [620, 404] width 534 height 12
click at [399, 387] on p "**********" at bounding box center [620, 385] width 534 height 12
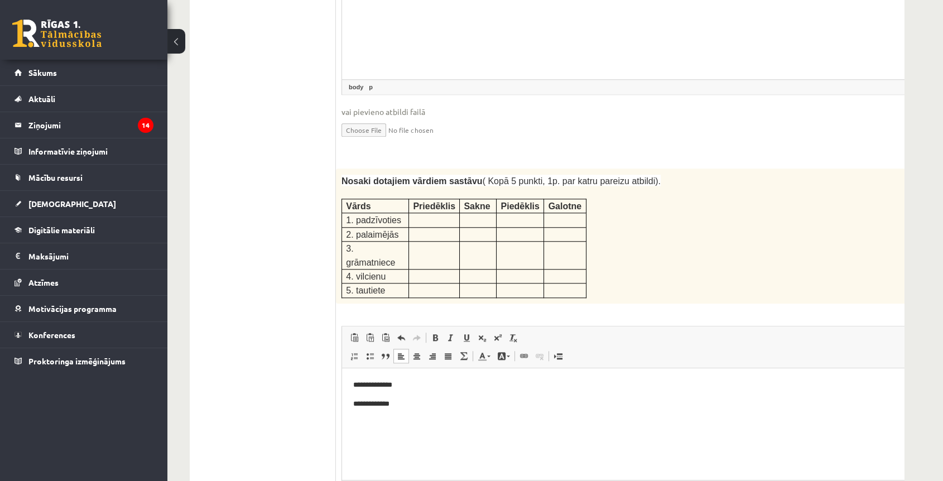
click at [401, 416] on html "**********" at bounding box center [635, 394] width 586 height 52
drag, startPoint x: 347, startPoint y: 224, endPoint x: 400, endPoint y: 227, distance: 53.7
click at [400, 227] on tbody "Vārds Priedēklis Sakne Piedēklis Galotne 1. padzīvoties 2. palaimējās 3. grāmat…" at bounding box center [464, 248] width 244 height 99
click at [392, 270] on p "4. vilcienu" at bounding box center [375, 276] width 59 height 13
drag, startPoint x: 348, startPoint y: 222, endPoint x: 383, endPoint y: 223, distance: 34.6
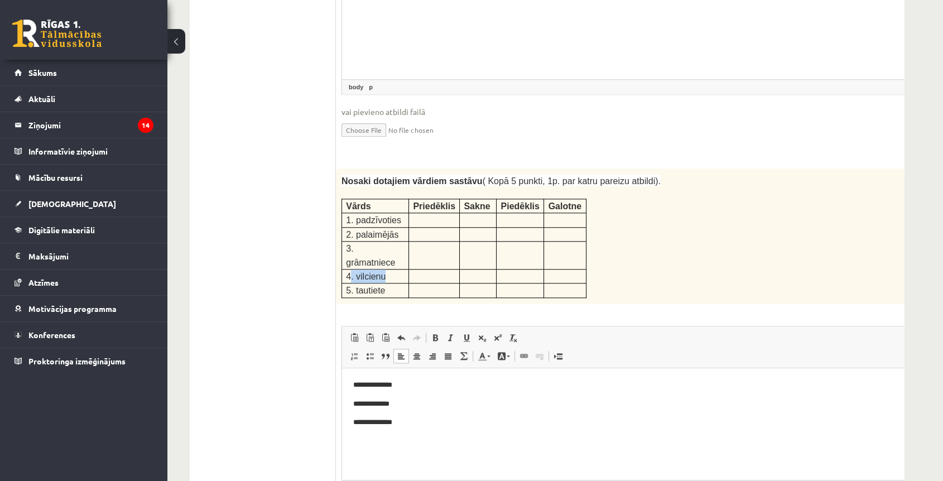
click at [384, 270] on p "4. vilcienu" at bounding box center [375, 276] width 59 height 13
click at [340, 220] on div "Nosaki dotajiem vārdiem sastāvu ( Kopā 5 punkti, 1p. par katru pareizu atbildi)…" at bounding box center [635, 236] width 598 height 135
drag, startPoint x: 344, startPoint y: 220, endPoint x: 389, endPoint y: 223, distance: 44.8
click at [389, 269] on td "4. vilcienu" at bounding box center [375, 276] width 67 height 14
click at [377, 441] on p "Editor, wiswyg-editor-user-answer-47433851438780" at bounding box center [635, 441] width 564 height 12
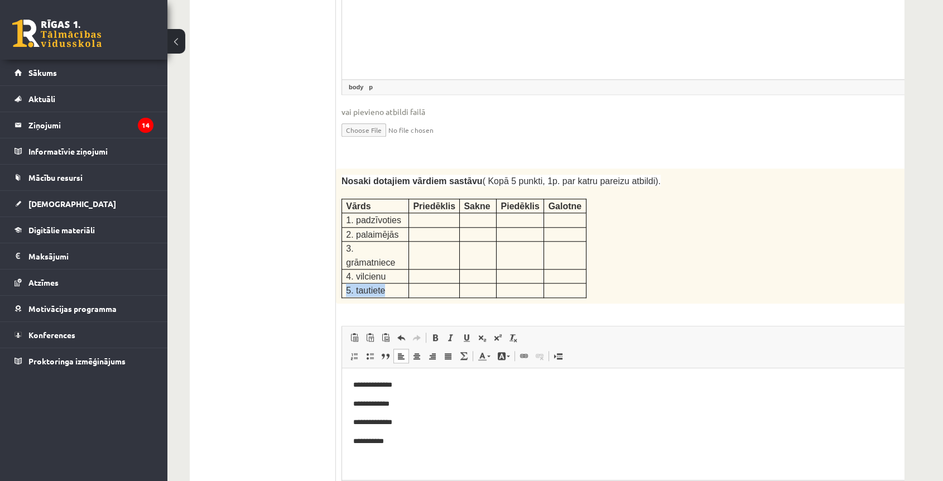
drag, startPoint x: 344, startPoint y: 234, endPoint x: 385, endPoint y: 235, distance: 41.3
click at [385, 283] on td "5. tautiete" at bounding box center [375, 290] width 67 height 14
click at [381, 455] on p "Editor, wiswyg-editor-user-answer-47433851438780" at bounding box center [635, 460] width 564 height 12
click at [428, 381] on p "**********" at bounding box center [620, 385] width 534 height 12
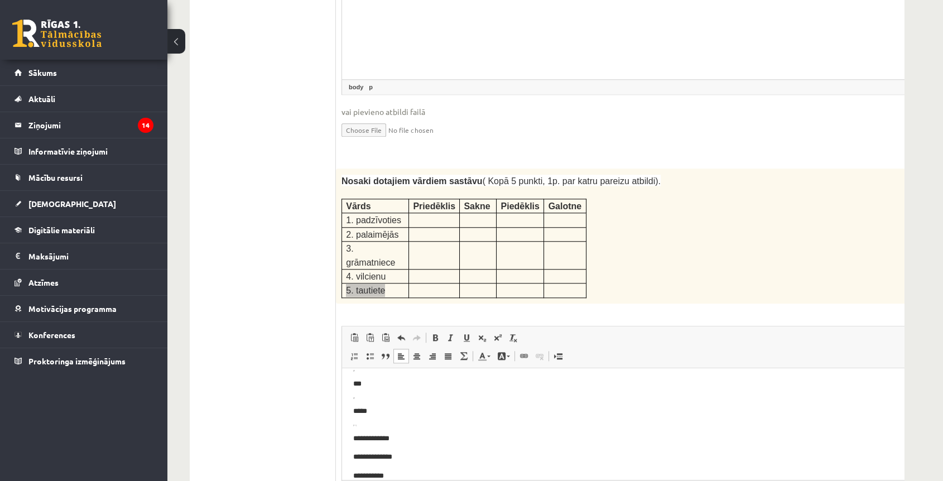
drag, startPoint x: 387, startPoint y: 419, endPoint x: 368, endPoint y: 415, distance: 20.0
click at [368, 415] on body "**********" at bounding box center [635, 412] width 564 height 177
drag, startPoint x: 348, startPoint y: 433, endPoint x: 355, endPoint y: 431, distance: 7.4
click at [348, 433] on html "**********" at bounding box center [635, 412] width 586 height 199
click at [363, 428] on body "**********" at bounding box center [635, 412] width 564 height 177
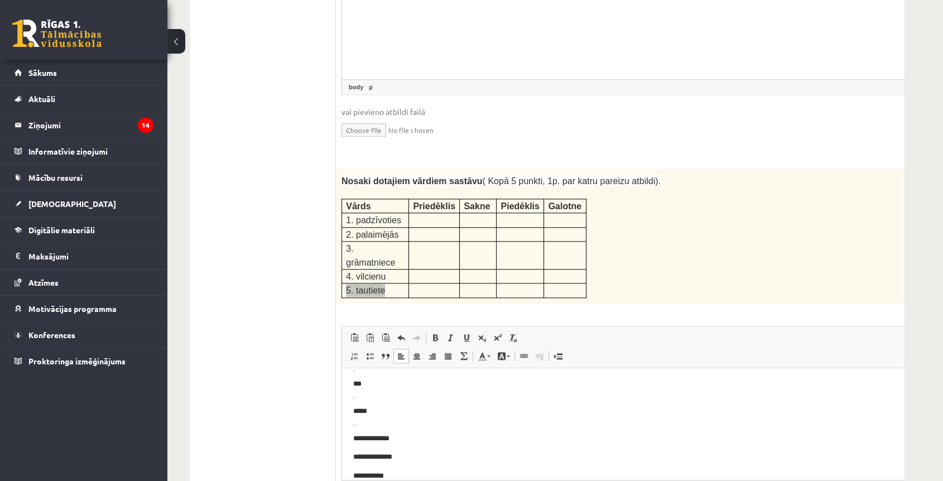
click at [344, 428] on html "**********" at bounding box center [635, 412] width 586 height 199
click at [352, 432] on html "**********" at bounding box center [635, 450] width 586 height 164
click at [412, 386] on p "**********" at bounding box center [620, 385] width 534 height 12
click at [415, 386] on p "**********" at bounding box center [620, 385] width 534 height 12
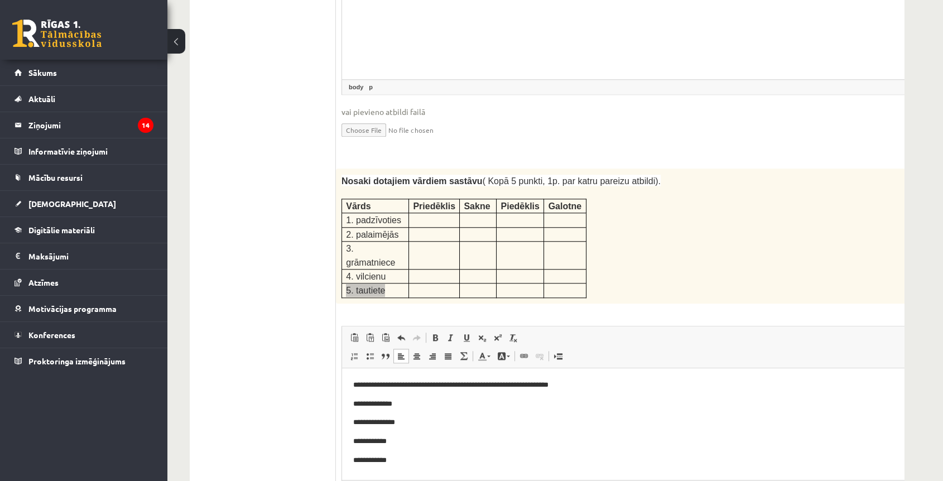
click at [466, 416] on p "**********" at bounding box center [620, 422] width 534 height 12
click at [440, 405] on p "**********" at bounding box center [620, 404] width 534 height 12
click at [422, 408] on p "**********" at bounding box center [620, 404] width 534 height 12
click at [421, 425] on p "**********" at bounding box center [620, 422] width 534 height 12
click at [419, 444] on p "**********" at bounding box center [620, 441] width 534 height 12
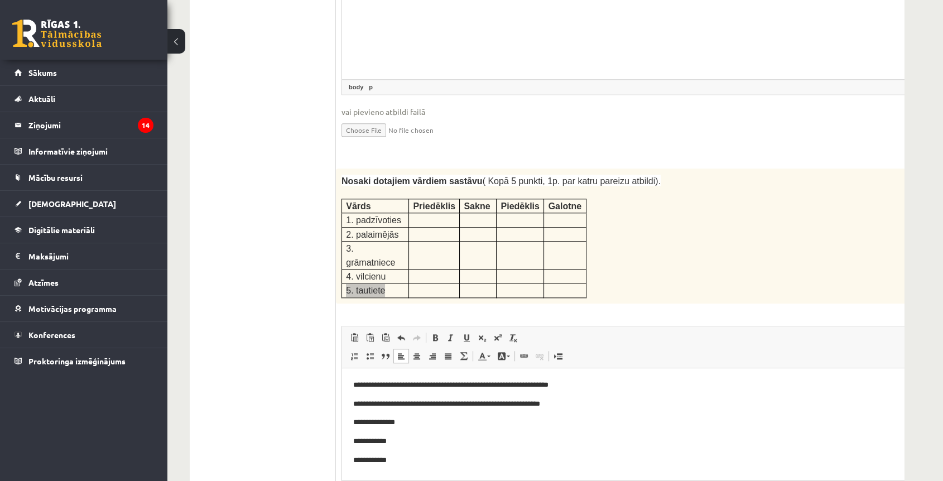
click at [419, 425] on p "**********" at bounding box center [620, 422] width 534 height 12
click at [420, 434] on body "**********" at bounding box center [635, 422] width 564 height 86
click at [419, 441] on p "**********" at bounding box center [620, 441] width 534 height 12
click at [421, 465] on p "**********" at bounding box center [620, 460] width 534 height 12
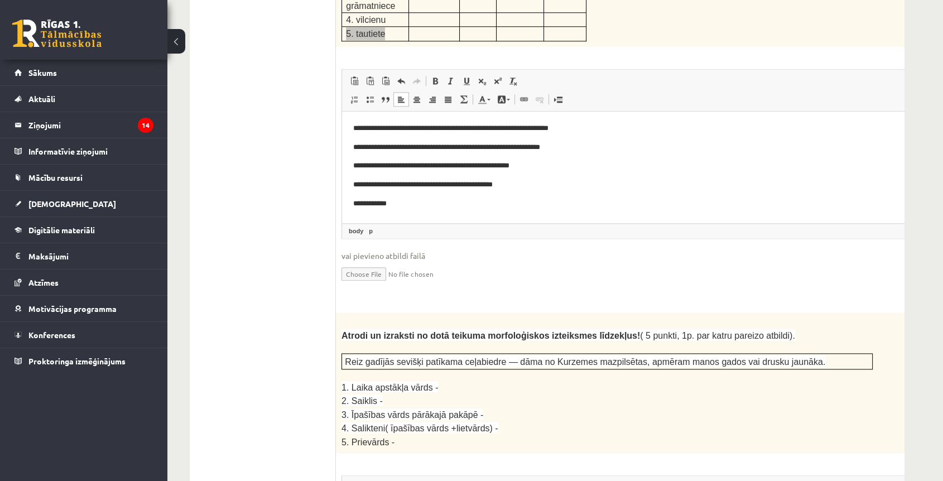
scroll to position [1567, 0]
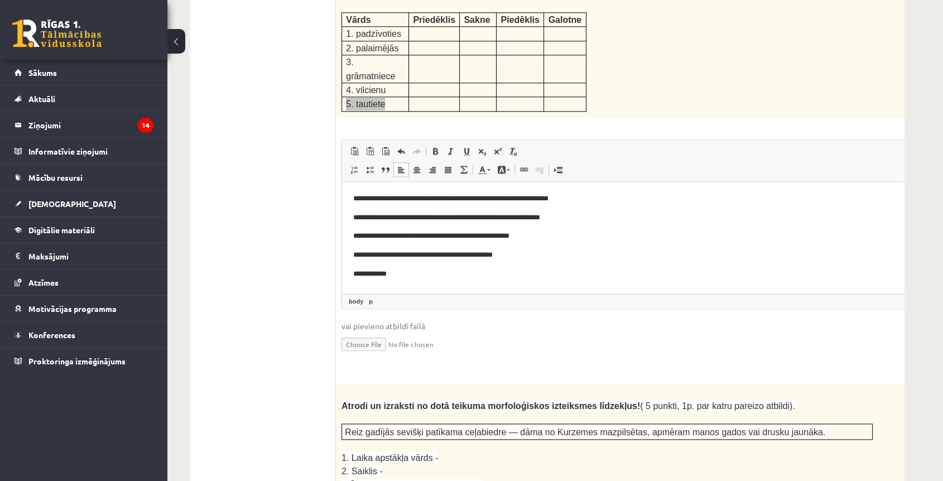
click at [438, 277] on p "**********" at bounding box center [620, 274] width 534 height 12
click at [499, 294] on span "◢ Elements path body p" at bounding box center [635, 301] width 586 height 15
click at [531, 271] on p "**********" at bounding box center [620, 274] width 534 height 12
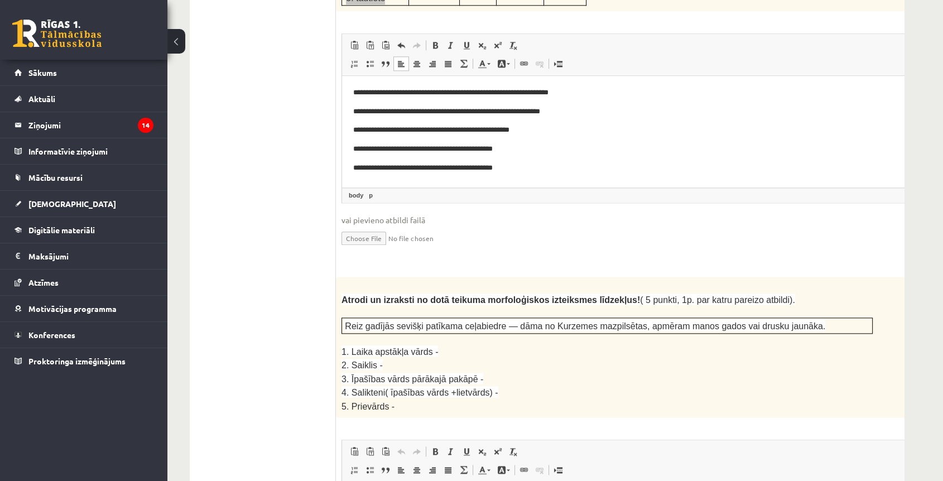
scroll to position [1691, 0]
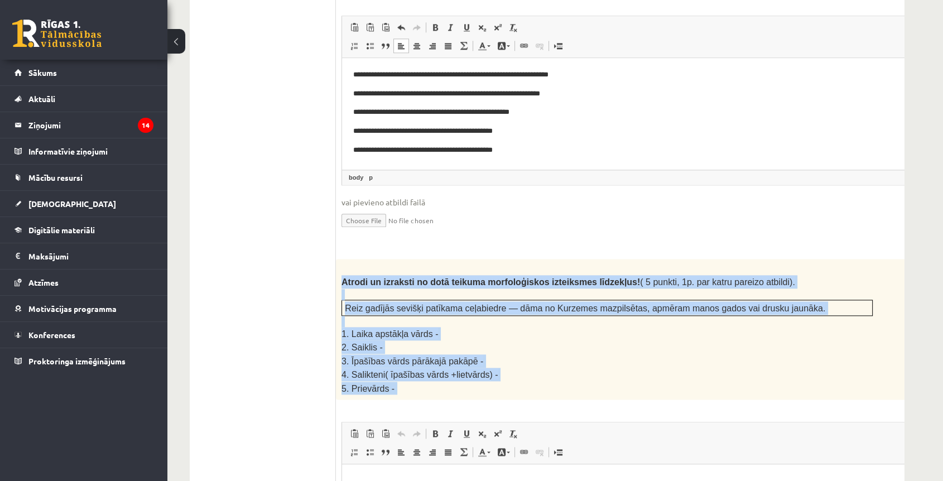
drag, startPoint x: 338, startPoint y: 225, endPoint x: 608, endPoint y: 348, distance: 296.7
click at [617, 359] on div "5p Atrodi un izraksti no dotā teikuma morfoloģiskos izteiksmes līdzekļus! ( 5 p…" at bounding box center [635, 456] width 598 height 395
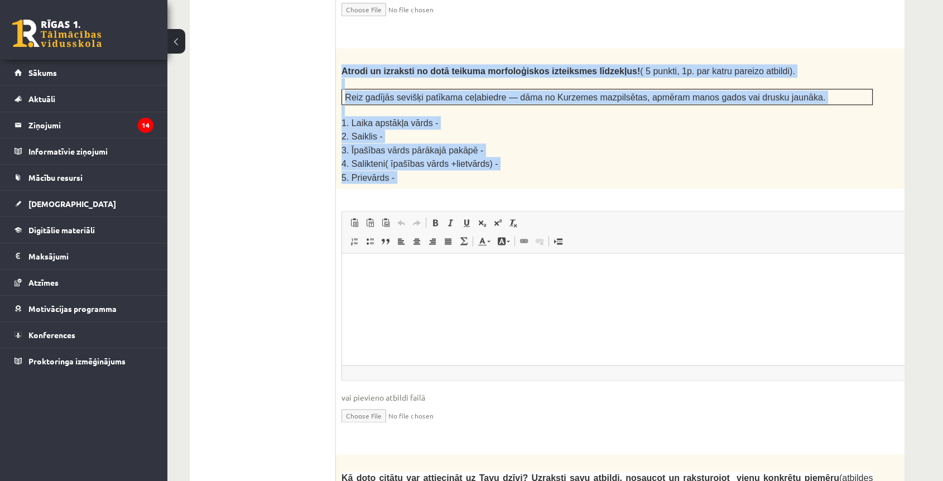
scroll to position [1753, 0]
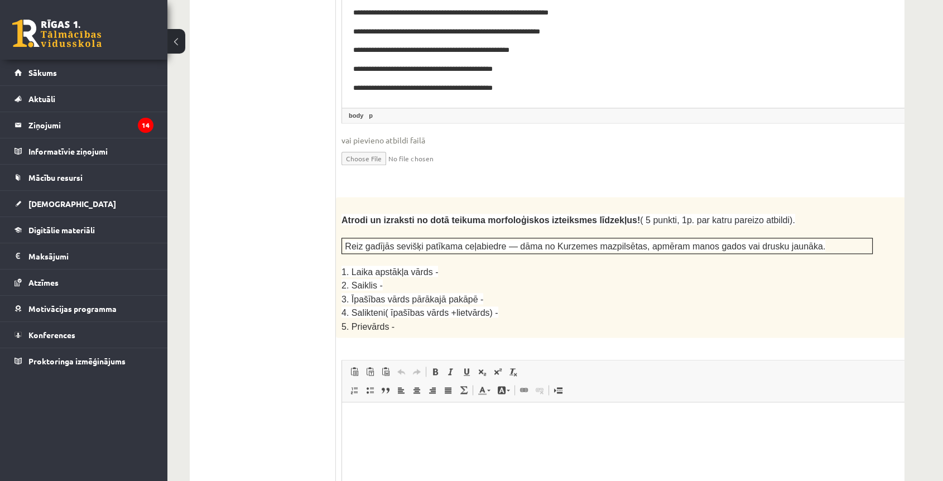
drag, startPoint x: 312, startPoint y: 276, endPoint x: 315, endPoint y: 267, distance: 9.4
click at [312, 273] on ul "1. uzdevums 2. uzdevums 3. uzdevums" at bounding box center [260, 458] width 151 height 3699
drag, startPoint x: 443, startPoint y: 209, endPoint x: 411, endPoint y: 212, distance: 32.5
click at [410, 265] on p "1. Laika apstākļa vārds -" at bounding box center [607, 271] width 531 height 13
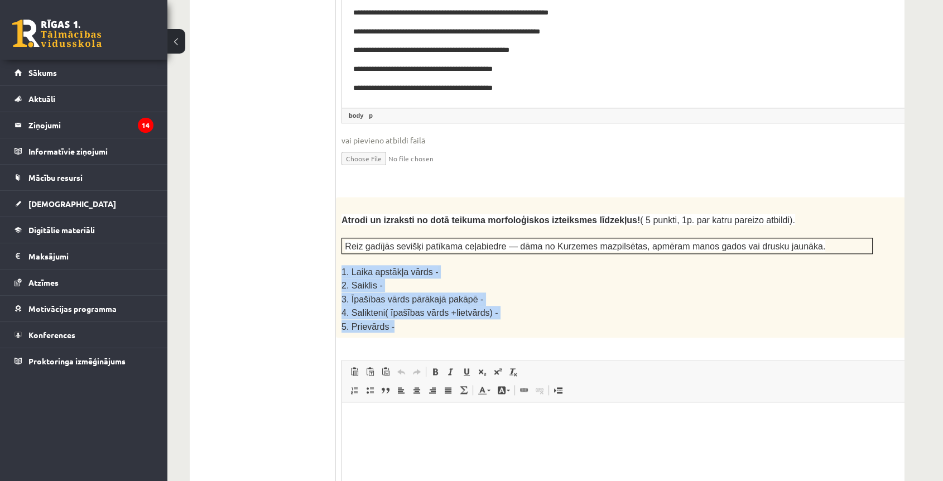
drag, startPoint x: 473, startPoint y: 269, endPoint x: 342, endPoint y: 210, distance: 143.6
click at [342, 210] on div "Atrodi un izraksti no dotā teikuma morfoloģiskos izteiksmes līdzekļus! ( 5 punk…" at bounding box center [635, 267] width 598 height 141
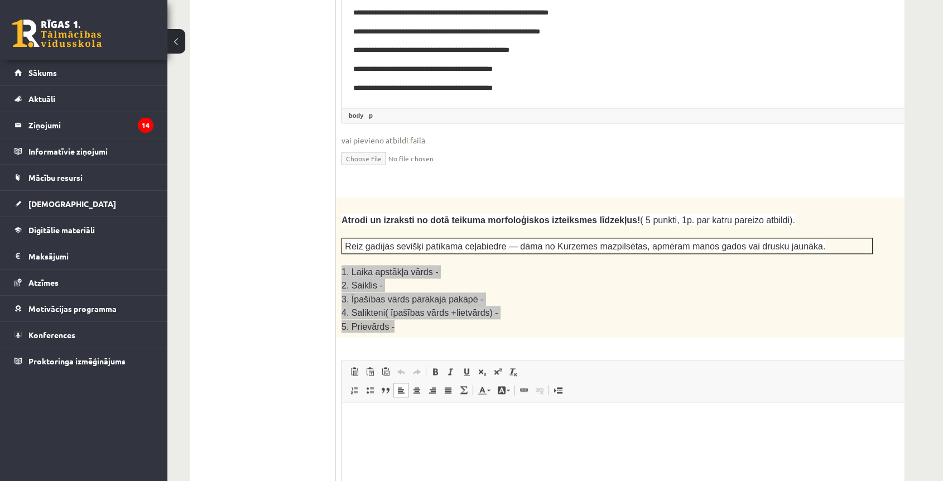
click at [436, 431] on html at bounding box center [635, 419] width 586 height 34
paste body "Editor, wiswyg-editor-user-answer-47433848839420"
click at [444, 415] on p "**********" at bounding box center [620, 420] width 534 height 12
click at [422, 439] on p "**********" at bounding box center [620, 438] width 534 height 12
click at [495, 458] on p "**********" at bounding box center [620, 457] width 534 height 12
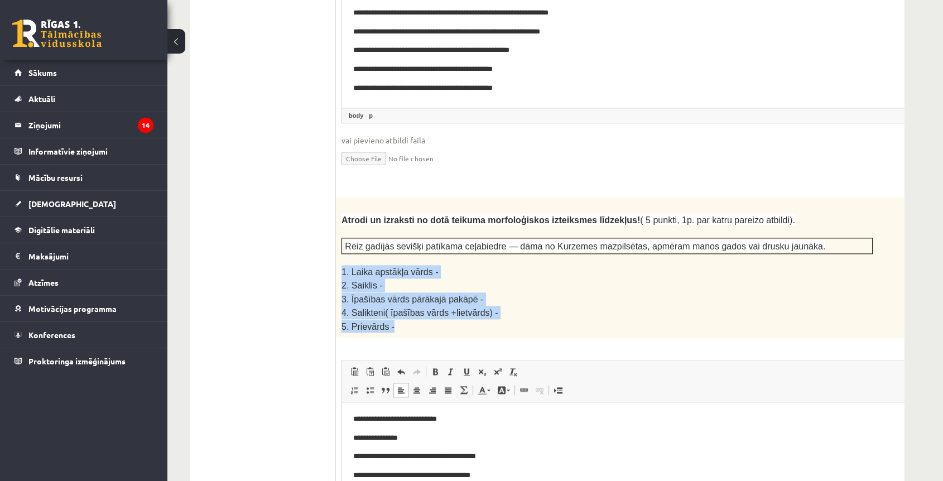
click at [566, 278] on p "2. Saiklis -" at bounding box center [607, 284] width 531 height 13
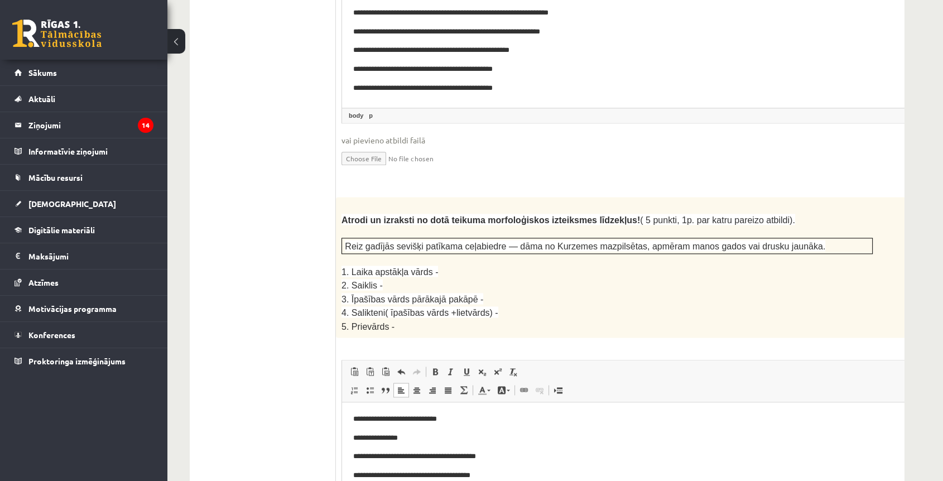
click at [506, 480] on body "**********" at bounding box center [635, 457] width 564 height 86
click at [504, 480] on p "**********" at bounding box center [620, 476] width 534 height 12
click at [454, 480] on html "**********" at bounding box center [635, 456] width 586 height 109
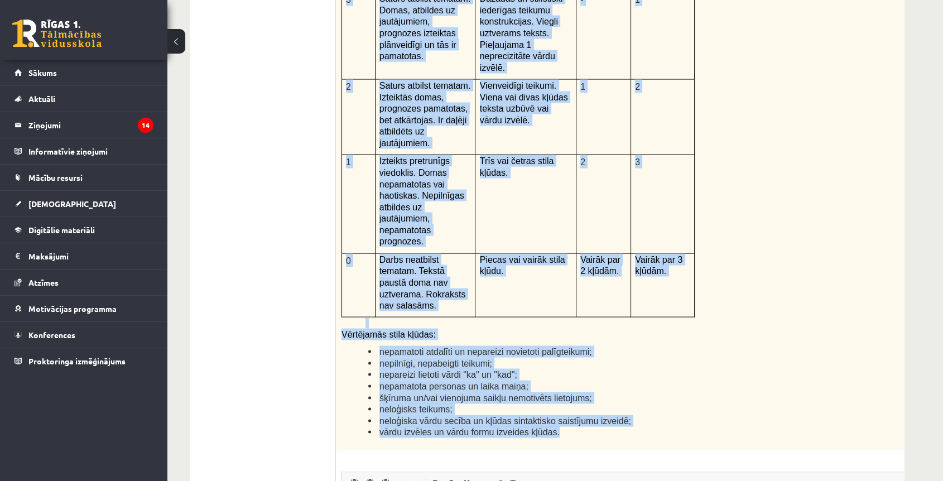
scroll to position [2497, 0]
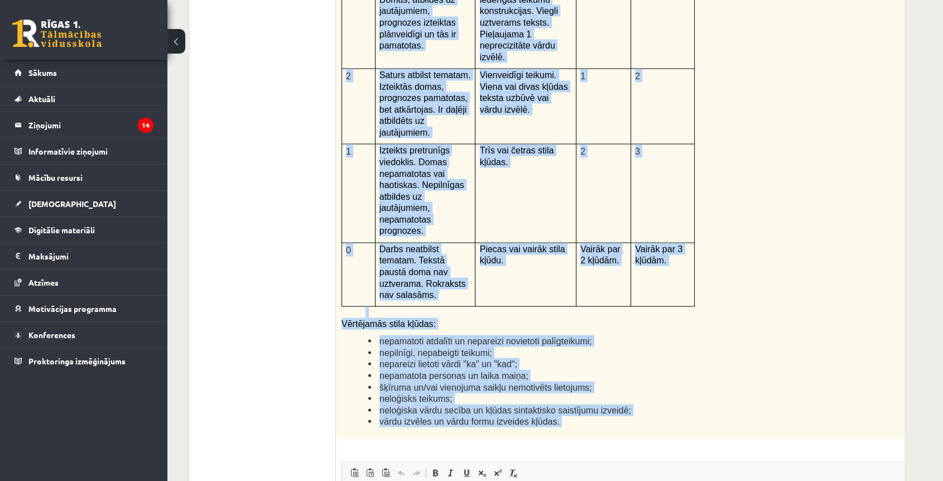
drag, startPoint x: 341, startPoint y: 195, endPoint x: 758, endPoint y: 307, distance: 432.4
click at [759, 311] on div "Kā doto citātu var attiecināt uz Tavu dzīvi? Uzraksti savu atbildi, nosaucot un…" at bounding box center [635, 149] width 598 height 580
click at [758, 307] on div "Kā doto citātu var attiecināt uz Tavu dzīvi? Uzraksti savu atbildi, nosaucot un…" at bounding box center [635, 149] width 598 height 580
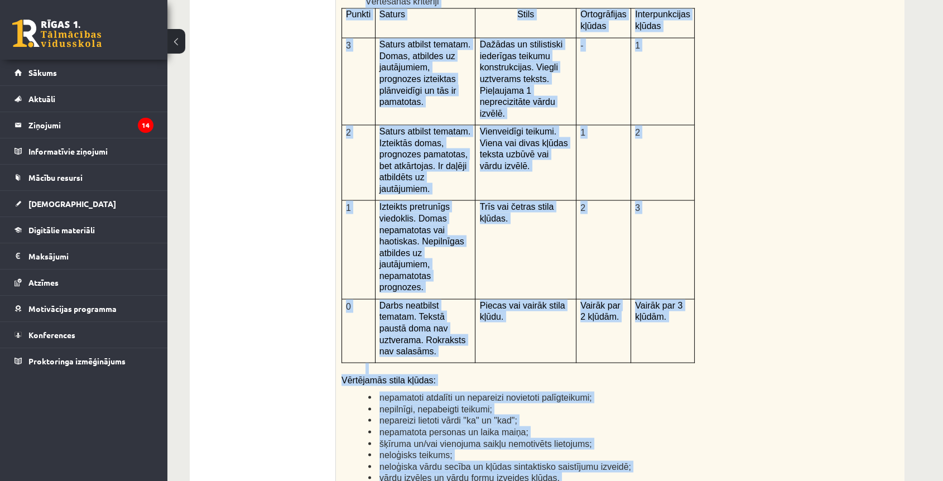
scroll to position [2460, 0]
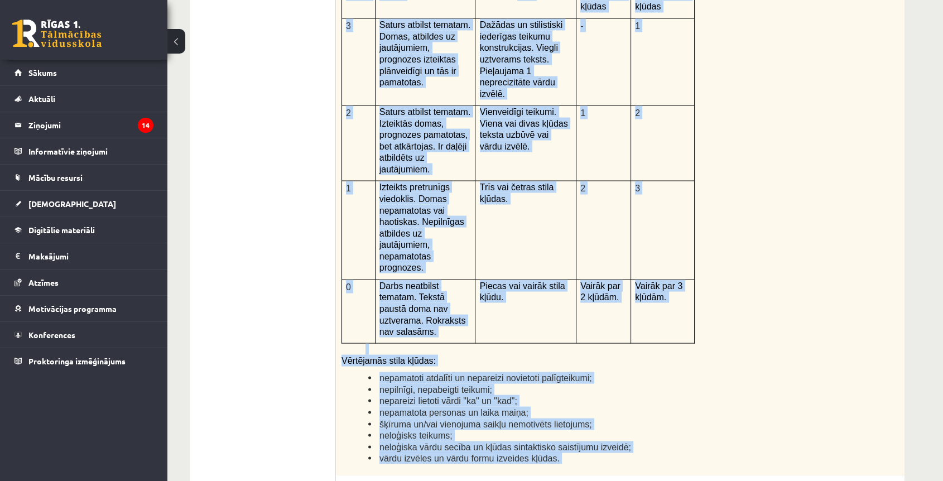
drag, startPoint x: 339, startPoint y: 170, endPoint x: 763, endPoint y: 368, distance: 468.1
click at [763, 372] on div "12p Kā doto citātu var attiecināt uz Tavu dzīvi? Uzraksti savu atbildi, nosauco…" at bounding box center [635, 313] width 598 height 834
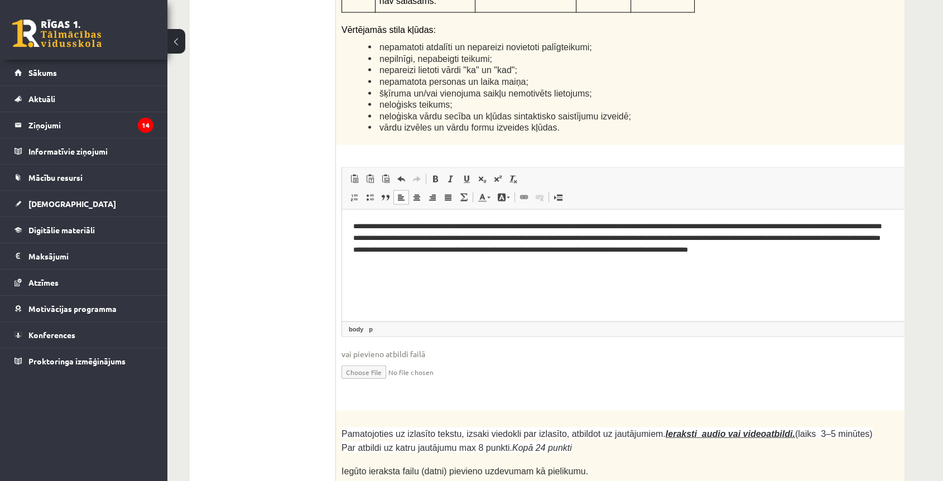
scroll to position [2770, 0]
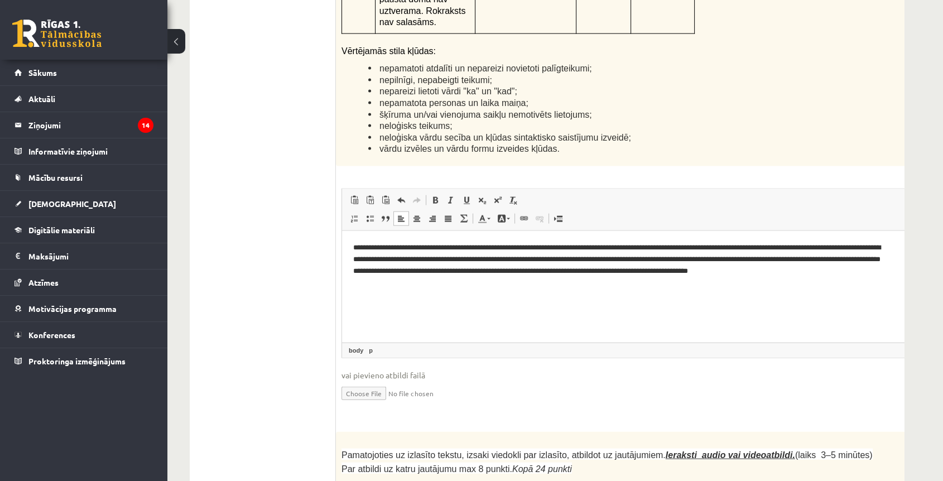
click at [790, 247] on p "**********" at bounding box center [620, 259] width 534 height 35
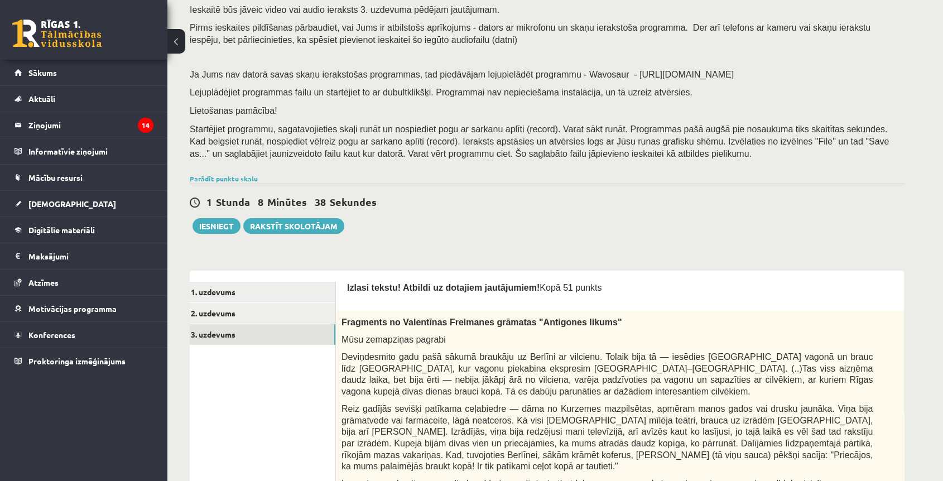
scroll to position [0, 0]
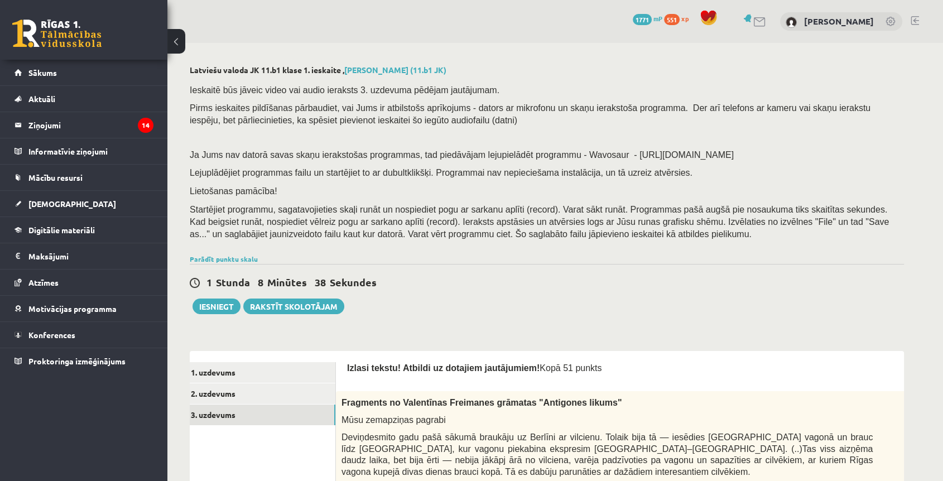
drag, startPoint x: 933, startPoint y: 180, endPoint x: 917, endPoint y: -17, distance: 197.7
click at [215, 372] on link "1. uzdevums" at bounding box center [260, 372] width 150 height 21
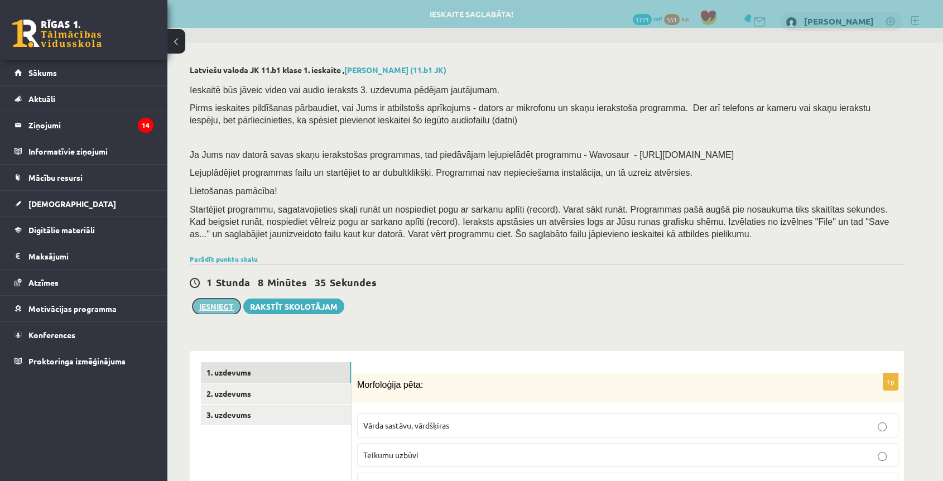
click at [217, 305] on button "Iesniegt" at bounding box center [217, 307] width 48 height 16
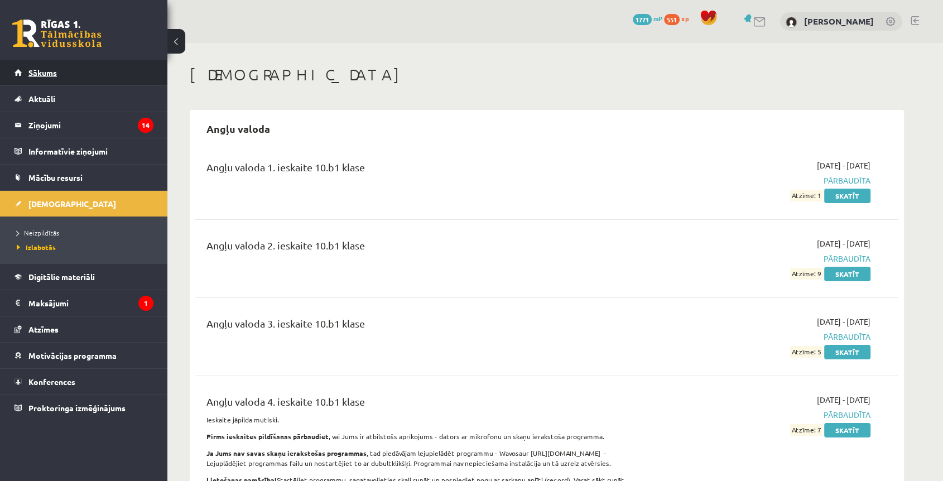
click at [41, 70] on span "Sākums" at bounding box center [42, 73] width 28 height 10
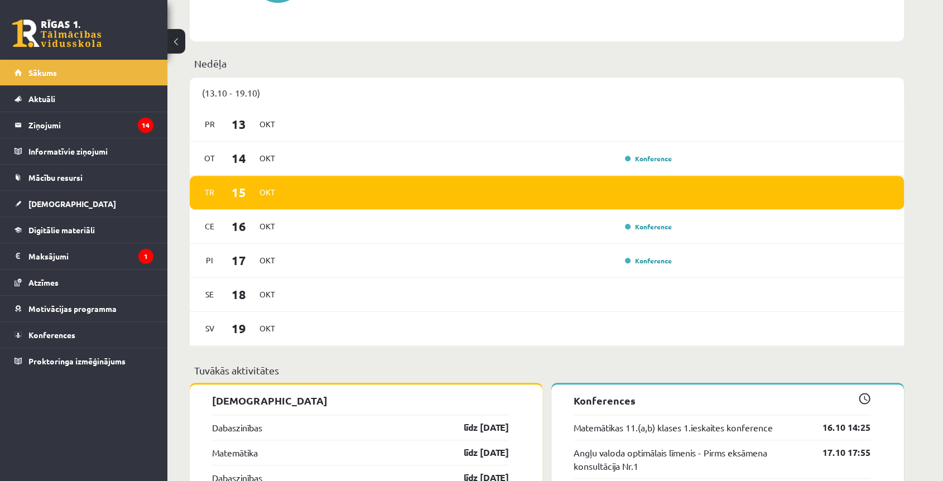
scroll to position [806, 0]
